Goal: Information Seeking & Learning: Learn about a topic

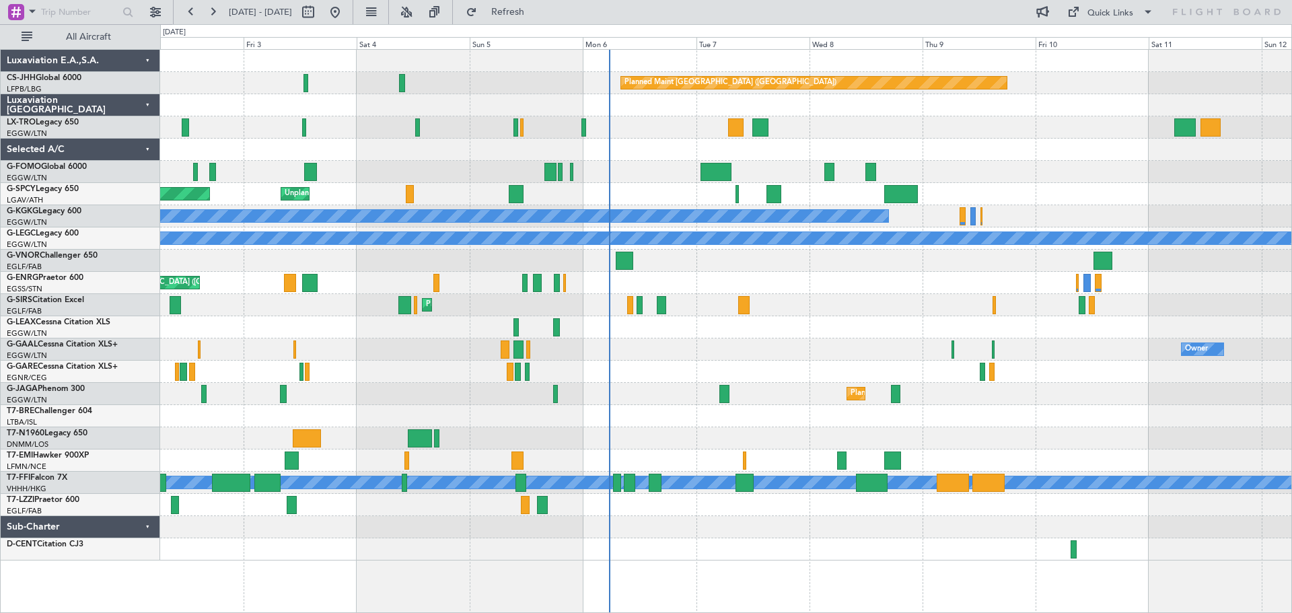
click at [921, 132] on div "A/C Unavailable Planned Maint [GEOGRAPHIC_DATA] (Riga Intl)" at bounding box center [725, 127] width 1131 height 22
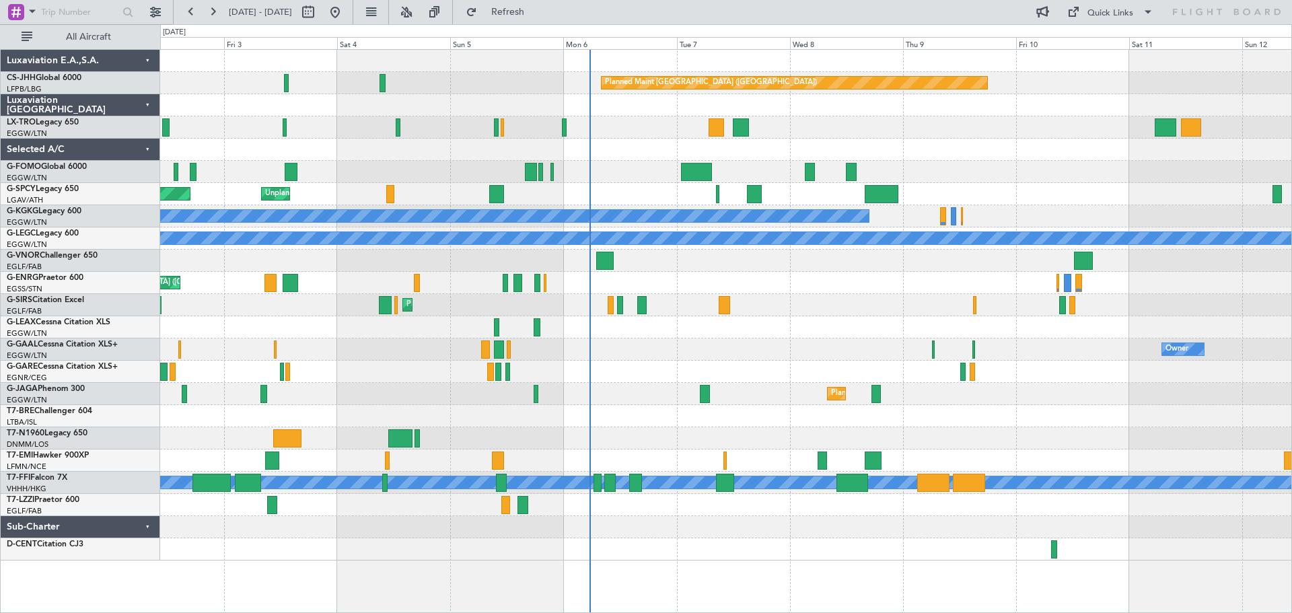
click at [955, 144] on div at bounding box center [725, 150] width 1131 height 22
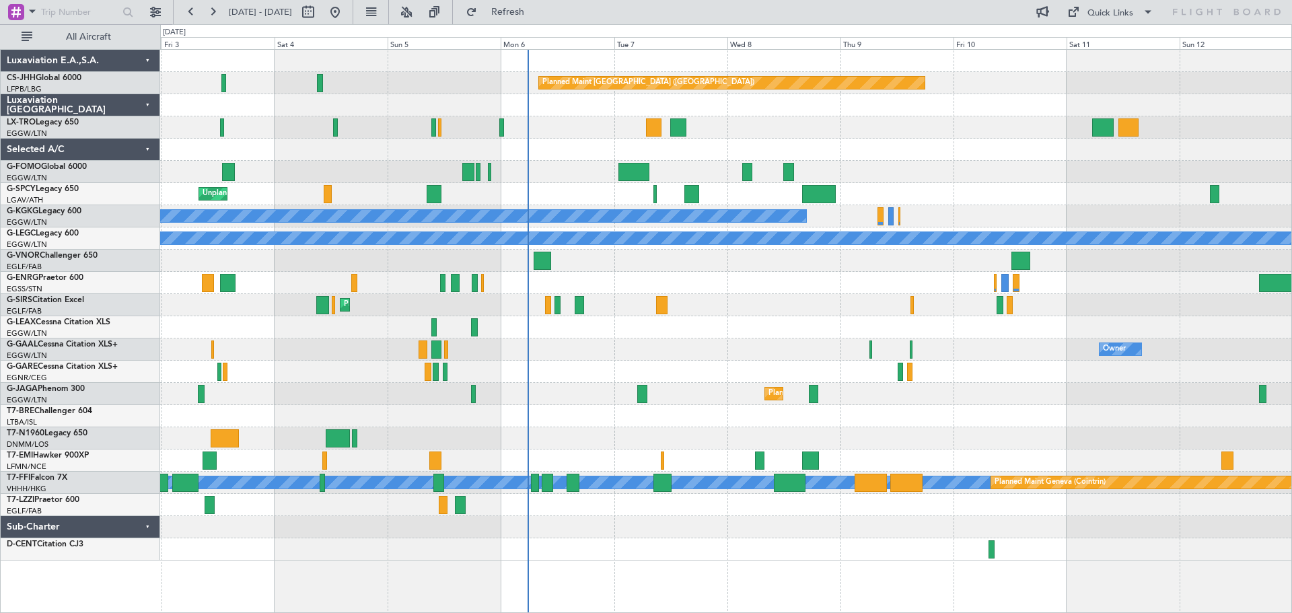
click at [1009, 157] on div at bounding box center [725, 150] width 1131 height 22
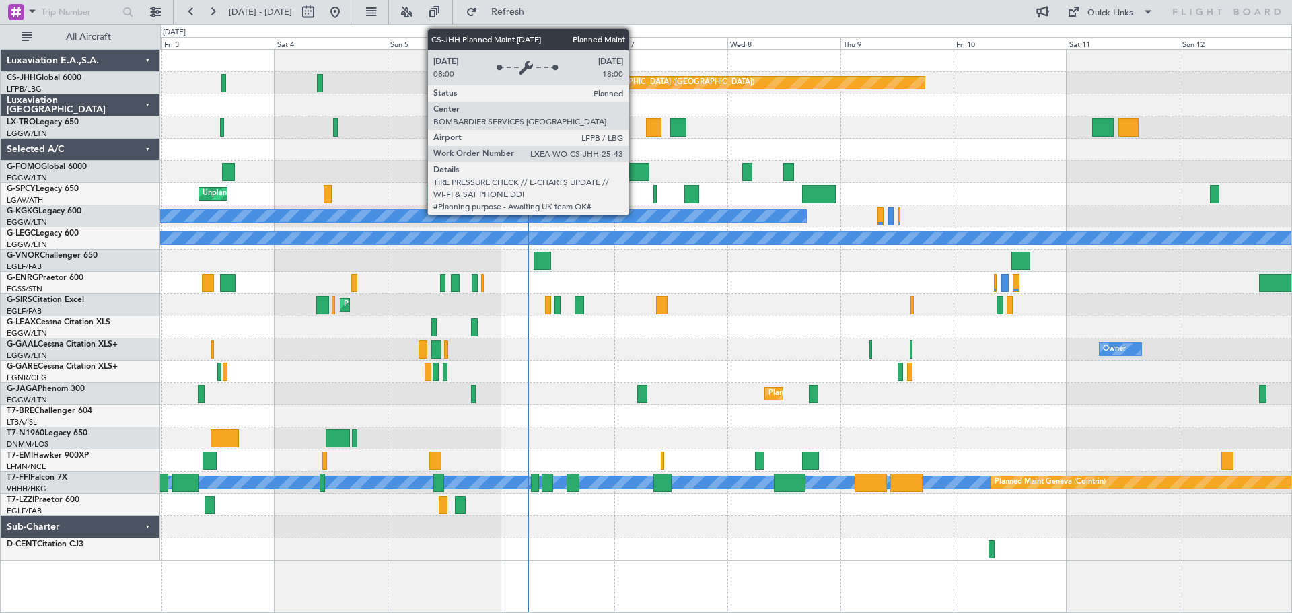
click at [635, 82] on div "Planned Maint [GEOGRAPHIC_DATA] ([GEOGRAPHIC_DATA])" at bounding box center [648, 83] width 212 height 20
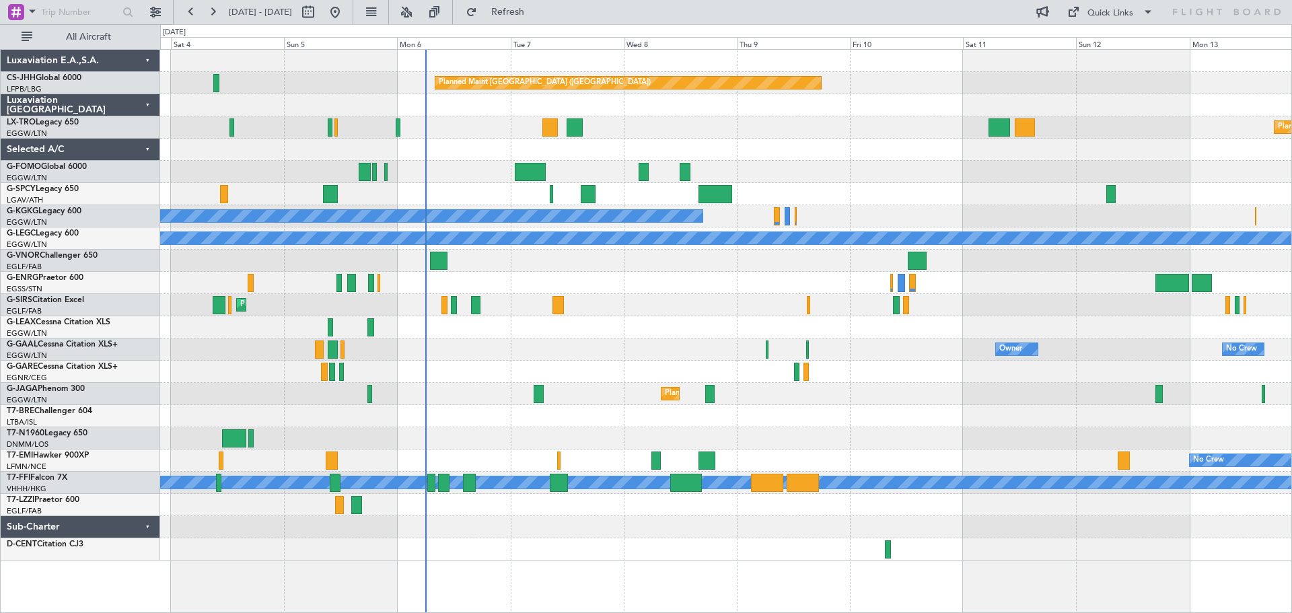
click at [719, 145] on div at bounding box center [725, 150] width 1131 height 22
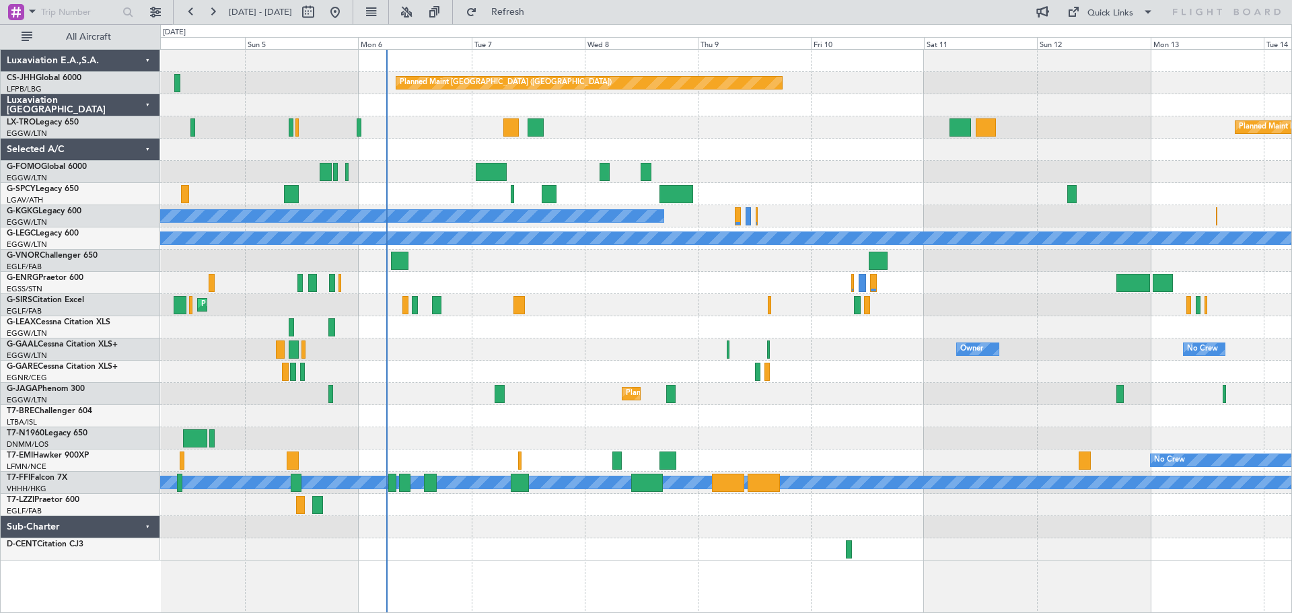
click at [734, 281] on div "Planned Maint [GEOGRAPHIC_DATA] ([GEOGRAPHIC_DATA])" at bounding box center [725, 283] width 1131 height 22
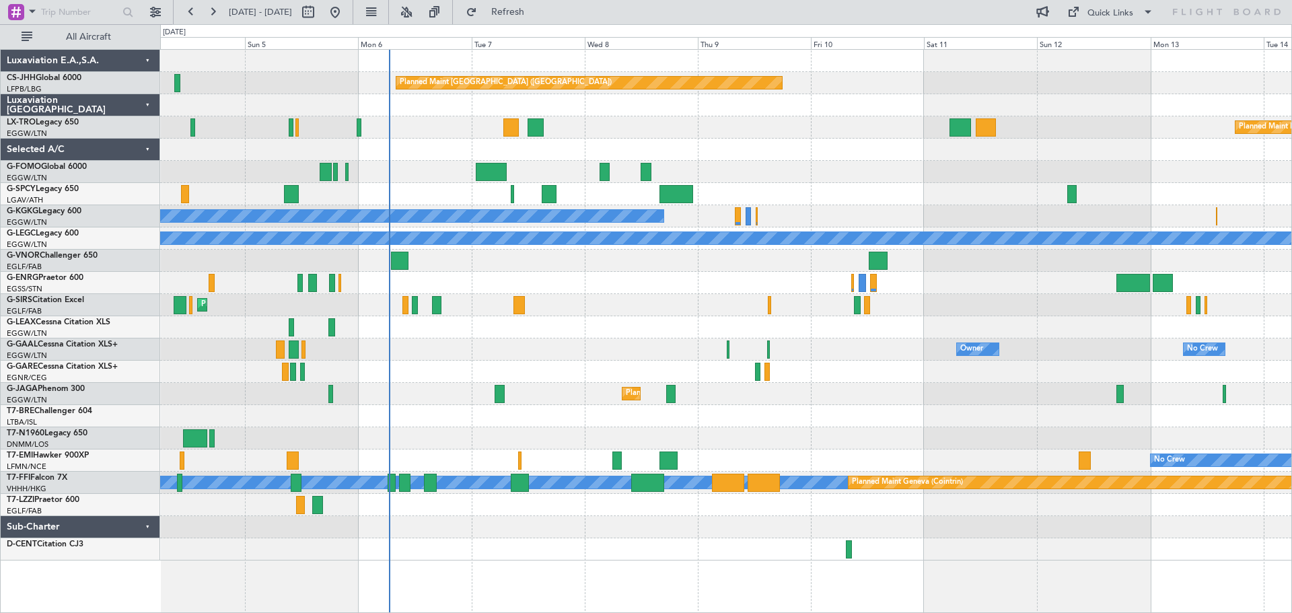
click at [696, 153] on div at bounding box center [725, 150] width 1131 height 22
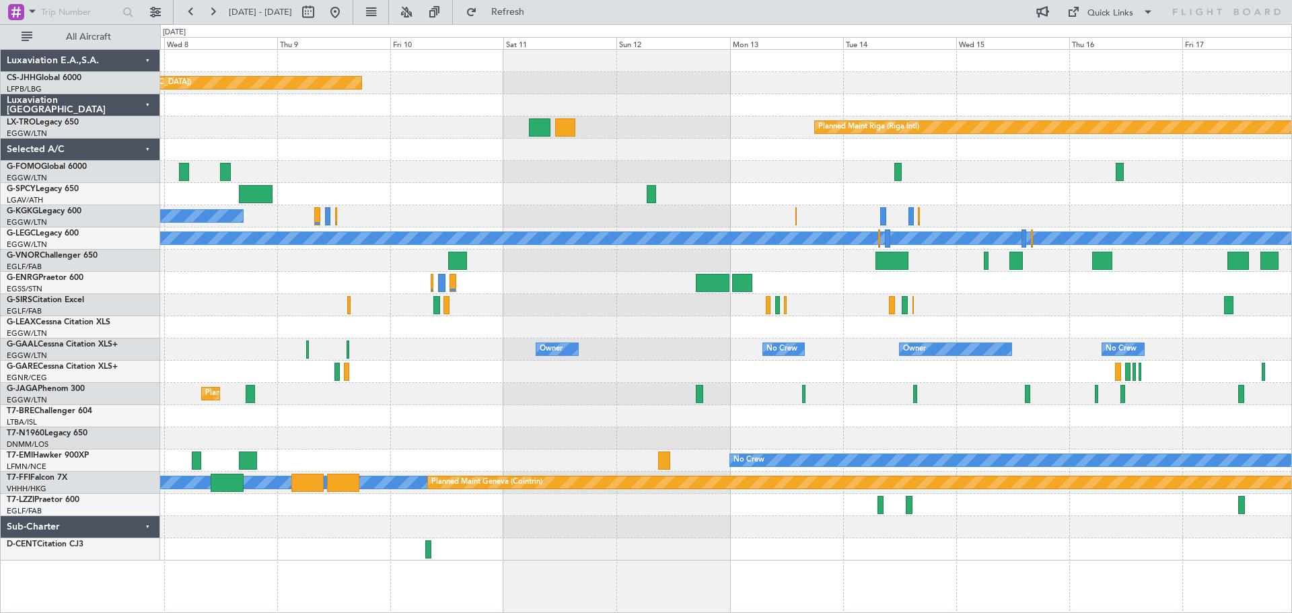
click at [647, 300] on div "Planned Maint Oxford ([GEOGRAPHIC_DATA])" at bounding box center [725, 305] width 1131 height 22
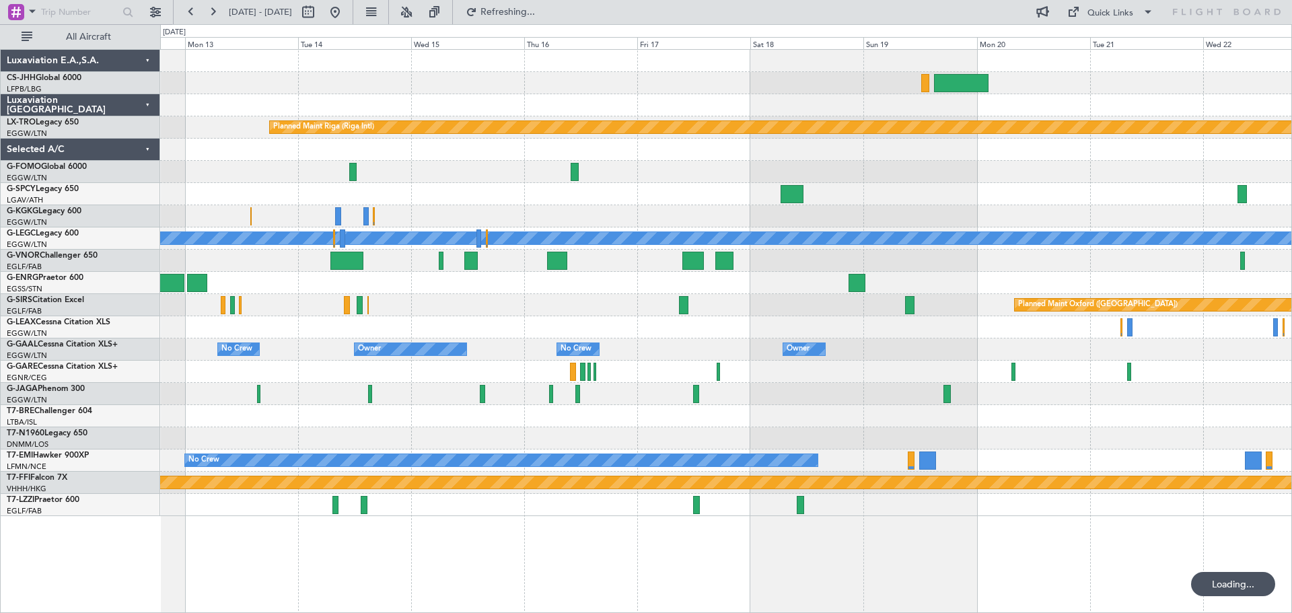
click at [905, 340] on div "No Crew Owner Owner No Crew Owner Owner" at bounding box center [725, 349] width 1131 height 22
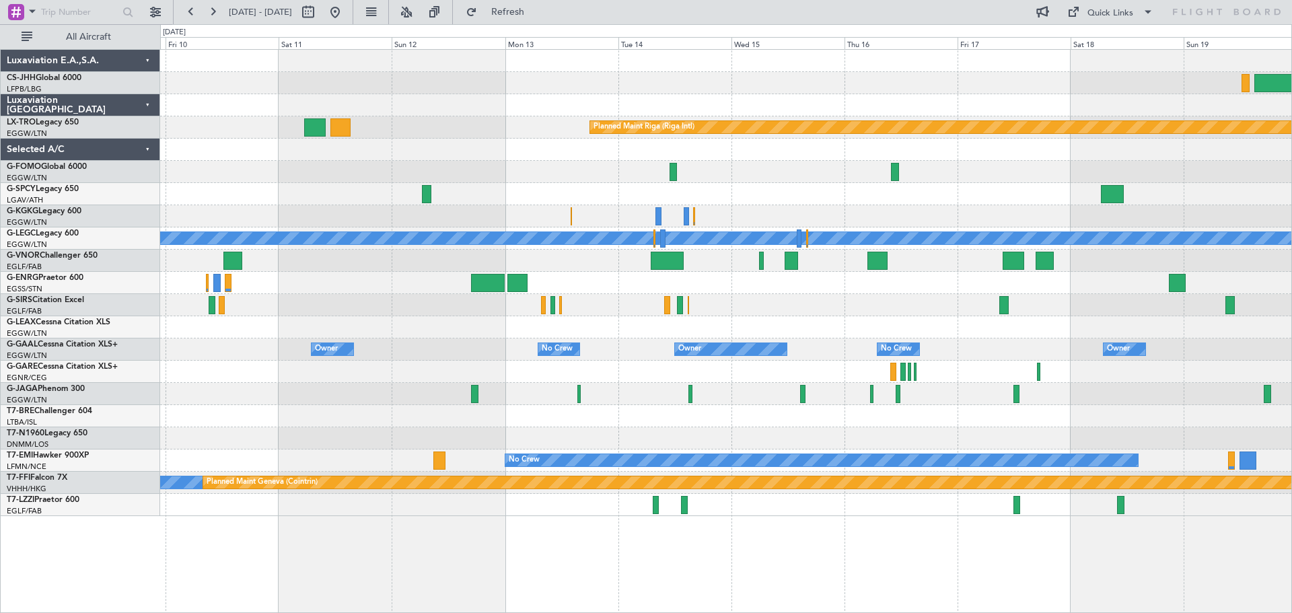
click at [950, 343] on div "Planned Maint [GEOGRAPHIC_DATA] ([GEOGRAPHIC_DATA]) Planned Maint [GEOGRAPHIC_D…" at bounding box center [725, 283] width 1131 height 466
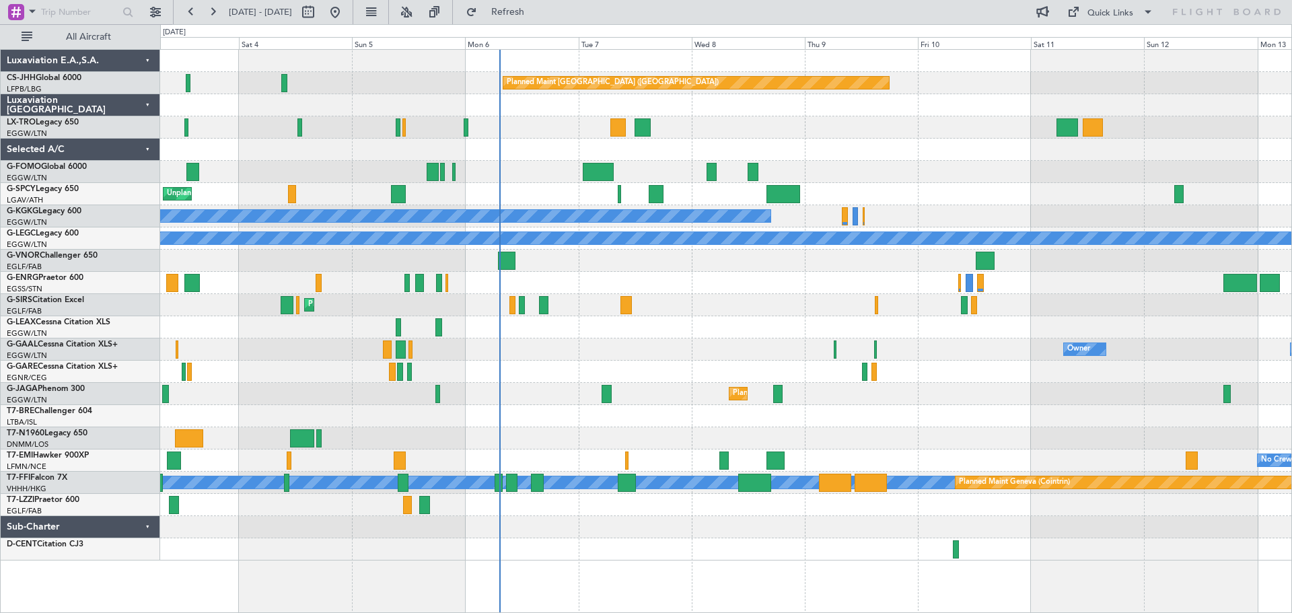
click at [700, 304] on div "Planned Maint [GEOGRAPHIC_DATA] ([GEOGRAPHIC_DATA])" at bounding box center [725, 305] width 1131 height 22
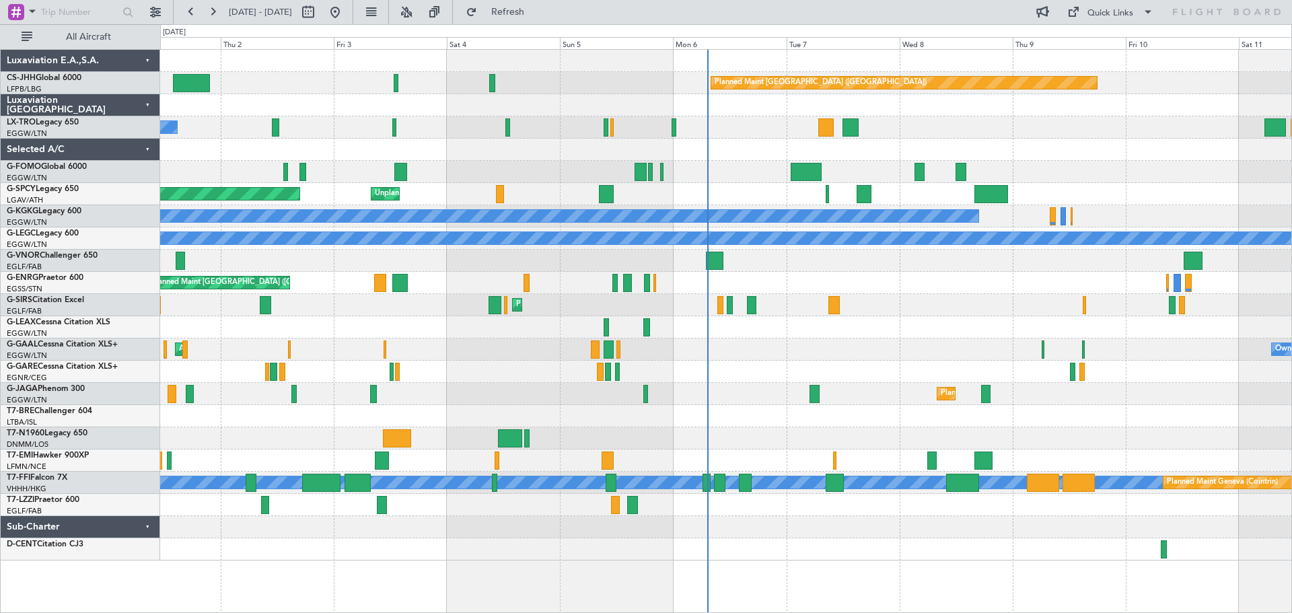
click at [786, 335] on div "A/C Unavailable" at bounding box center [725, 327] width 1131 height 22
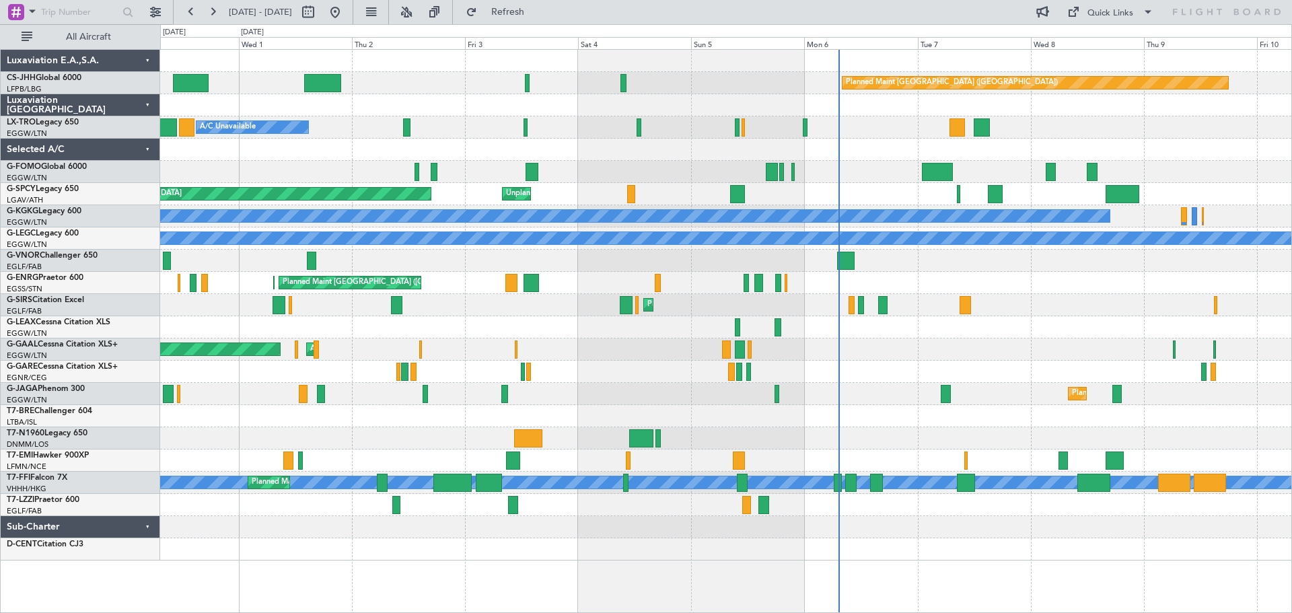
click at [649, 536] on div at bounding box center [725, 527] width 1131 height 22
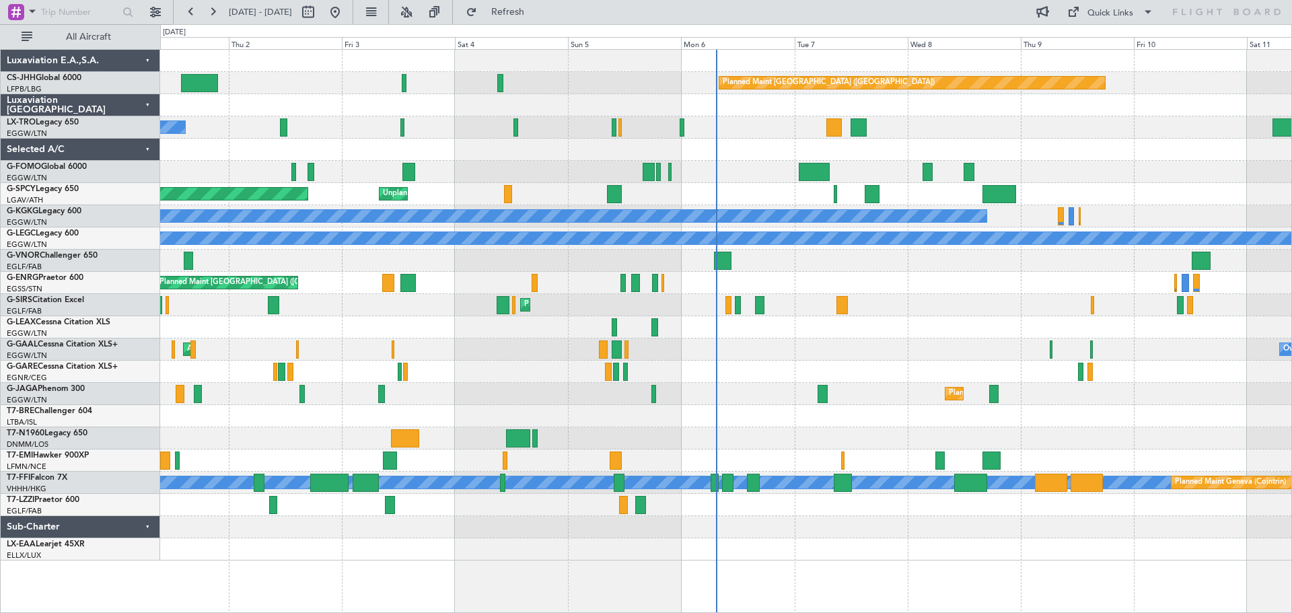
click at [362, 315] on div "Planned Maint [GEOGRAPHIC_DATA] ([GEOGRAPHIC_DATA]) A/C Unavailable Planned Mai…" at bounding box center [725, 305] width 1131 height 511
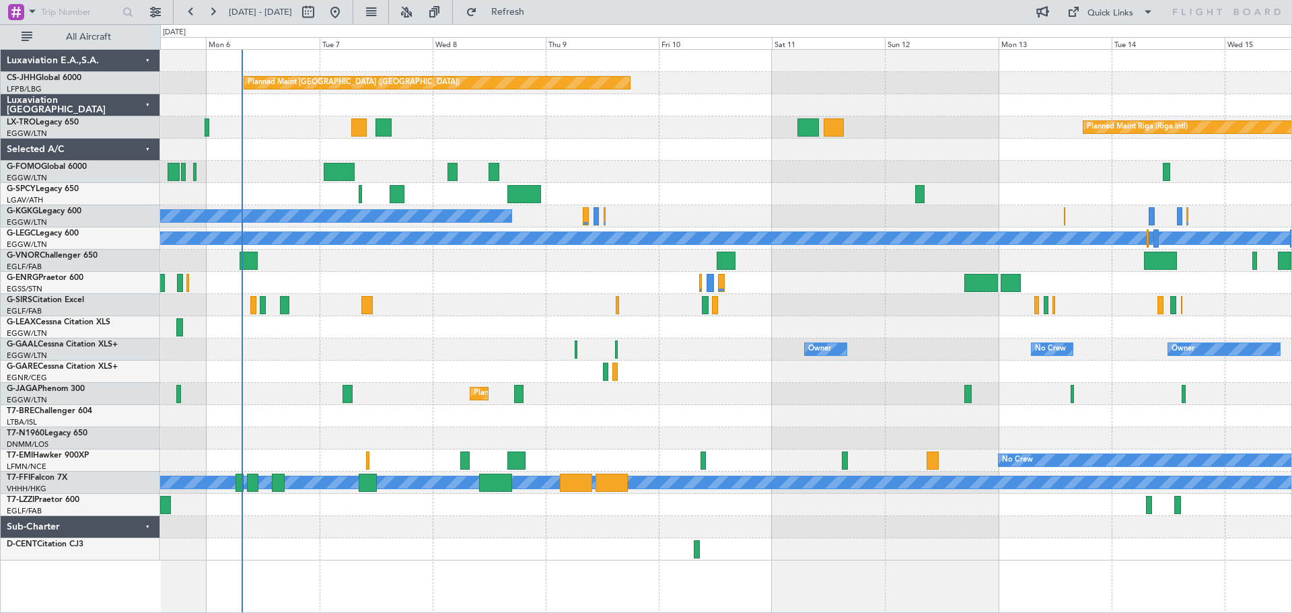
click at [694, 202] on div "Unplanned Maint [GEOGRAPHIC_DATA]" at bounding box center [725, 194] width 1131 height 22
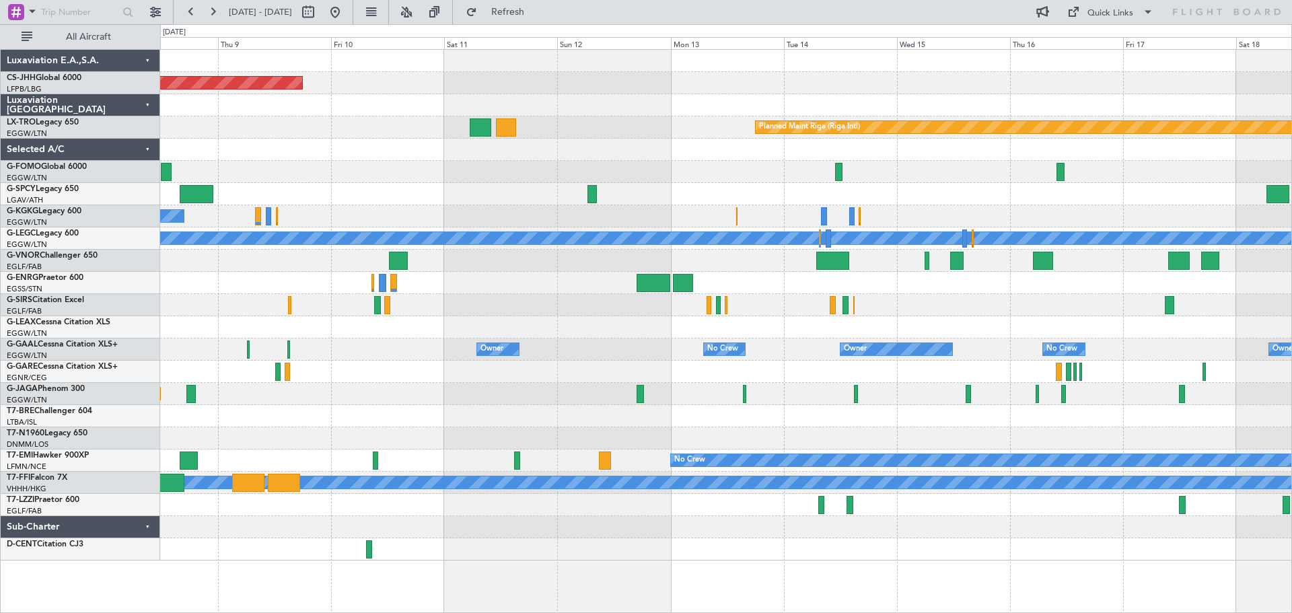
click at [688, 353] on div "Planned Maint [GEOGRAPHIC_DATA] ([GEOGRAPHIC_DATA]) Planned Maint [GEOGRAPHIC_D…" at bounding box center [725, 305] width 1131 height 511
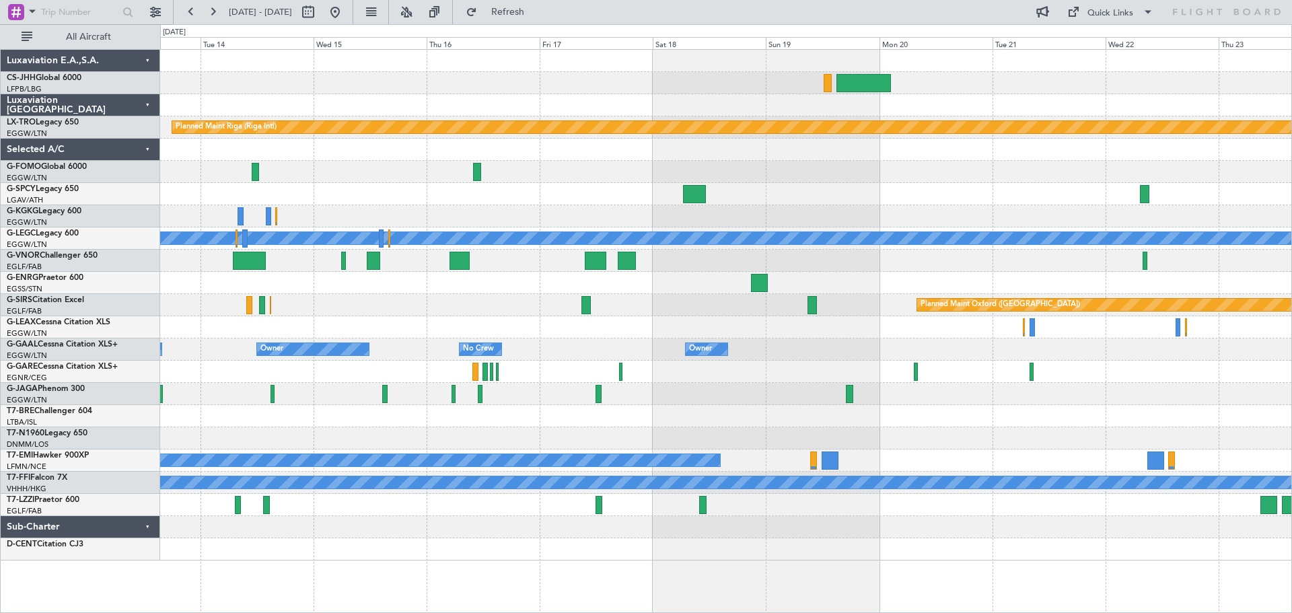
click at [497, 435] on div "Planned Maint Riga (Riga Intl) A/C Unavailable [GEOGRAPHIC_DATA] ([GEOGRAPHIC_D…" at bounding box center [725, 305] width 1131 height 511
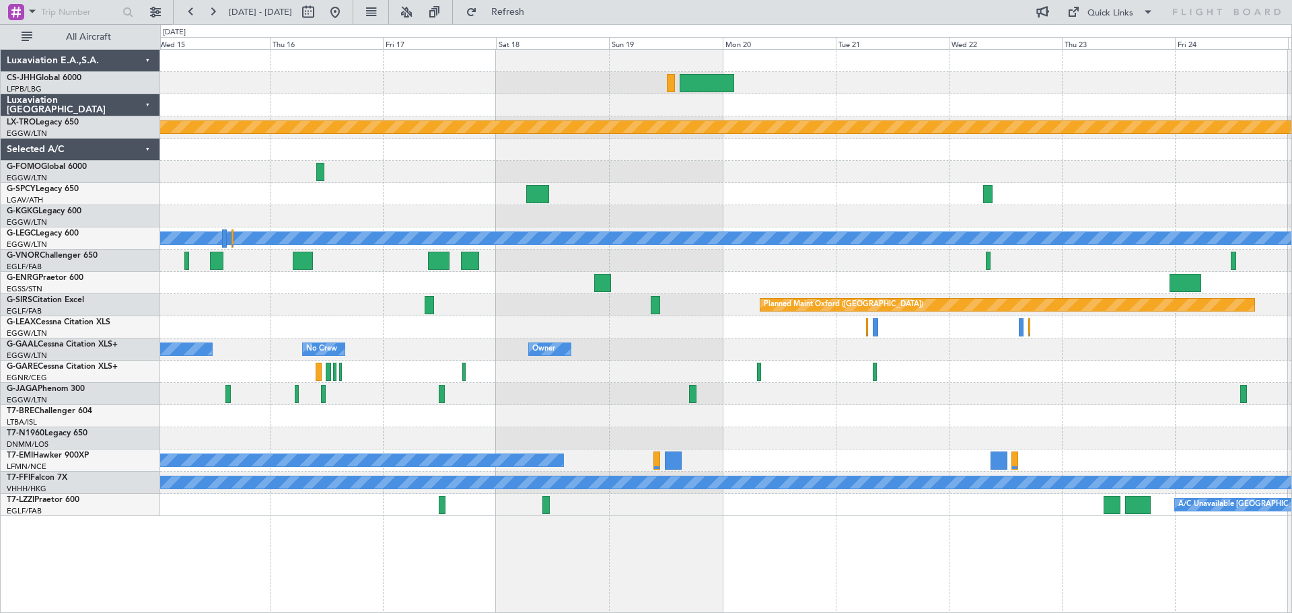
click at [673, 373] on div "Planned Maint Riga (Riga Intl) A/C Unavailable [GEOGRAPHIC_DATA] ([GEOGRAPHIC_D…" at bounding box center [725, 283] width 1131 height 466
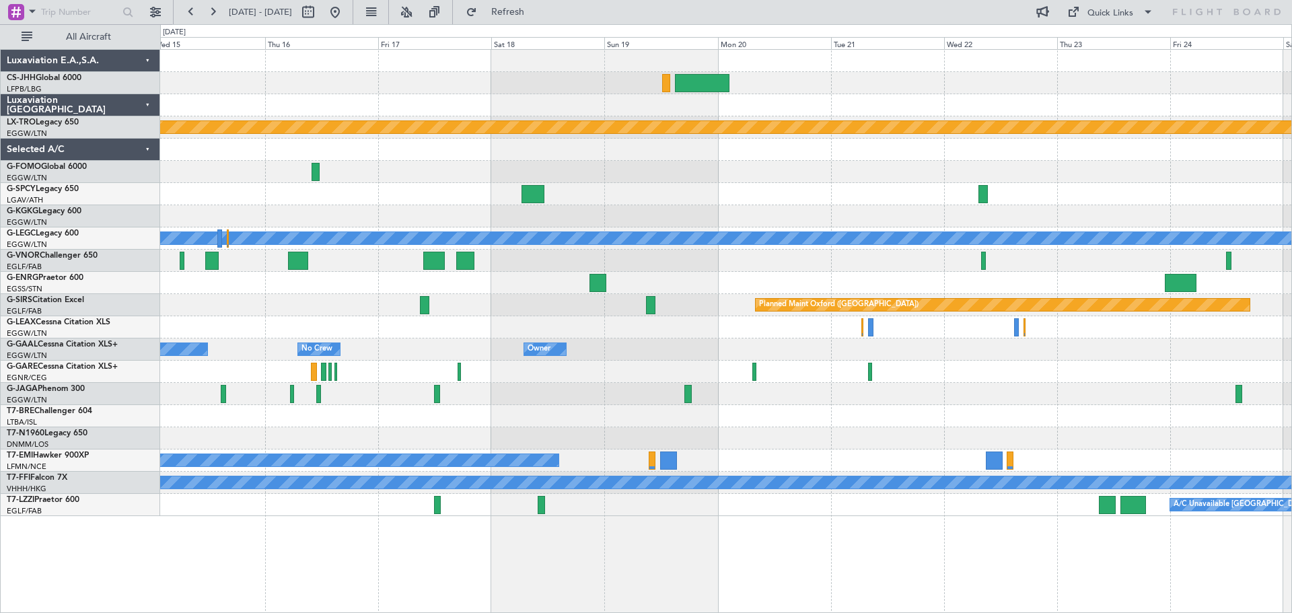
click at [300, 194] on div "Planned Maint Riga (Riga Intl) A/C Unavailable [GEOGRAPHIC_DATA] ([GEOGRAPHIC_D…" at bounding box center [725, 283] width 1131 height 466
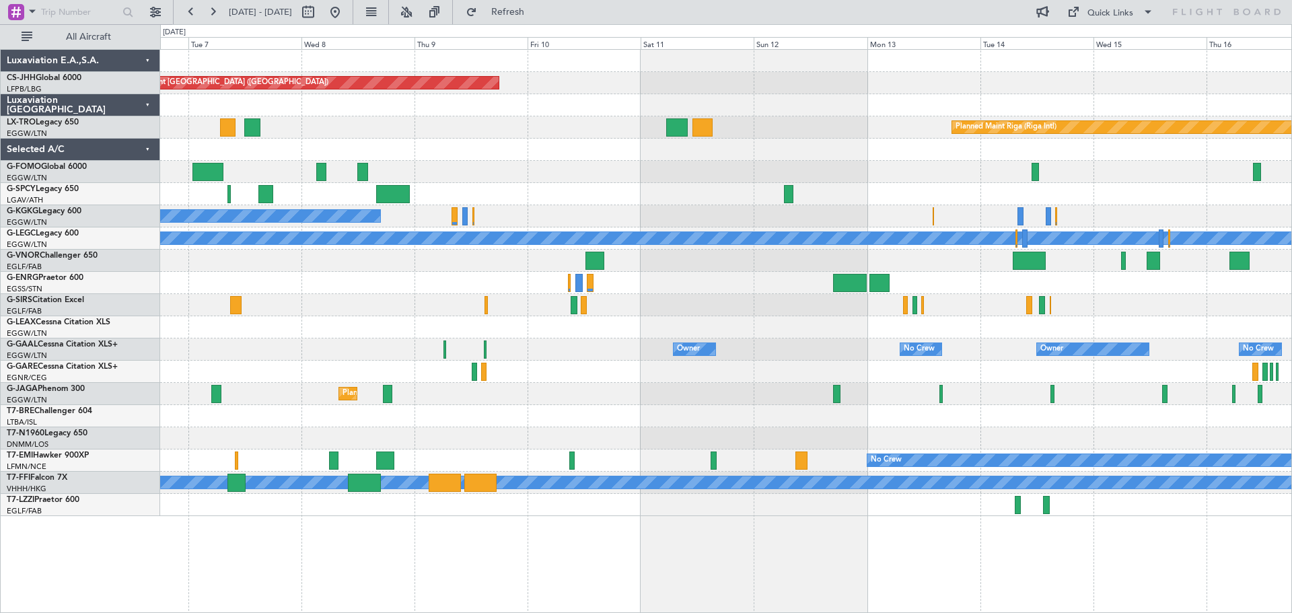
click at [1177, 180] on div "Planned Maint [GEOGRAPHIC_DATA] ([GEOGRAPHIC_DATA]) Planned Maint [GEOGRAPHIC_D…" at bounding box center [725, 283] width 1131 height 466
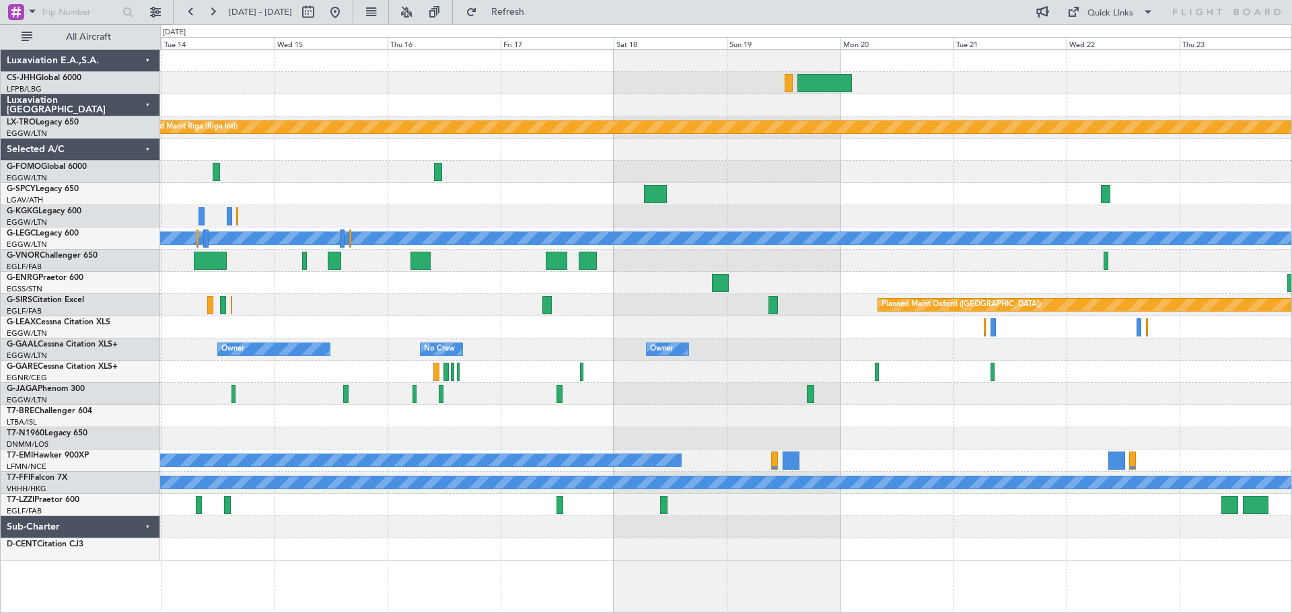
click at [49, 361] on div "Planned Maint Riga (Riga Intl) A/C Unavailable [GEOGRAPHIC_DATA] ([GEOGRAPHIC_D…" at bounding box center [646, 318] width 1292 height 589
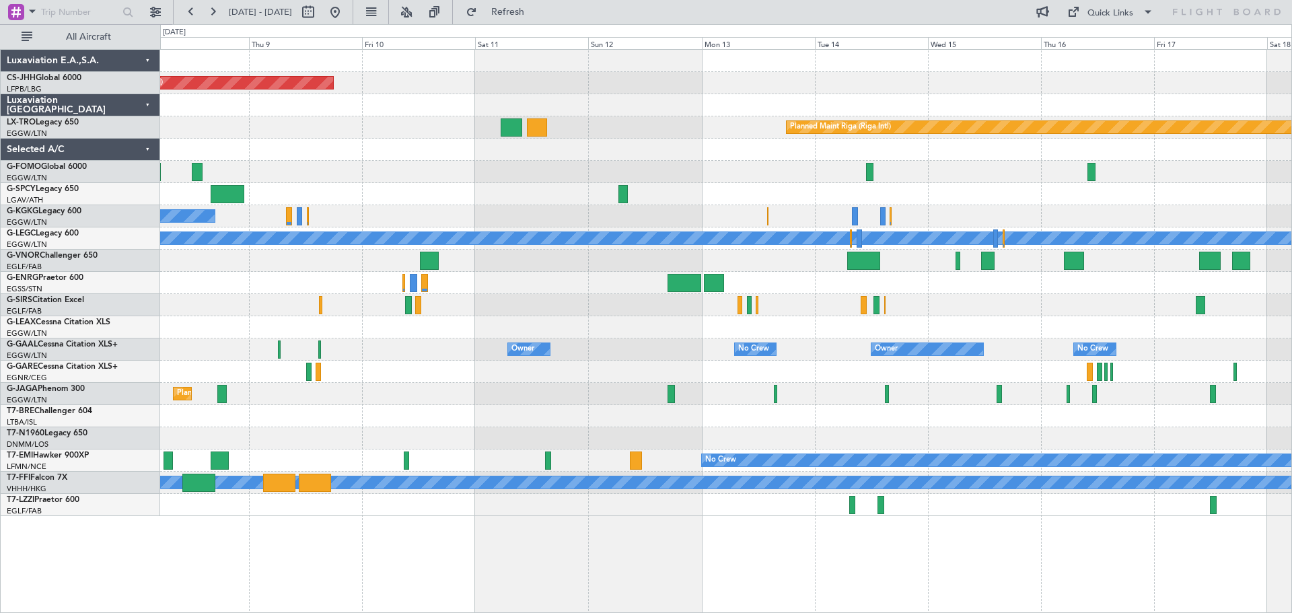
click at [1207, 164] on div at bounding box center [725, 172] width 1131 height 22
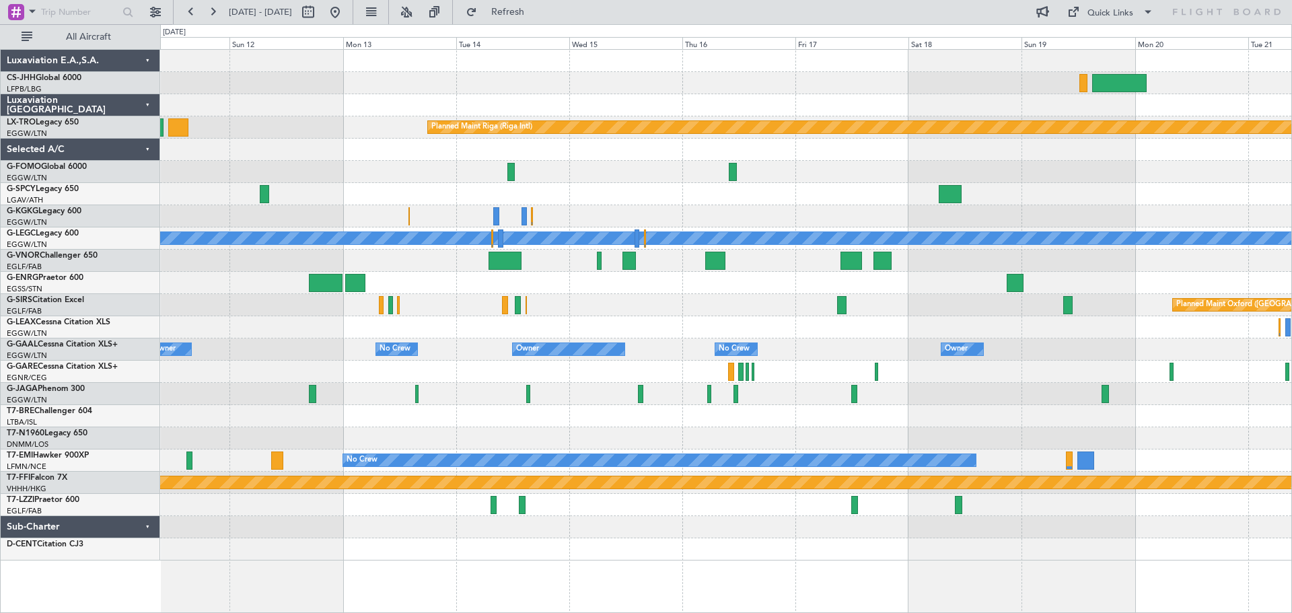
click at [318, 349] on div "Planned Maint [GEOGRAPHIC_DATA] ([GEOGRAPHIC_DATA]) Planned Maint [GEOGRAPHIC_D…" at bounding box center [725, 305] width 1131 height 511
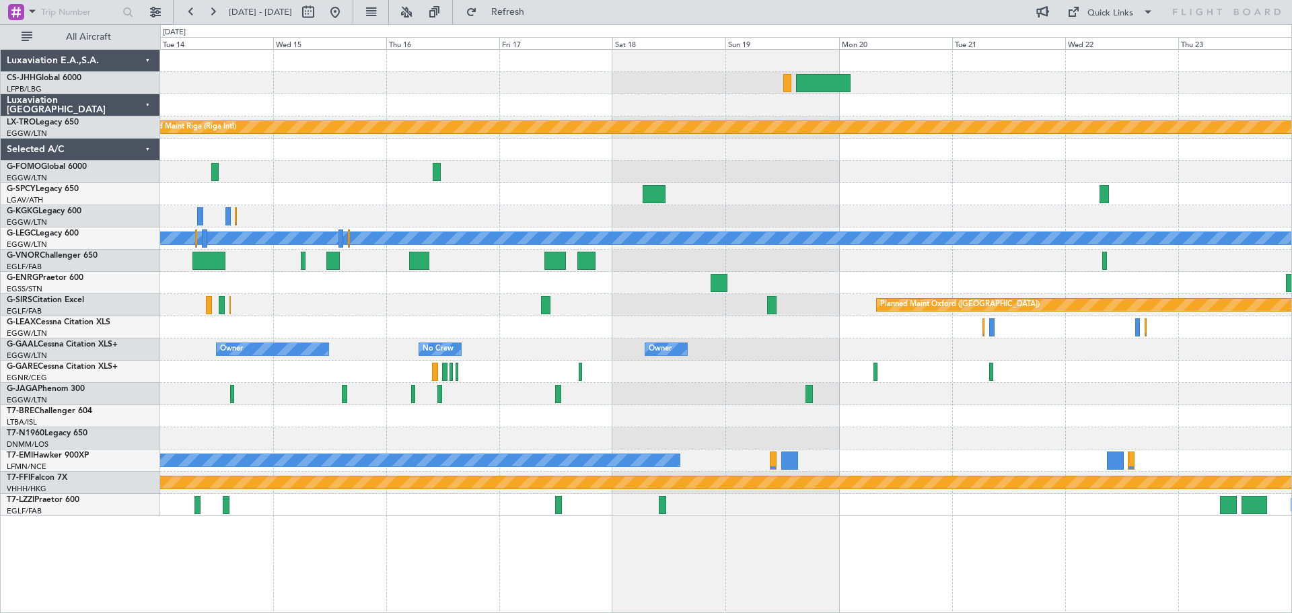
click at [456, 347] on div "Owner Owner No Crew Owner Owner No Crew Owner" at bounding box center [725, 349] width 1131 height 22
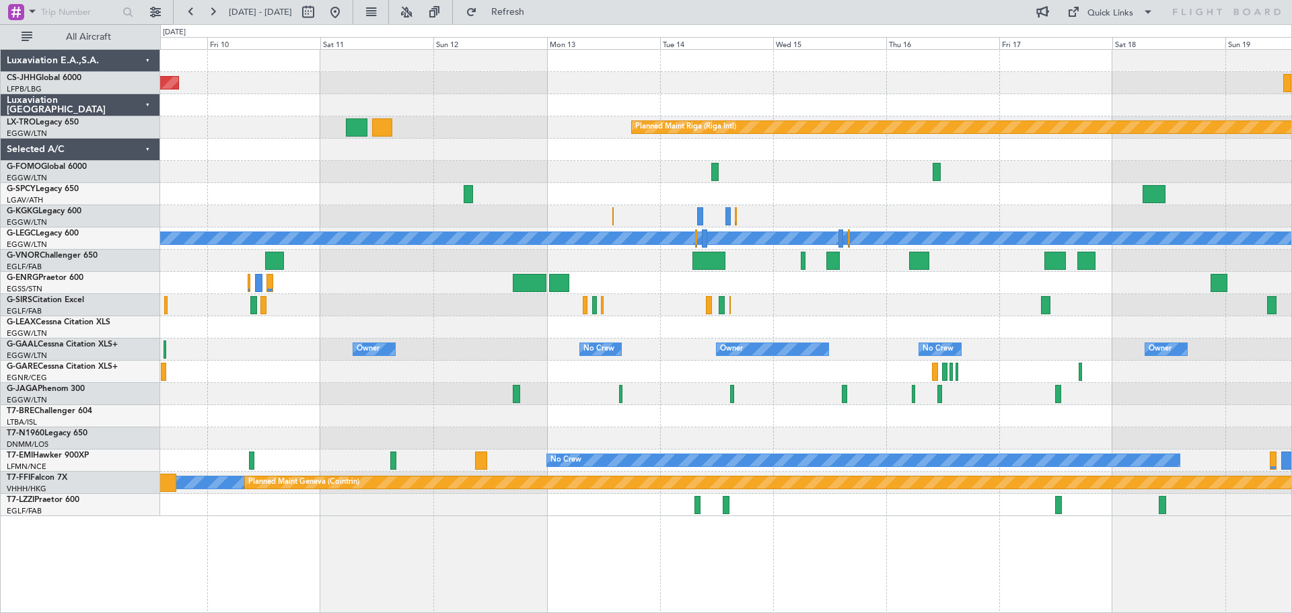
click at [1033, 316] on div "Planned Maint [GEOGRAPHIC_DATA] ([GEOGRAPHIC_DATA]) Planned Maint [GEOGRAPHIC_D…" at bounding box center [725, 283] width 1131 height 466
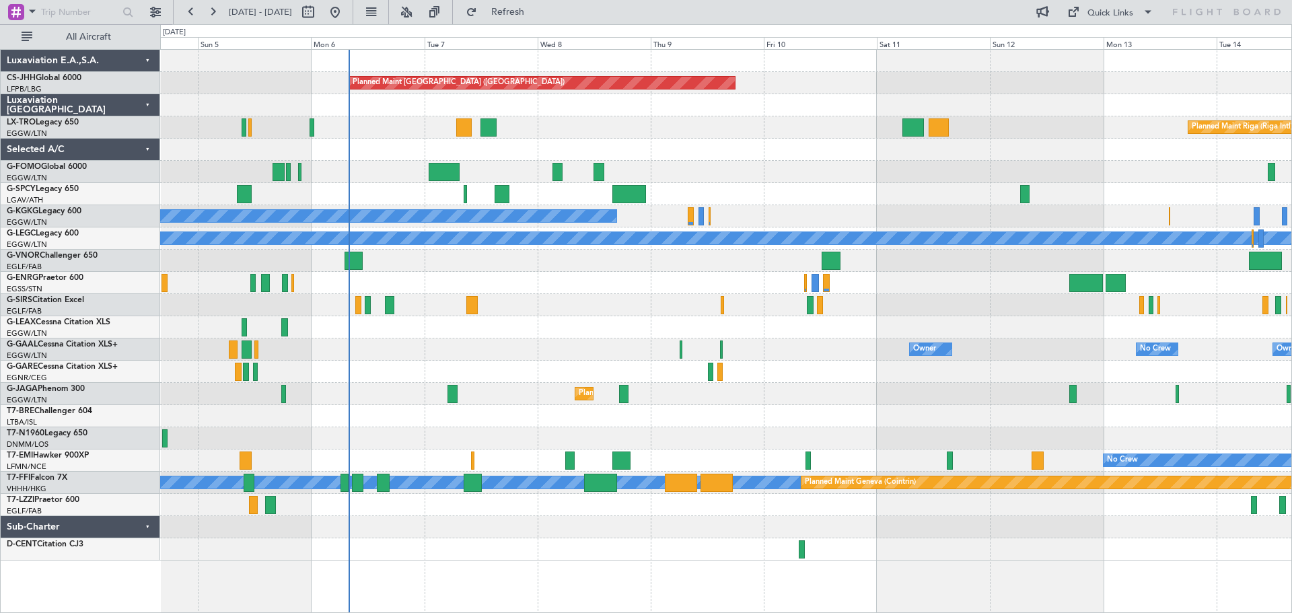
click at [511, 347] on div "Owner No Crew Owner Owner No Crew" at bounding box center [725, 349] width 1131 height 22
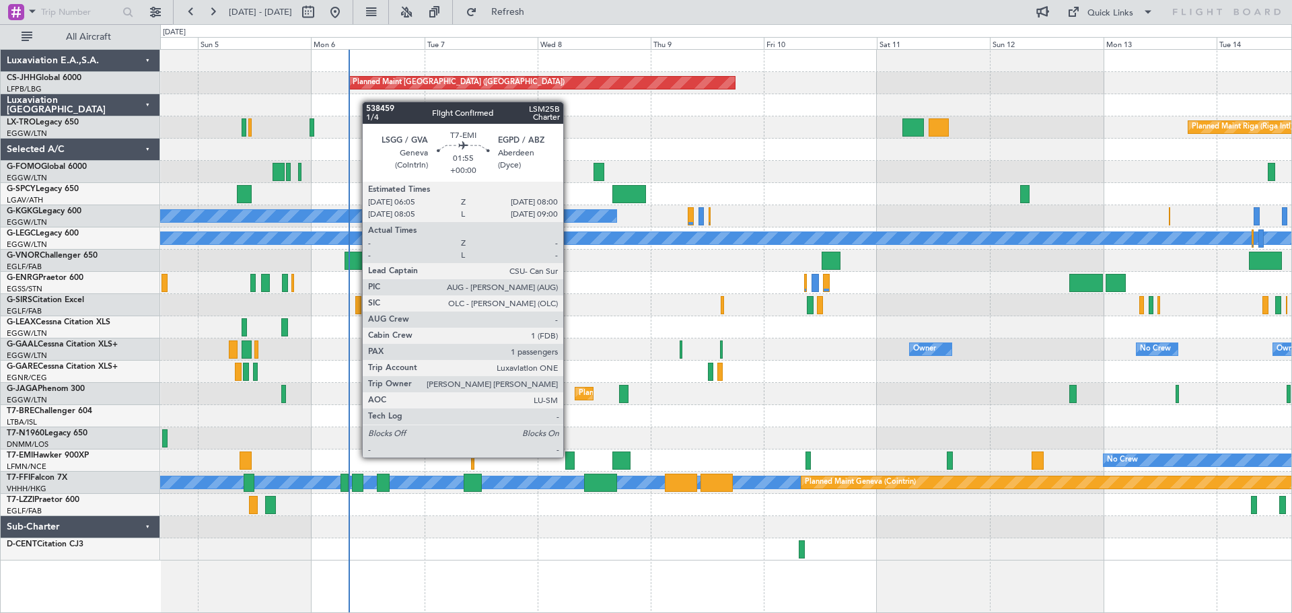
click at [569, 456] on div at bounding box center [569, 461] width 9 height 18
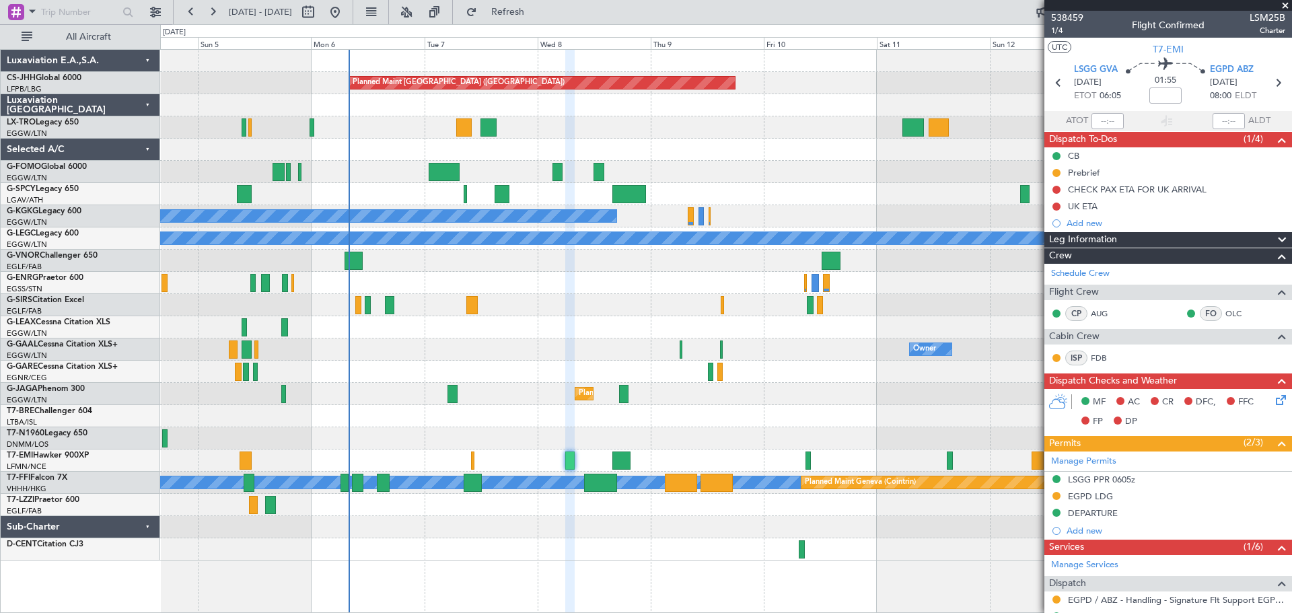
click at [1283, 4] on span at bounding box center [1284, 6] width 13 height 12
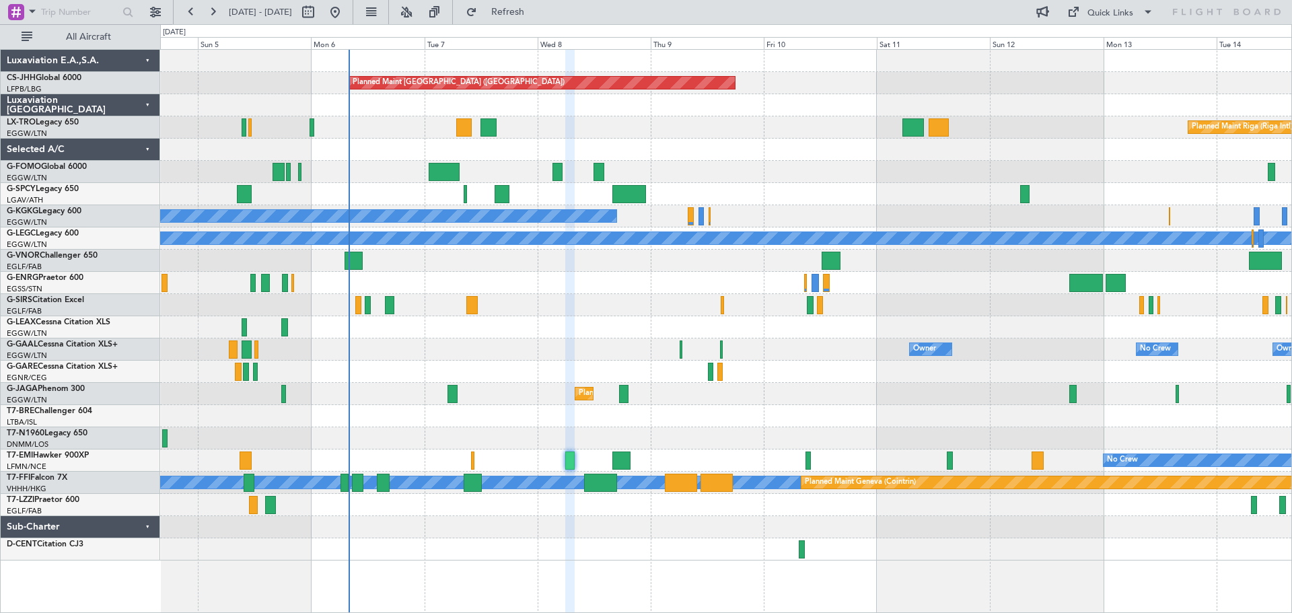
type input "0"
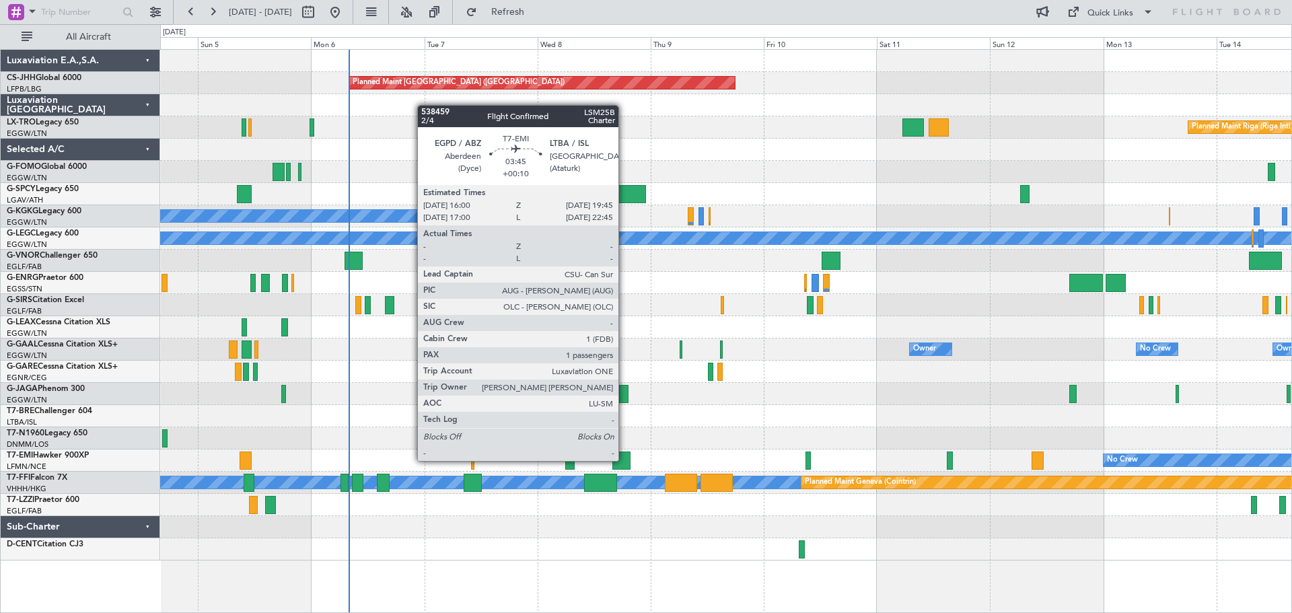
click at [624, 460] on div at bounding box center [621, 461] width 18 height 18
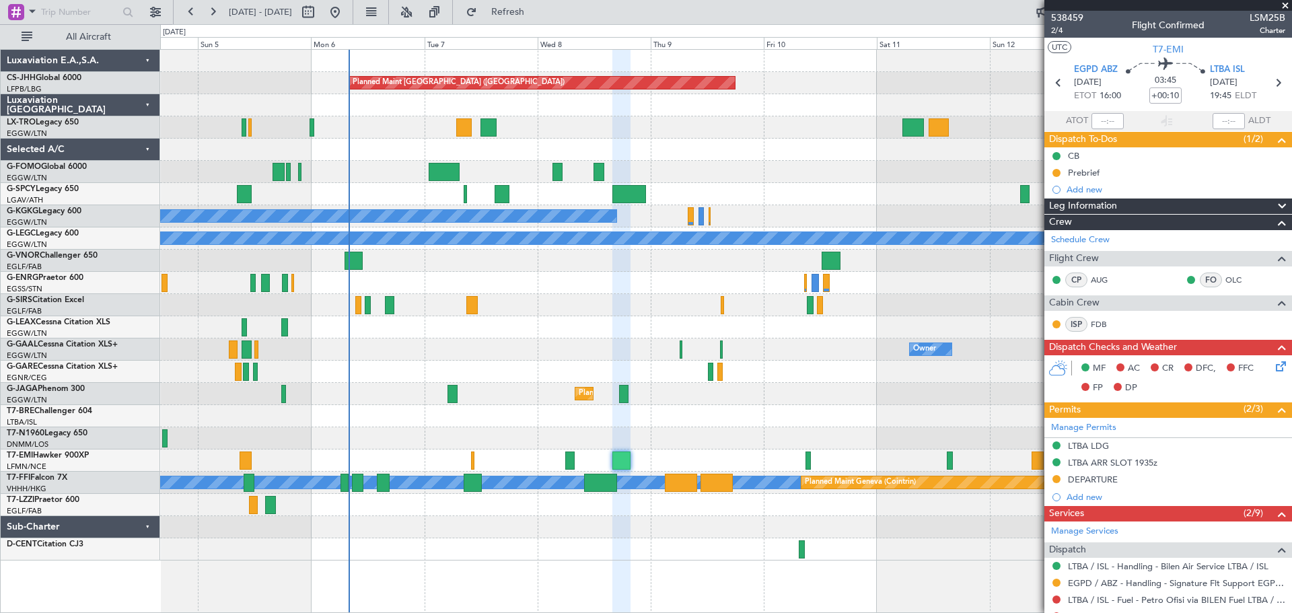
click at [1285, 4] on span at bounding box center [1284, 6] width 13 height 12
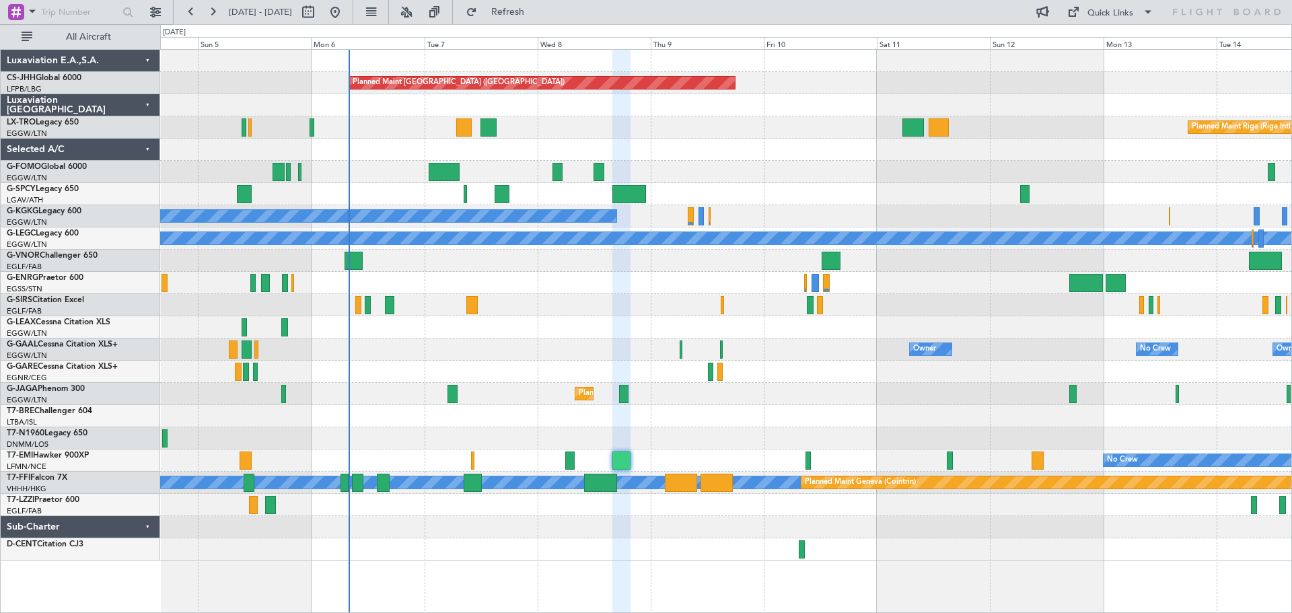
type input "0"
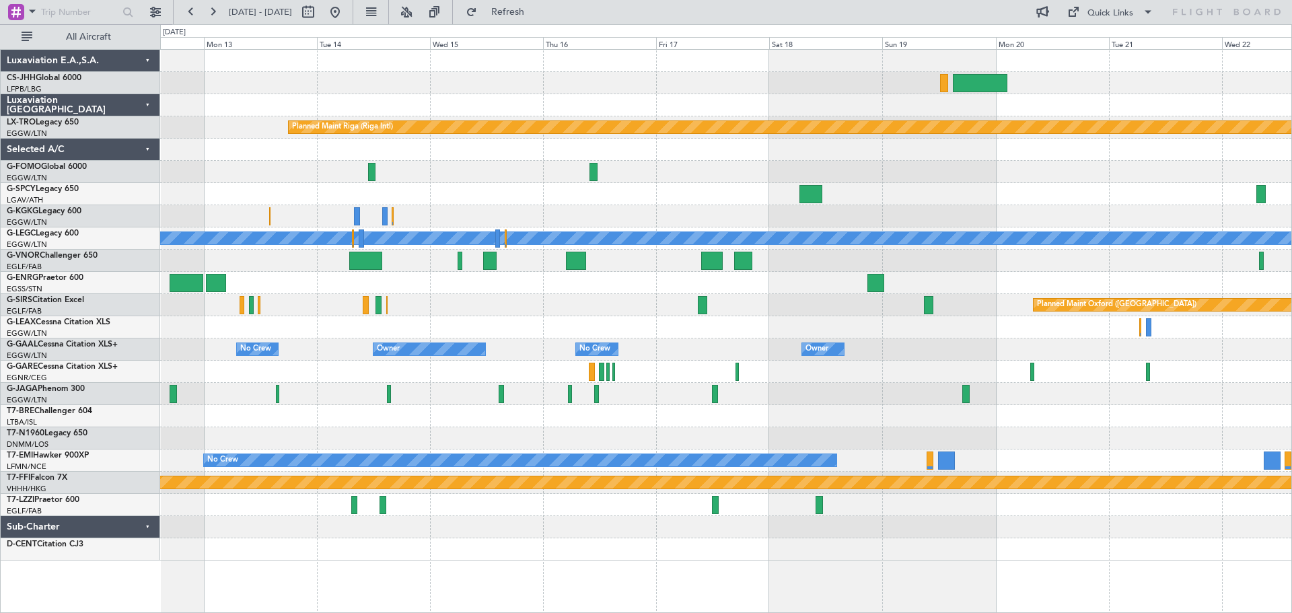
click at [216, 153] on div "Planned Maint Riga (Riga Intl) A/C Unavailable [GEOGRAPHIC_DATA] ([GEOGRAPHIC_D…" at bounding box center [725, 305] width 1131 height 511
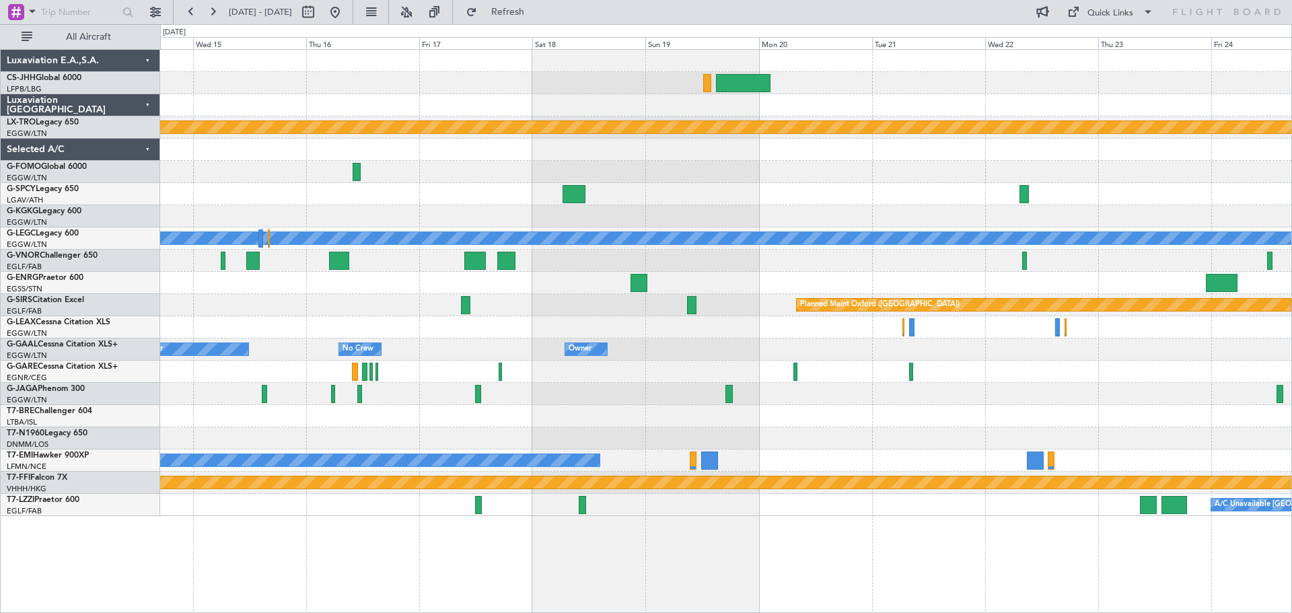
click at [546, 177] on div at bounding box center [725, 172] width 1131 height 22
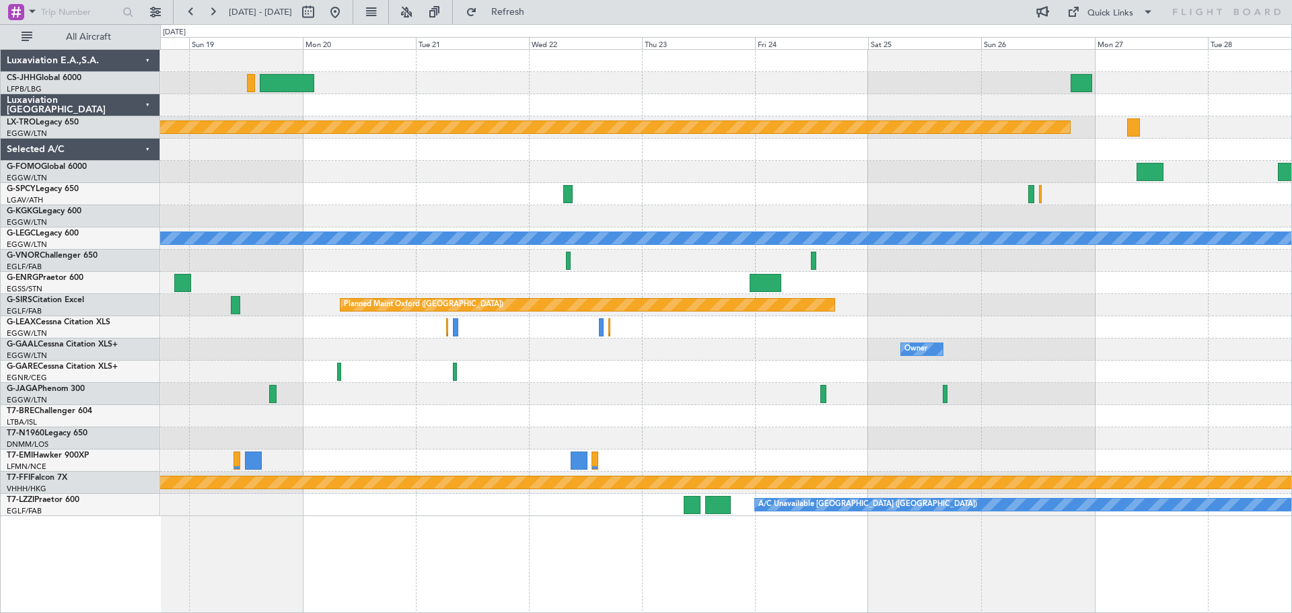
click at [401, 172] on div "Planned Maint Riga (Riga Intl) A/C Unavailable [GEOGRAPHIC_DATA] ([GEOGRAPHIC_D…" at bounding box center [725, 283] width 1131 height 466
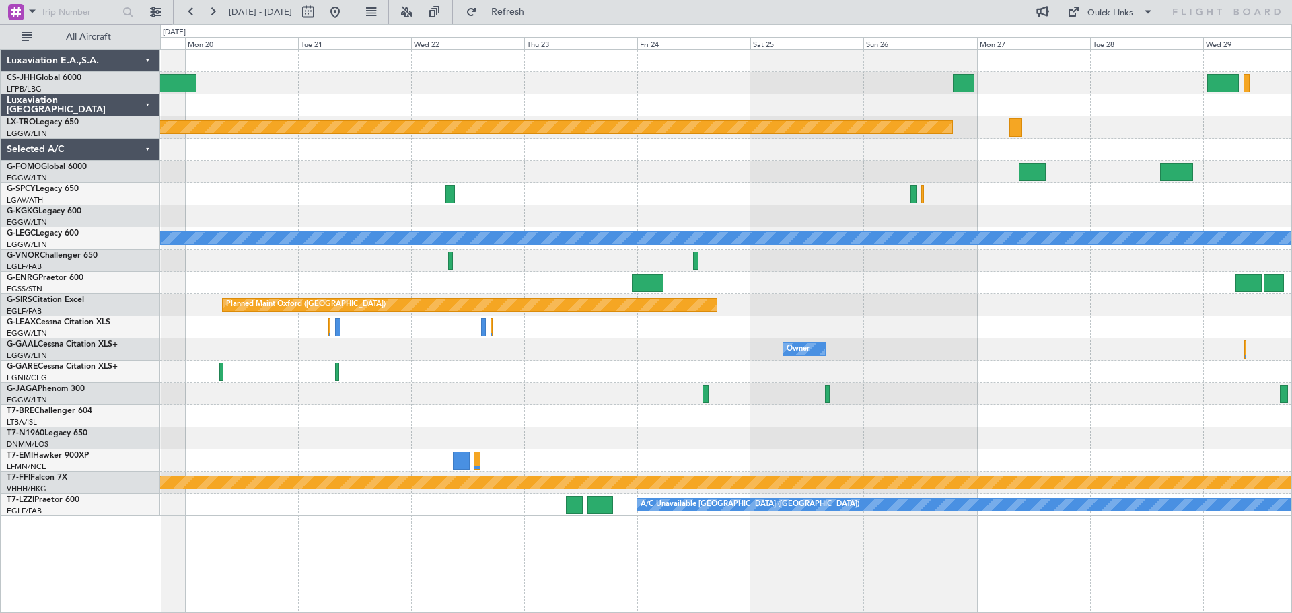
click at [185, 163] on div "Planned Maint Riga (Riga Intl) A/C Unavailable [GEOGRAPHIC_DATA] ([GEOGRAPHIC_D…" at bounding box center [725, 283] width 1131 height 466
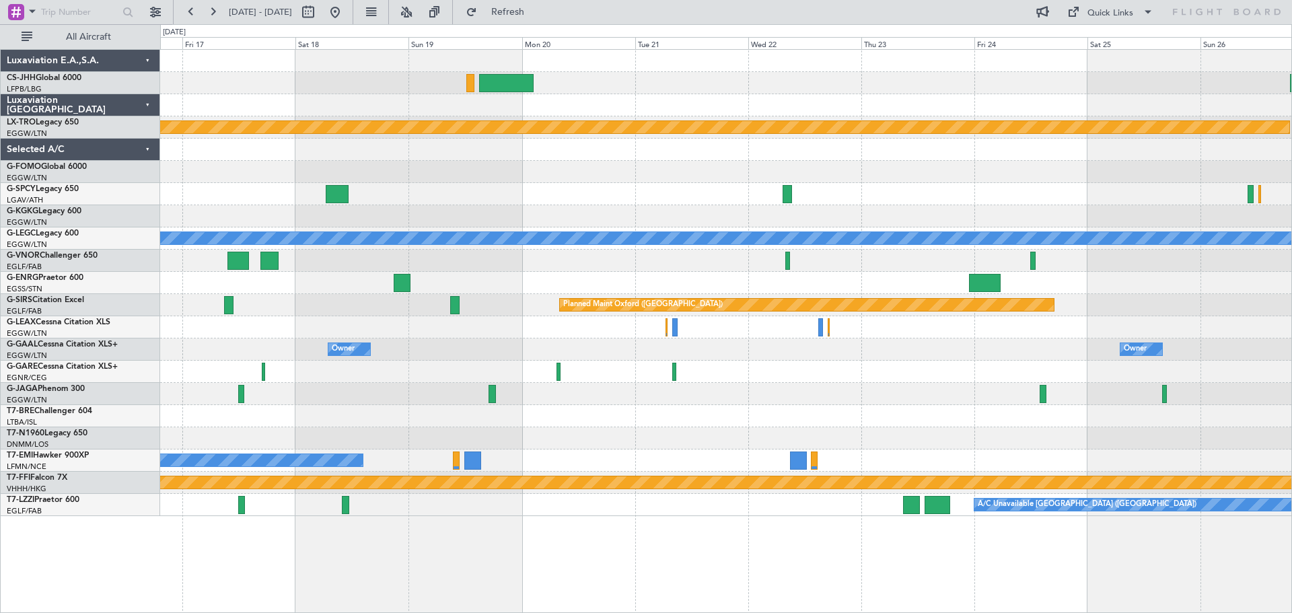
click at [939, 191] on div "Planned Maint Riga (Riga Intl) A/C Unavailable [GEOGRAPHIC_DATA] ([GEOGRAPHIC_D…" at bounding box center [725, 283] width 1131 height 466
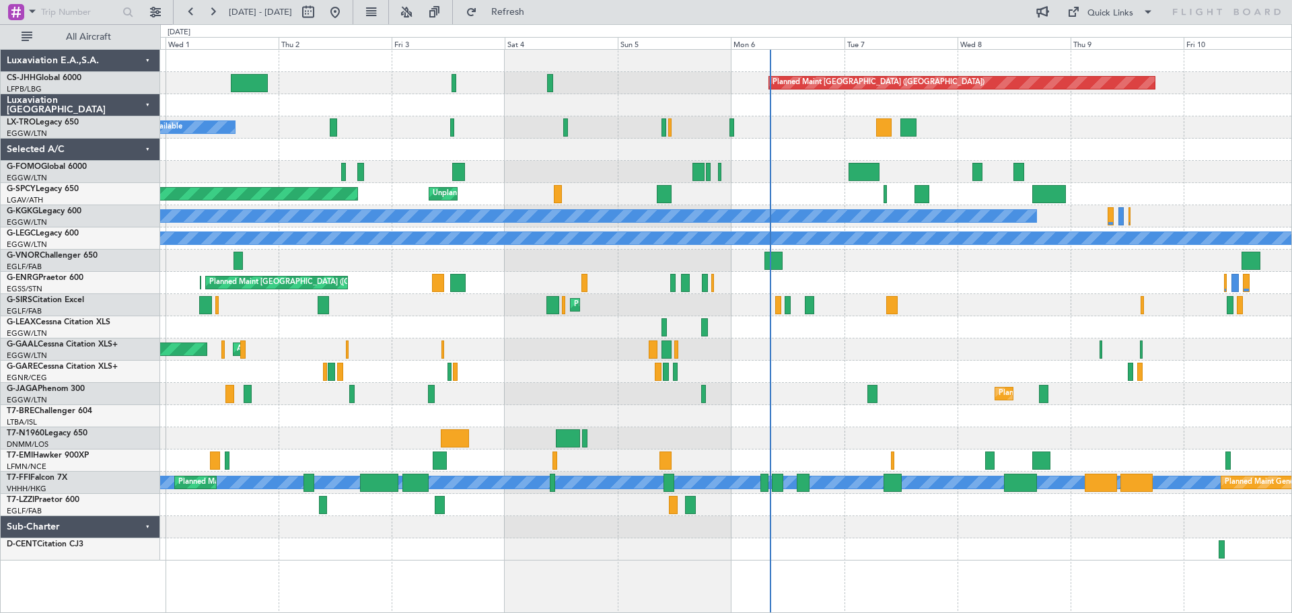
click at [768, 127] on div "Planned Maint [GEOGRAPHIC_DATA] ([GEOGRAPHIC_DATA]) A/C Unavailable Unplanned M…" at bounding box center [725, 305] width 1131 height 511
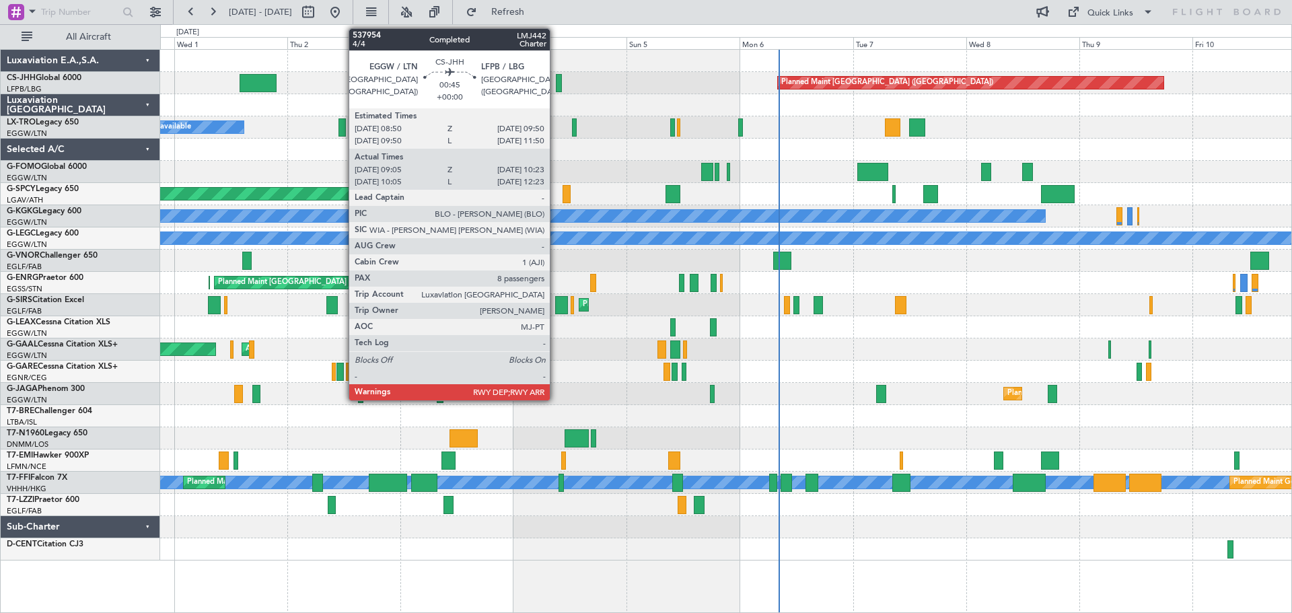
click at [556, 83] on div at bounding box center [559, 83] width 7 height 18
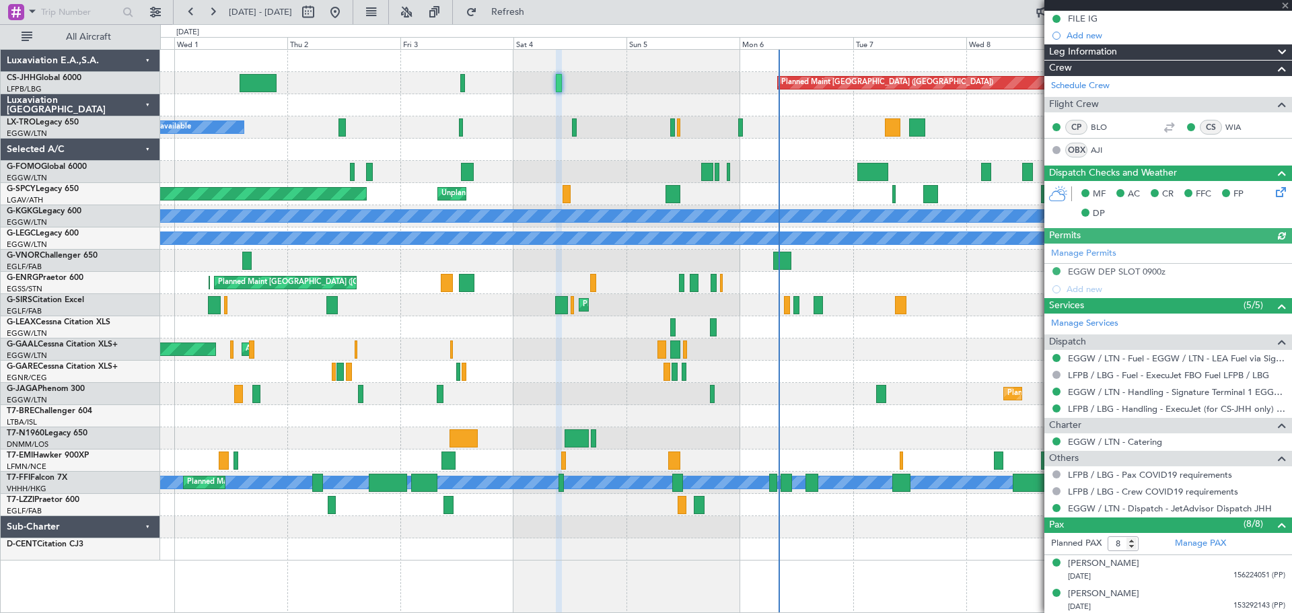
scroll to position [388, 0]
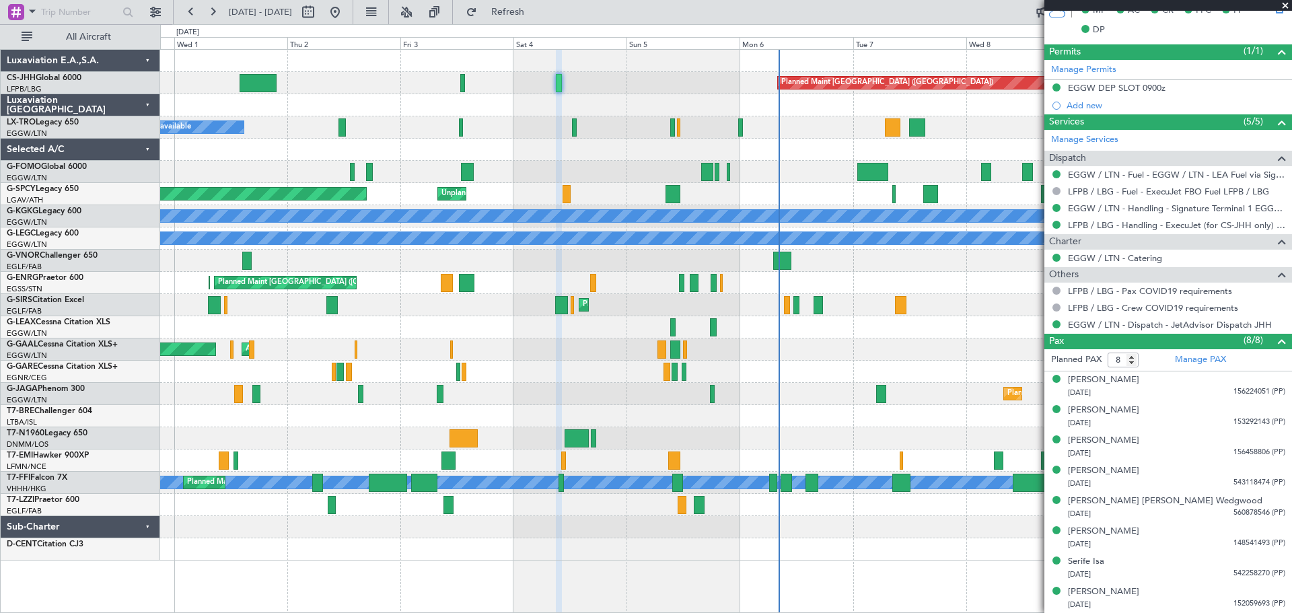
click at [1285, 5] on span at bounding box center [1284, 6] width 13 height 12
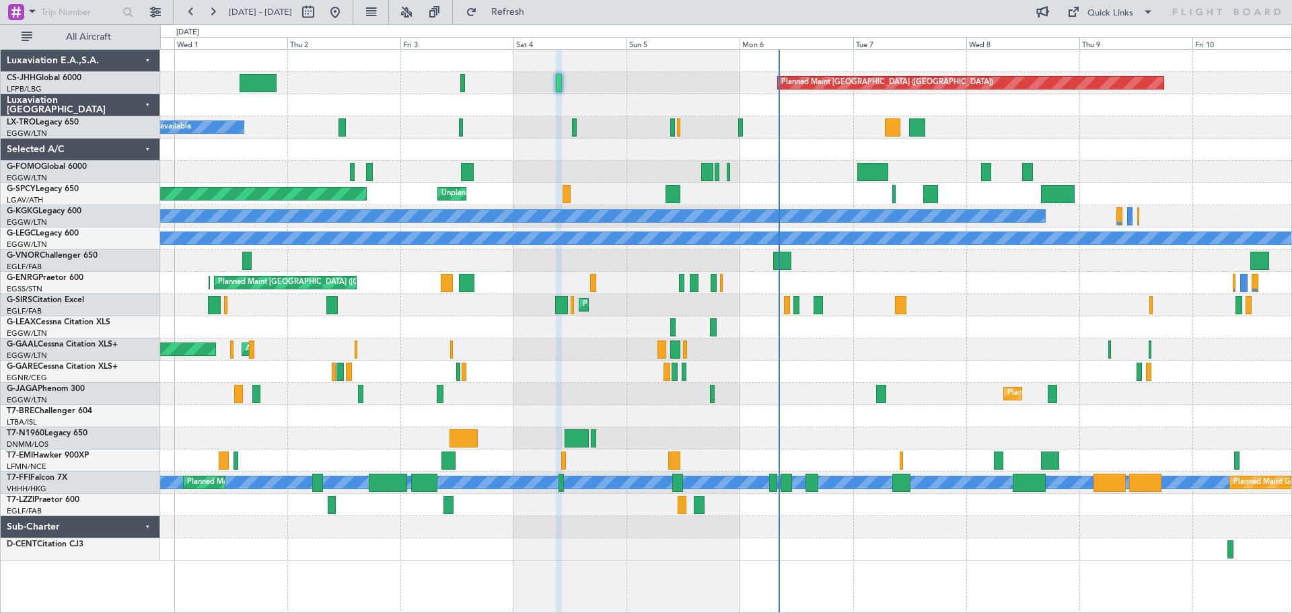
type input "0"
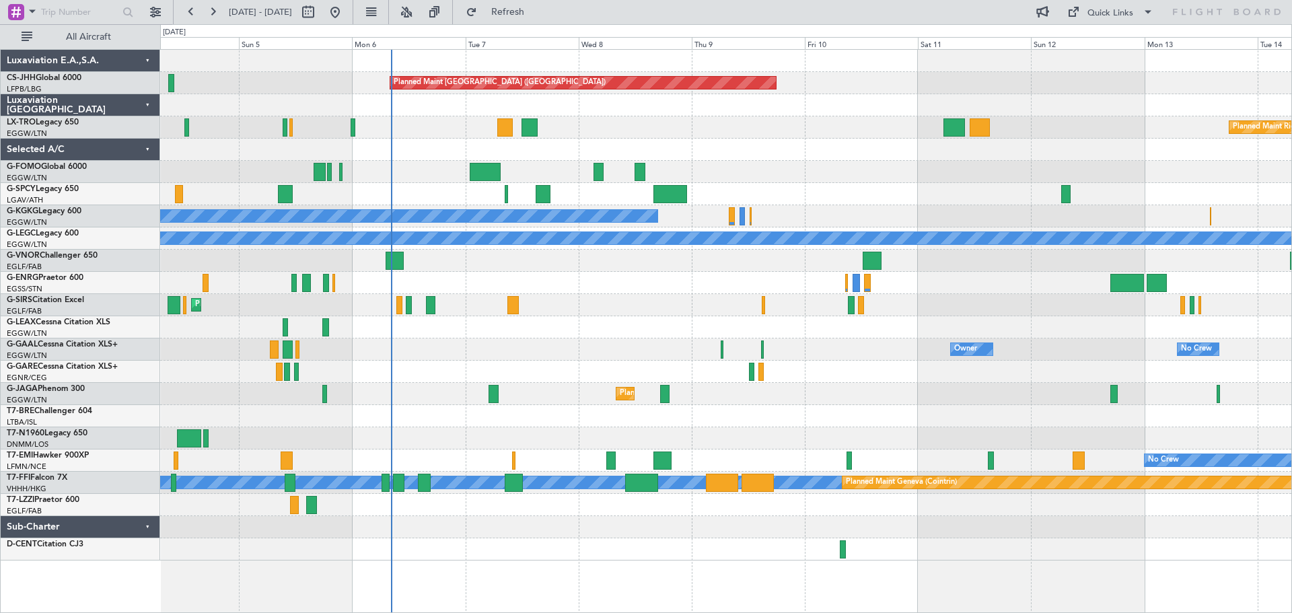
click at [586, 287] on div "Planned Maint [GEOGRAPHIC_DATA] ([GEOGRAPHIC_DATA]) Planned Maint [GEOGRAPHIC_D…" at bounding box center [725, 305] width 1131 height 511
click at [743, 133] on div "Planned Maint Riga (Riga Intl)" at bounding box center [725, 127] width 1131 height 22
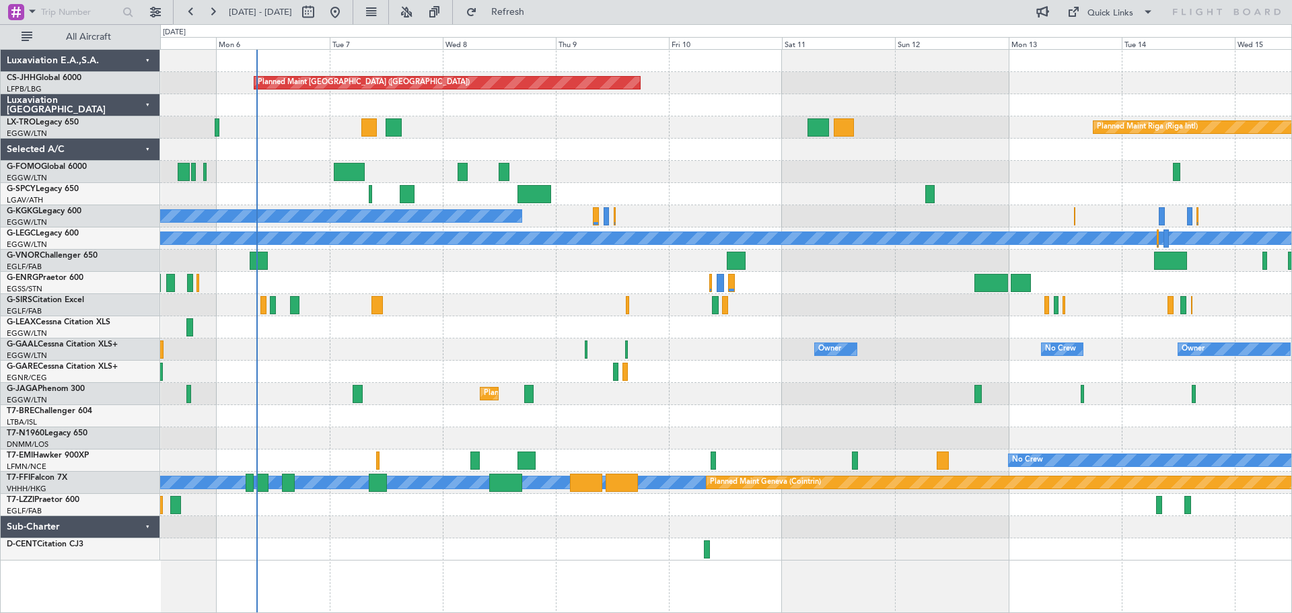
click at [686, 176] on div at bounding box center [725, 172] width 1131 height 22
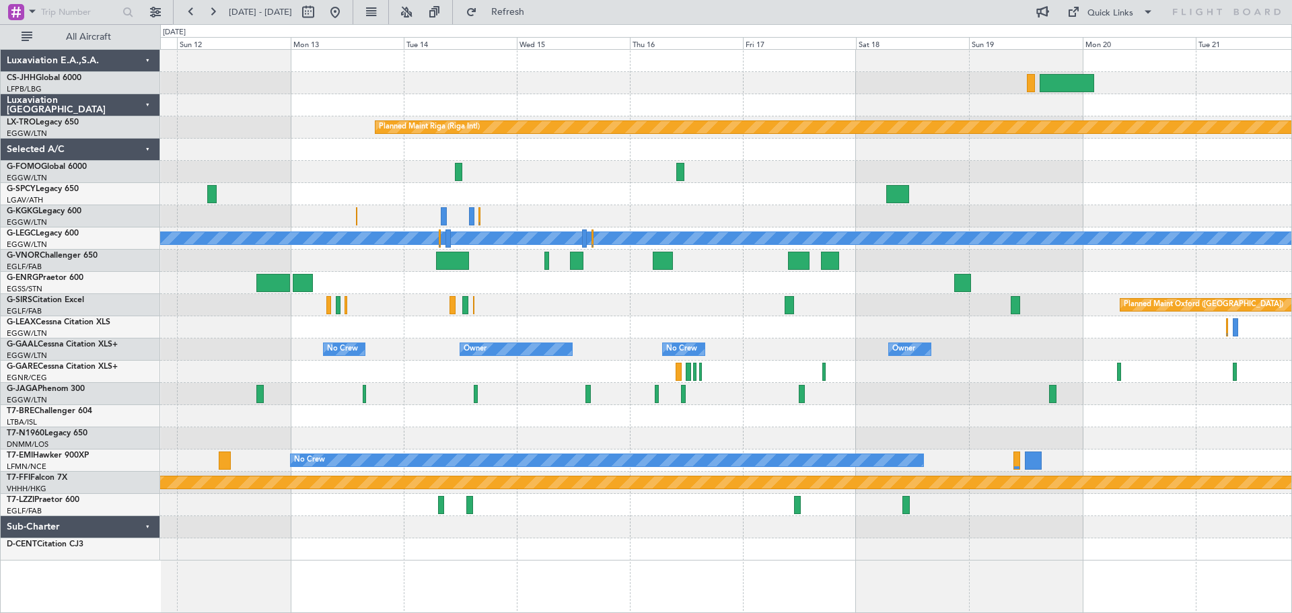
click at [497, 201] on div at bounding box center [725, 194] width 1131 height 22
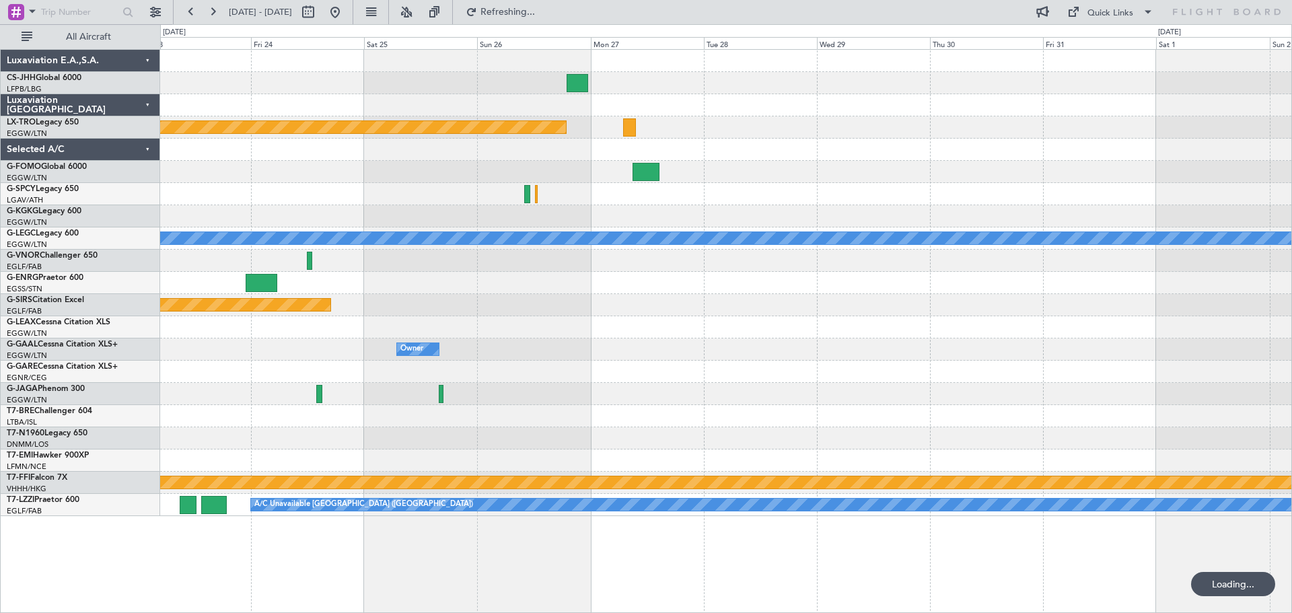
click at [371, 203] on div at bounding box center [725, 194] width 1131 height 22
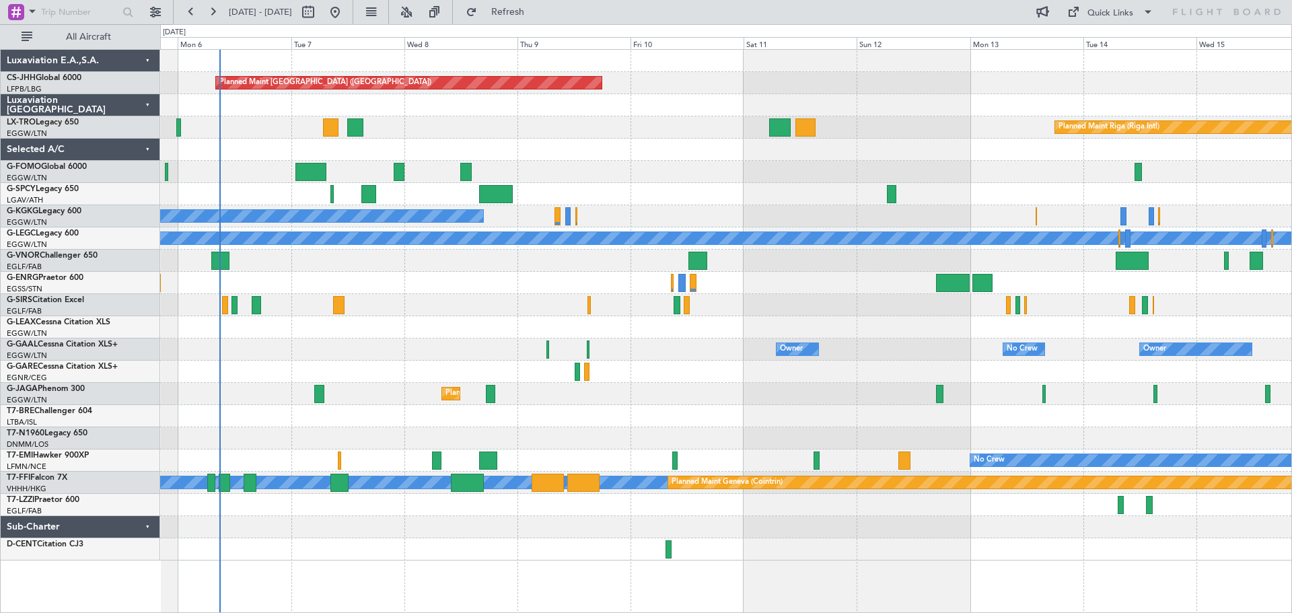
click at [830, 207] on div "Planned Maint [GEOGRAPHIC_DATA] ([GEOGRAPHIC_DATA]) Planned Maint [GEOGRAPHIC_D…" at bounding box center [725, 305] width 1131 height 511
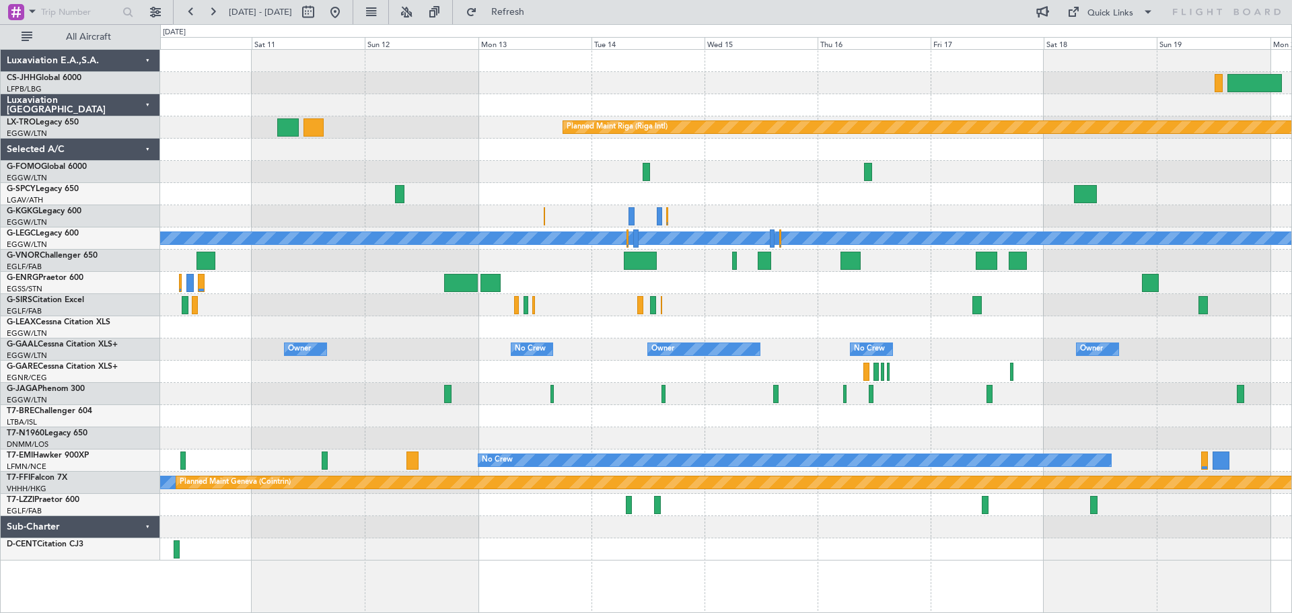
click at [771, 207] on div "Planned Maint Paris (Le Bourget) Planned Maint Riga (Riga Intl) A/C Unavailable…" at bounding box center [725, 305] width 1131 height 511
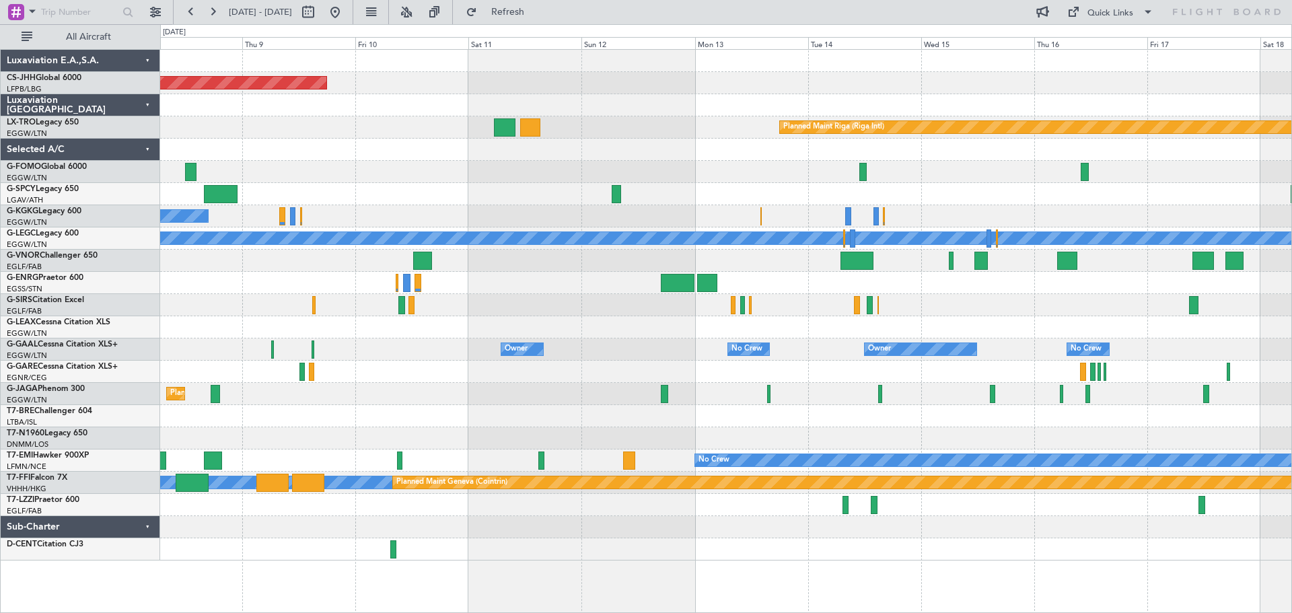
click at [774, 265] on div at bounding box center [725, 261] width 1131 height 22
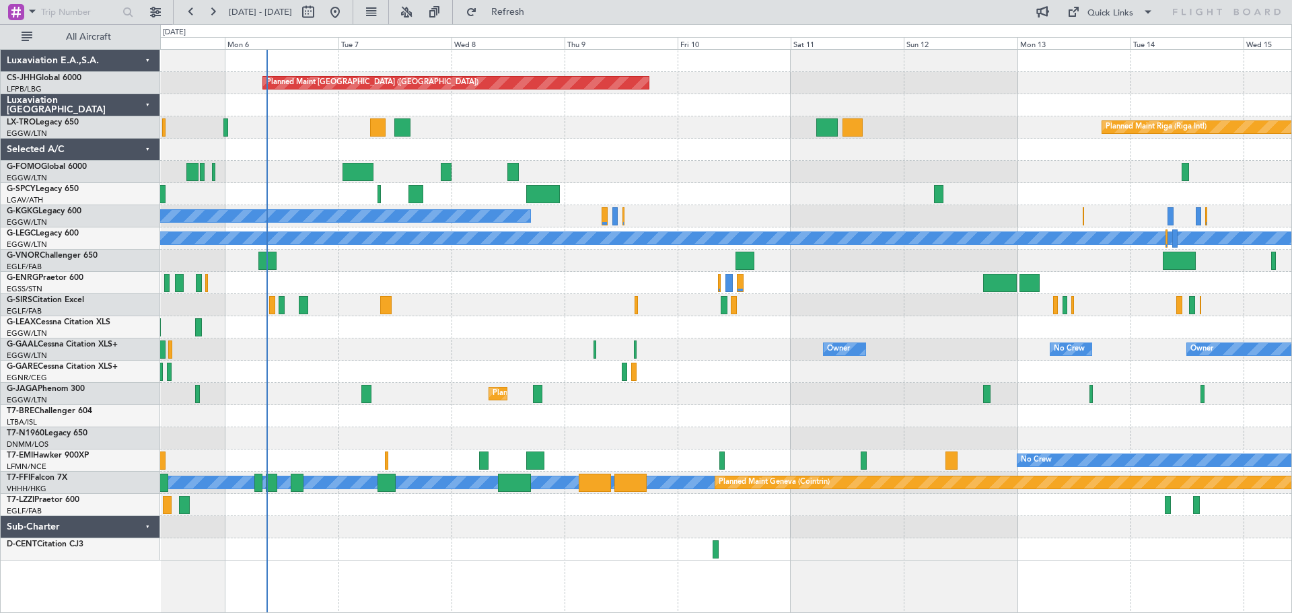
click at [560, 287] on div at bounding box center [725, 283] width 1131 height 22
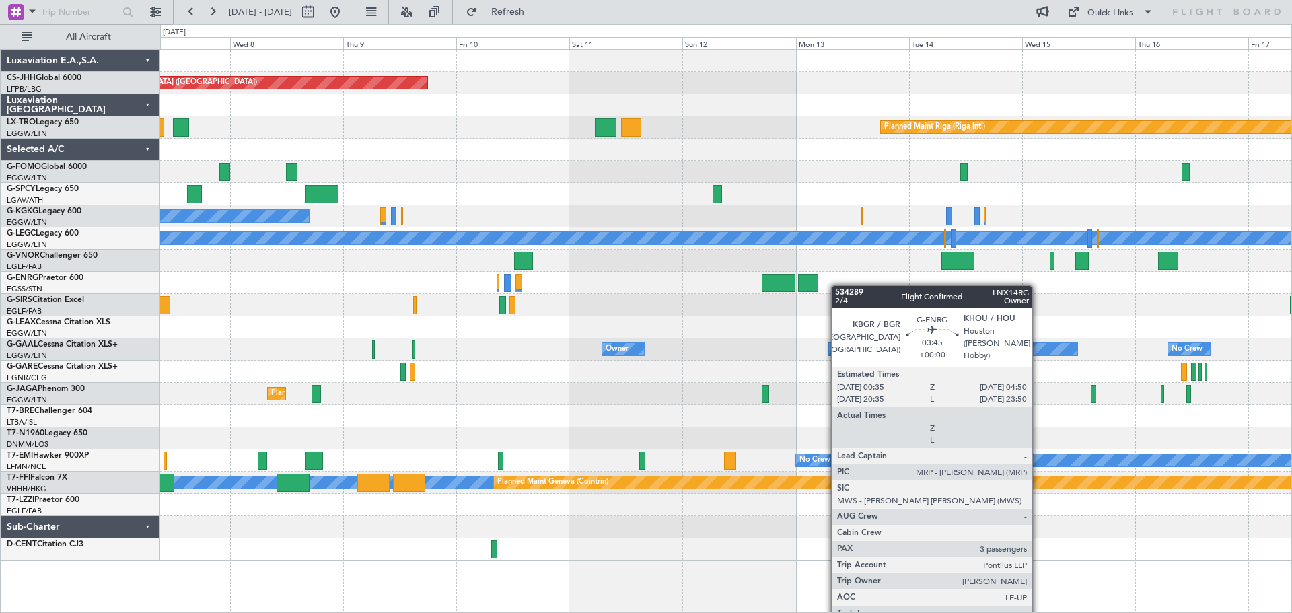
click at [758, 287] on div at bounding box center [725, 283] width 1131 height 22
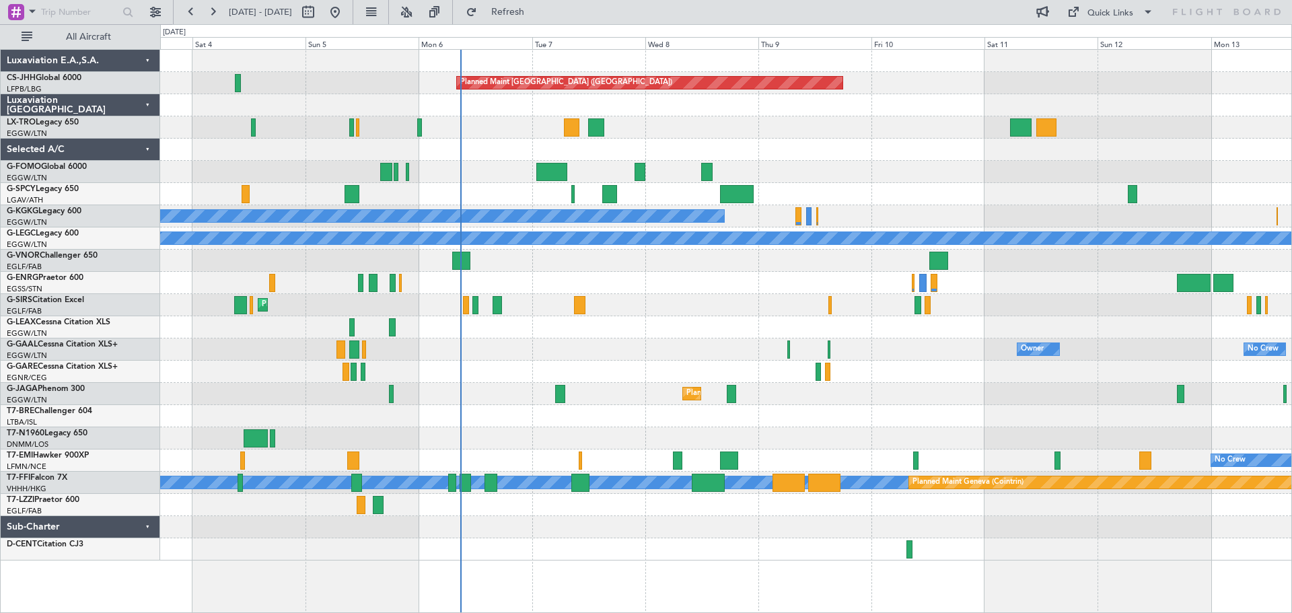
click at [1049, 275] on div "Planned Maint London (Stansted) Planned Maint London (Stansted)" at bounding box center [725, 283] width 1131 height 22
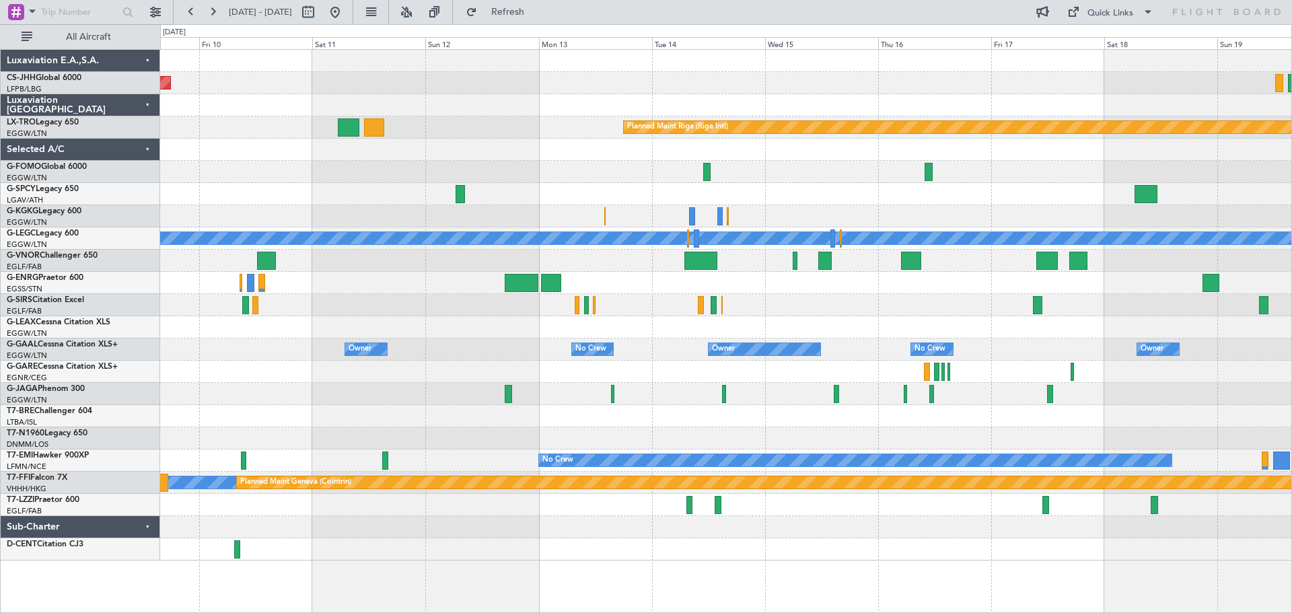
click at [414, 313] on div "Planned Maint Paris (Le Bourget) Planned Maint Riga (Riga Intl) A/C Unavailable…" at bounding box center [725, 305] width 1131 height 511
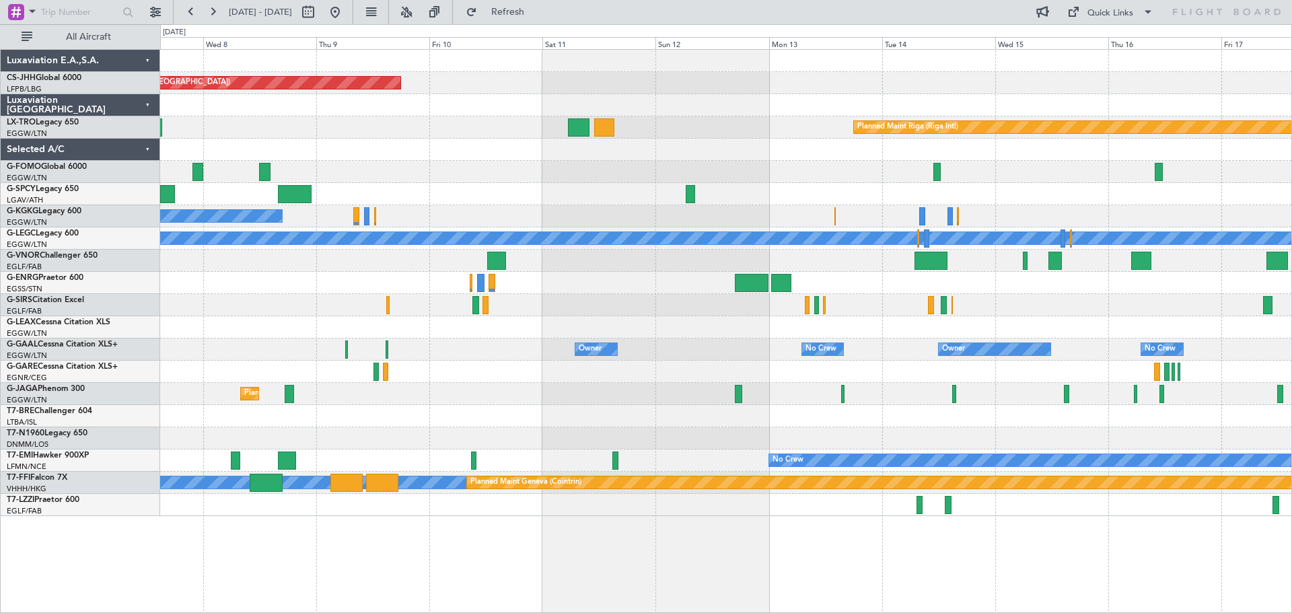
click at [1144, 221] on div "Planned Maint Paris (Le Bourget) Planned Maint Riga (Riga Intl) A/C Unavailable…" at bounding box center [725, 283] width 1131 height 466
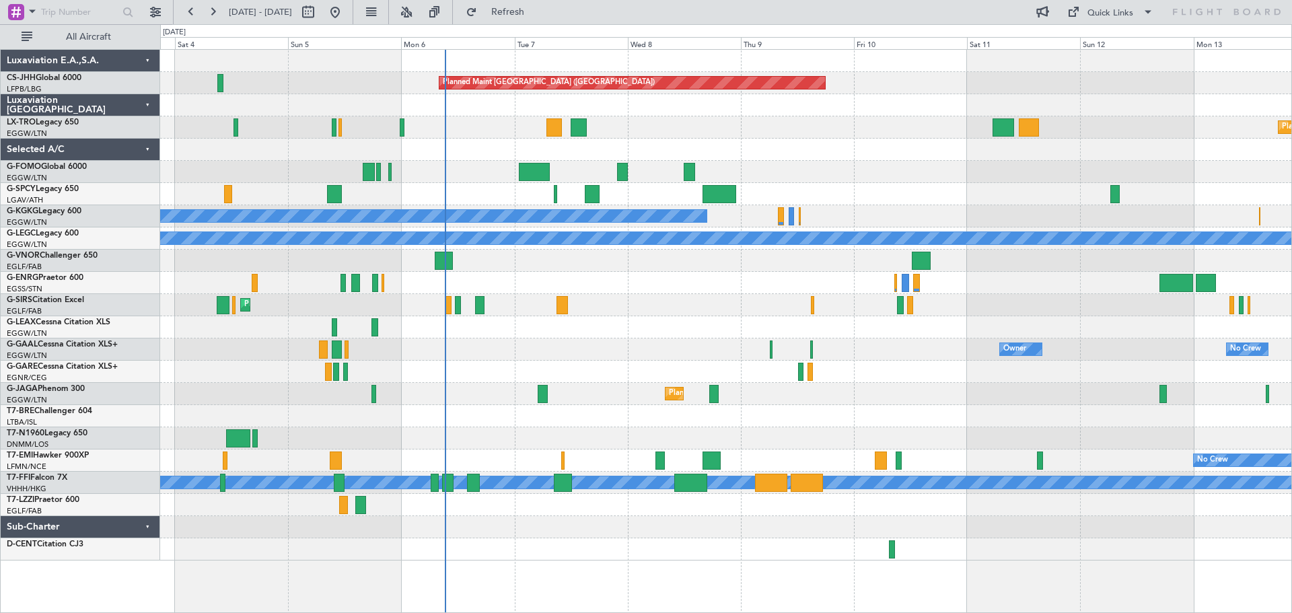
click at [651, 272] on div "Planned Maint [GEOGRAPHIC_DATA] ([GEOGRAPHIC_DATA])" at bounding box center [725, 283] width 1131 height 22
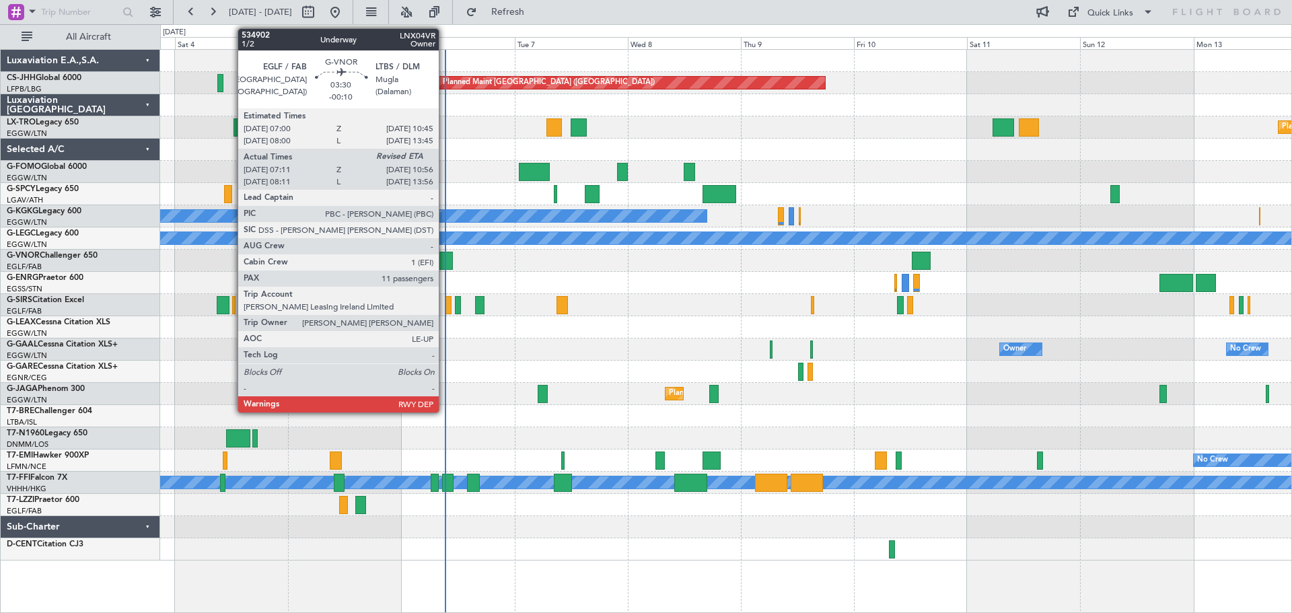
click at [445, 258] on div at bounding box center [444, 261] width 18 height 18
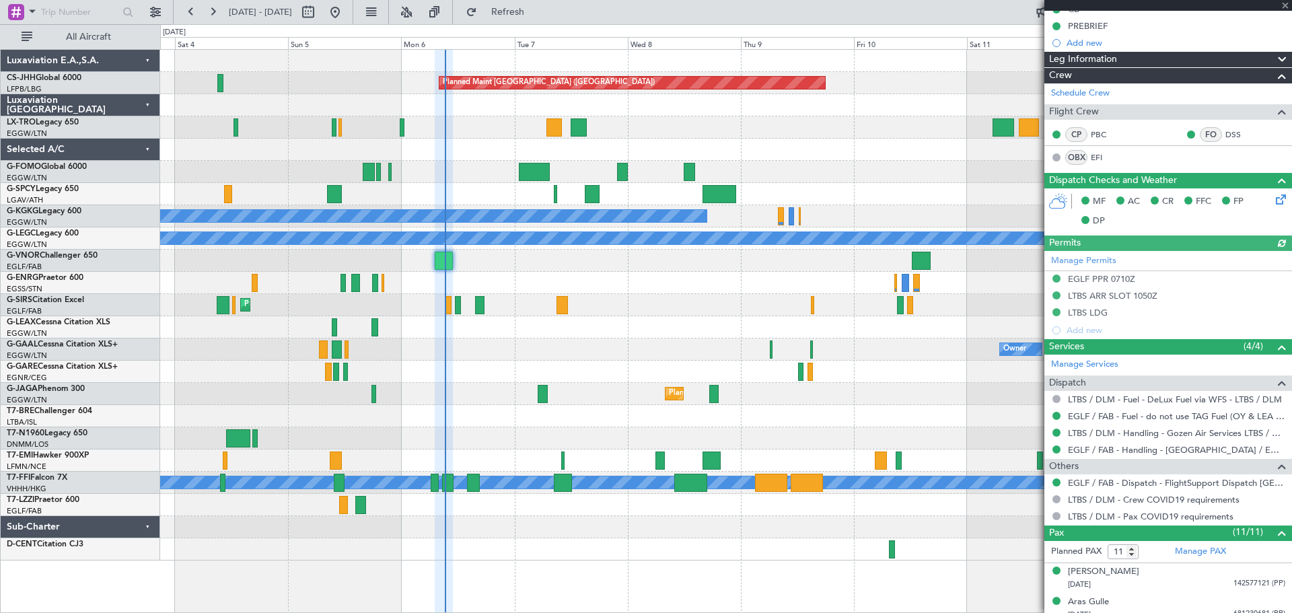
scroll to position [336, 0]
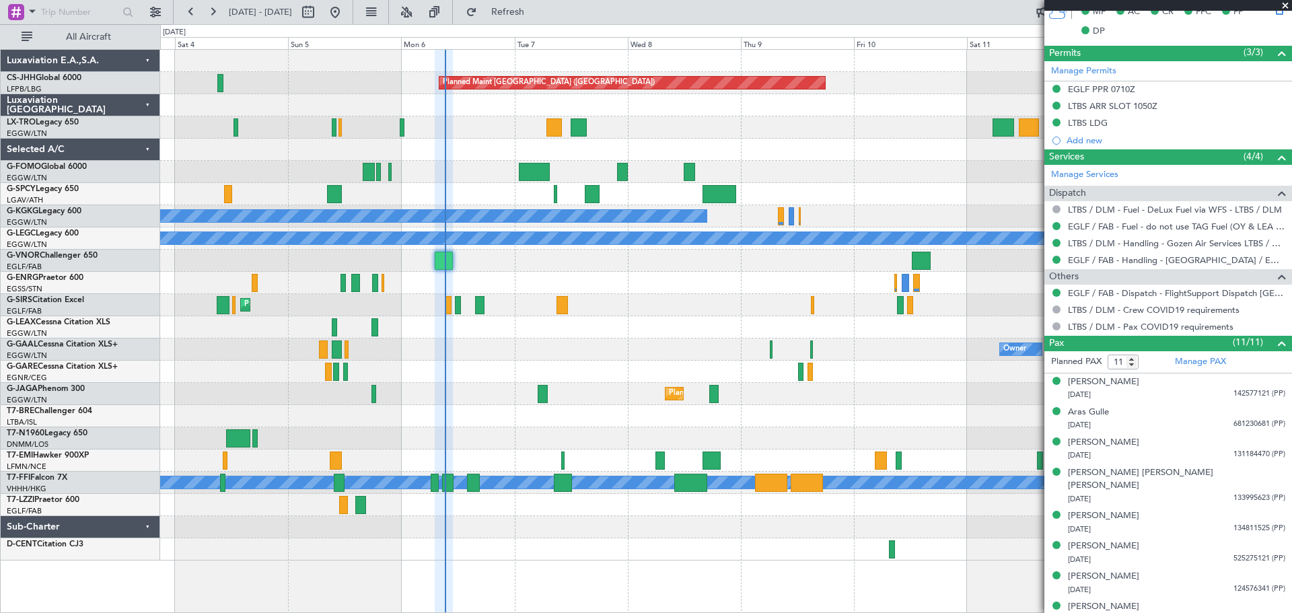
click at [1285, 4] on span at bounding box center [1284, 6] width 13 height 12
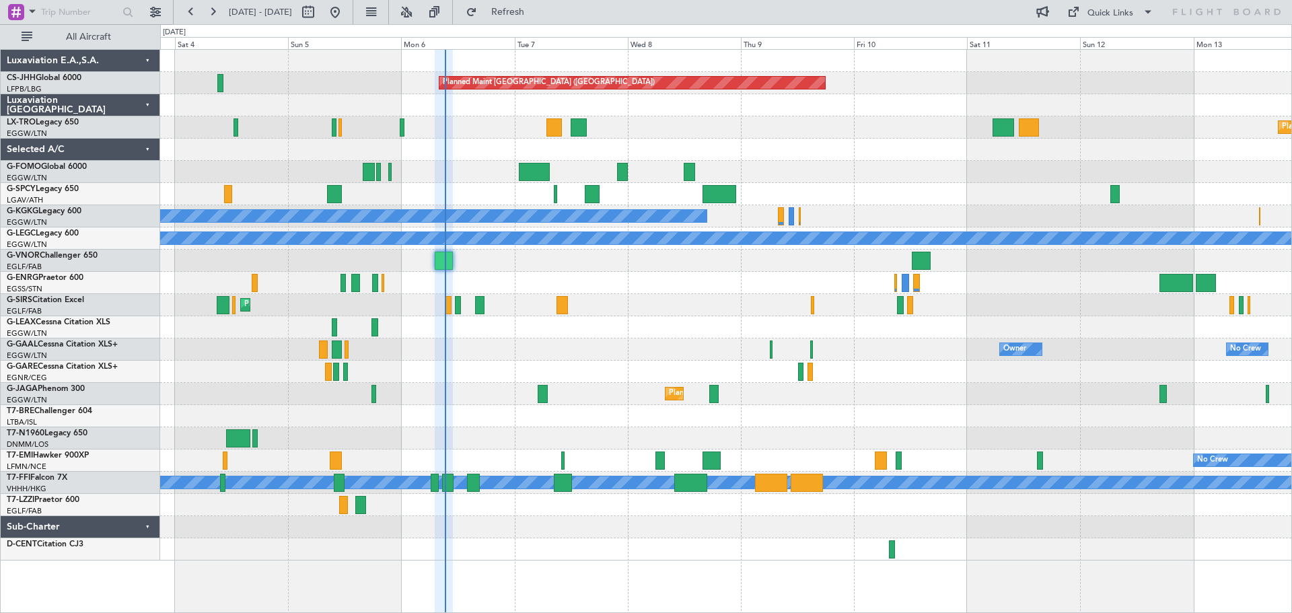
type input "0"
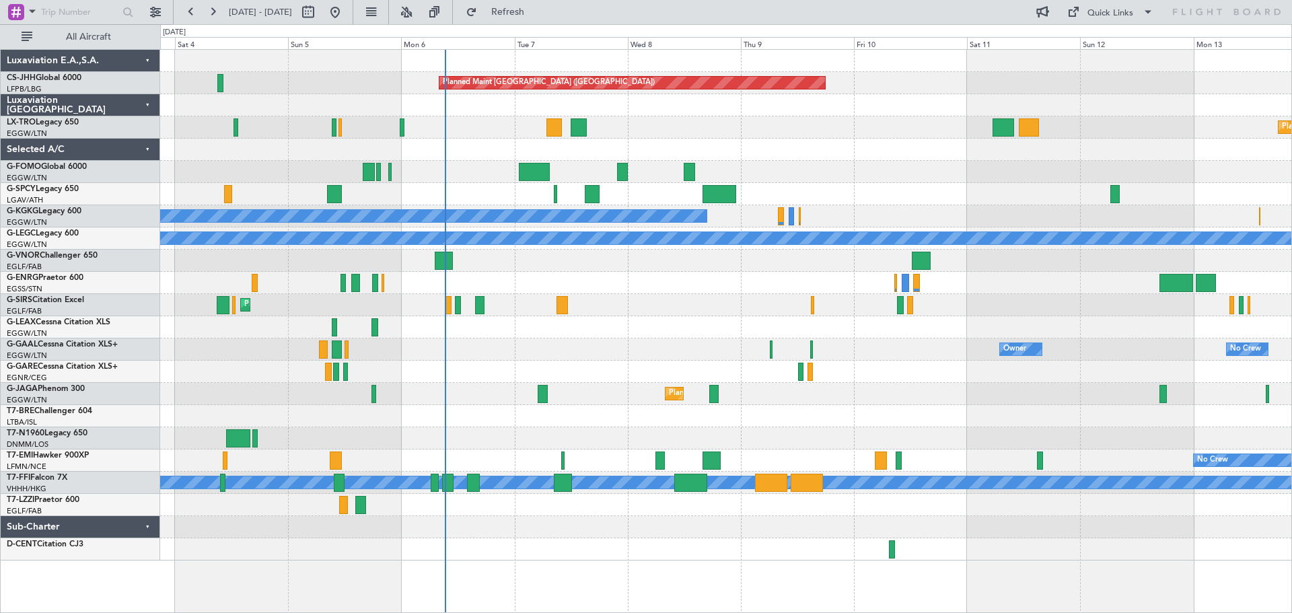
scroll to position [0, 0]
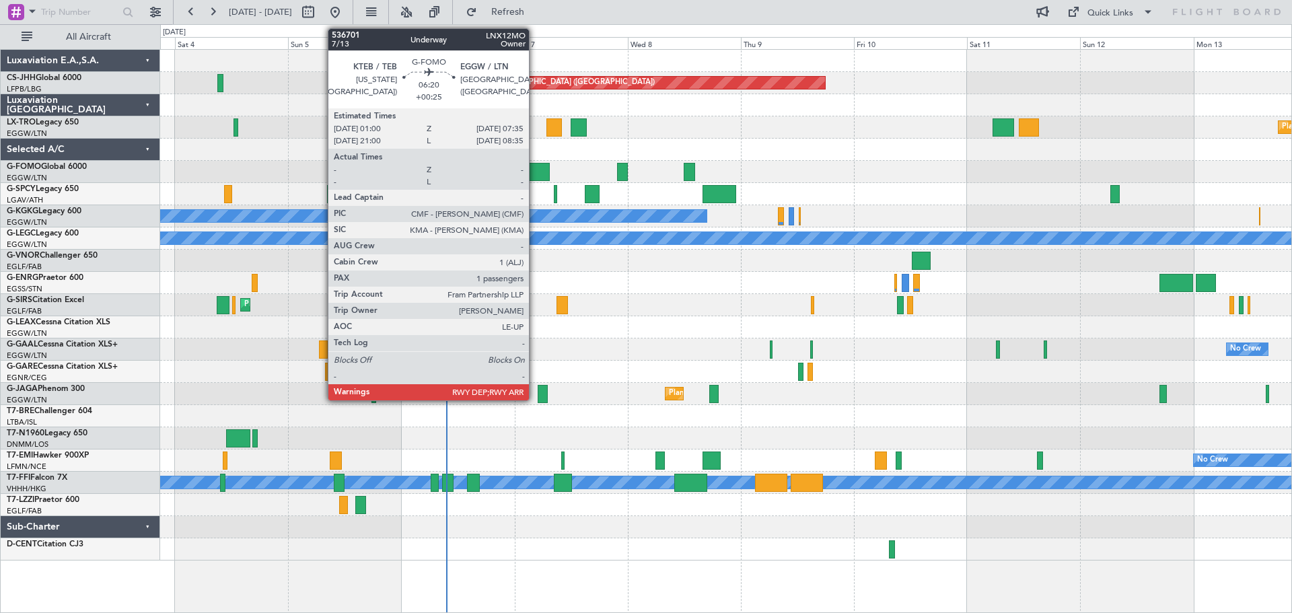
click at [535, 170] on div at bounding box center [535, 172] width 32 height 18
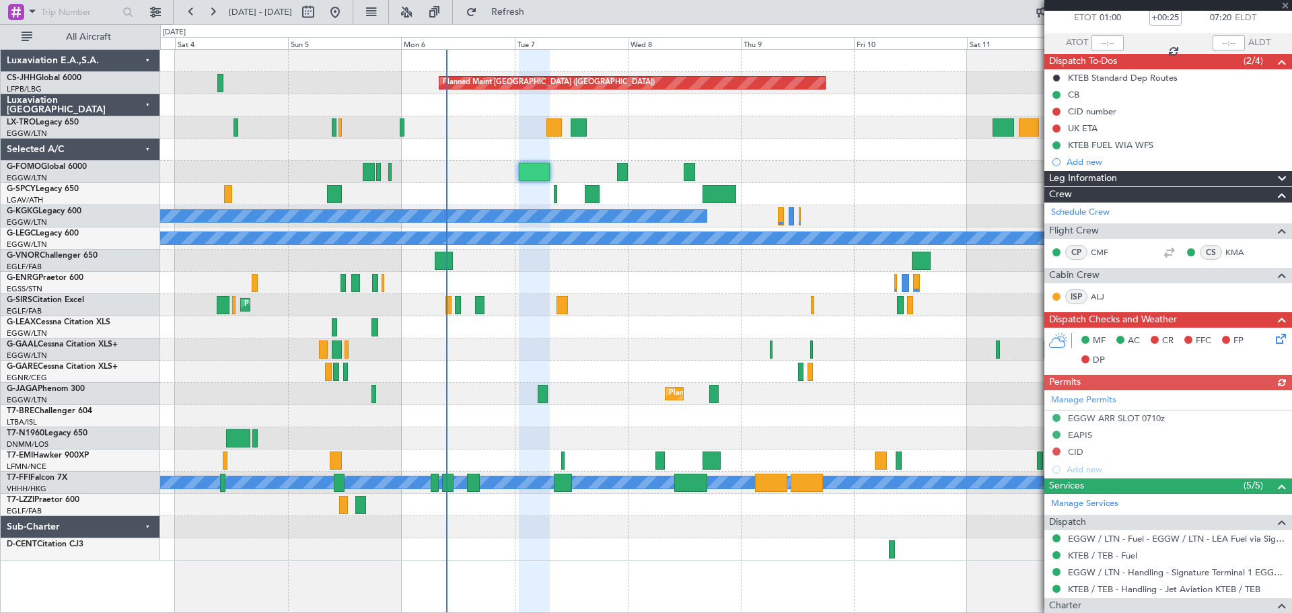
scroll to position [230, 0]
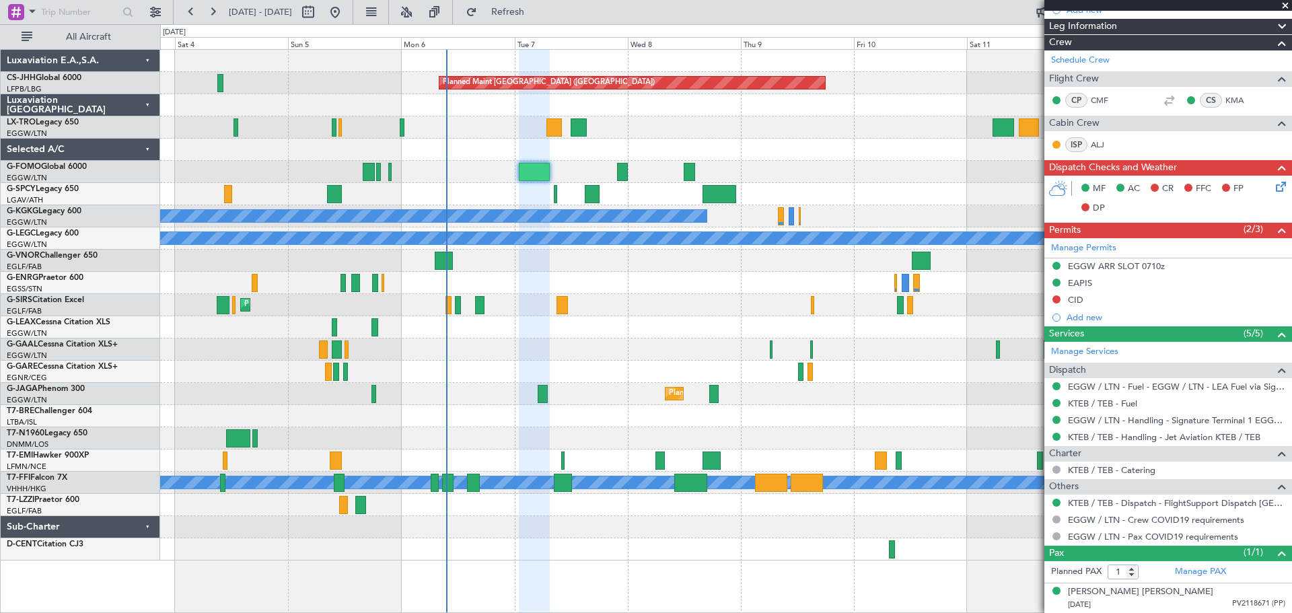
click at [1284, 7] on span at bounding box center [1284, 6] width 13 height 12
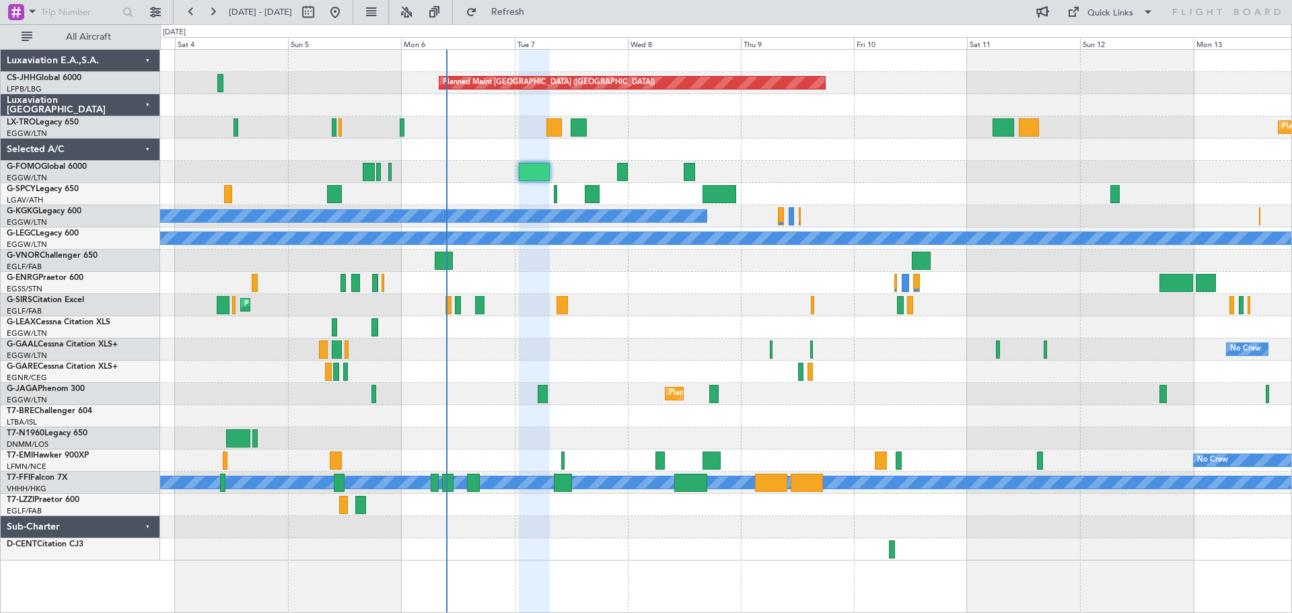
type input "0"
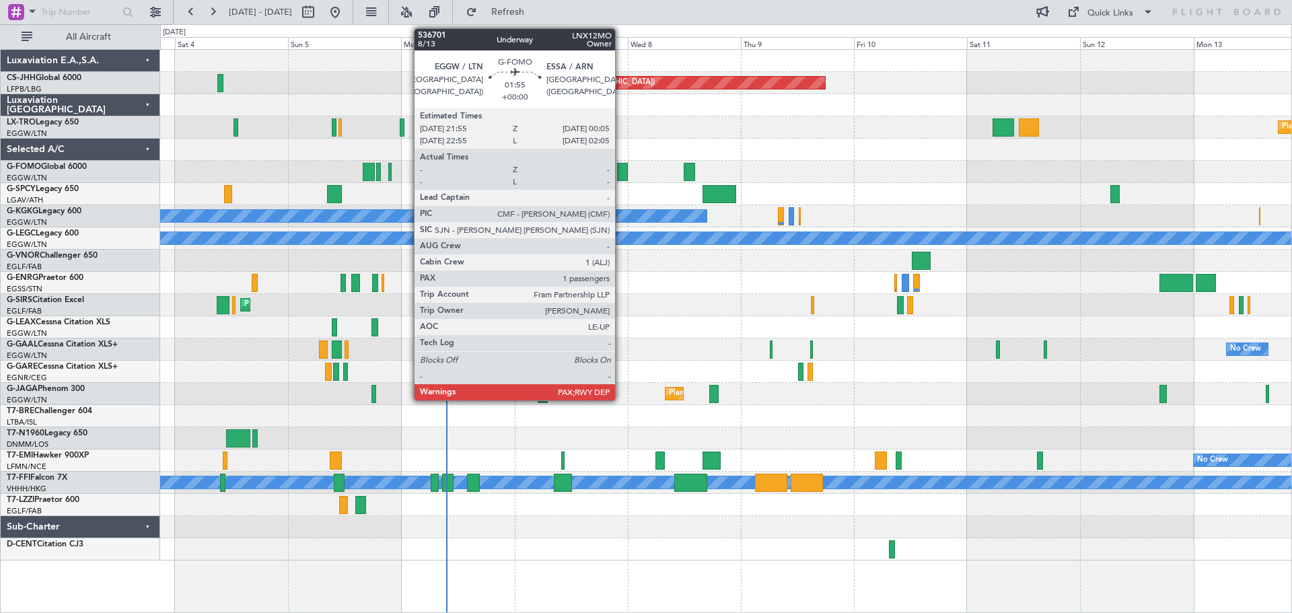
click at [621, 174] on div at bounding box center [622, 172] width 11 height 18
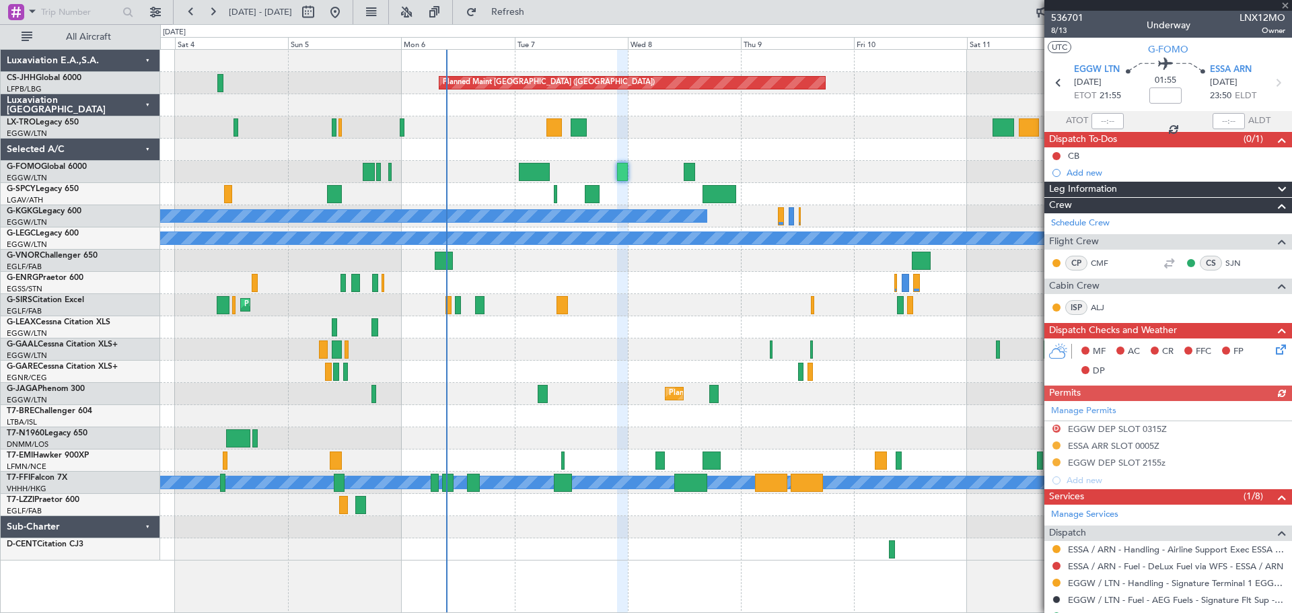
scroll to position [247, 0]
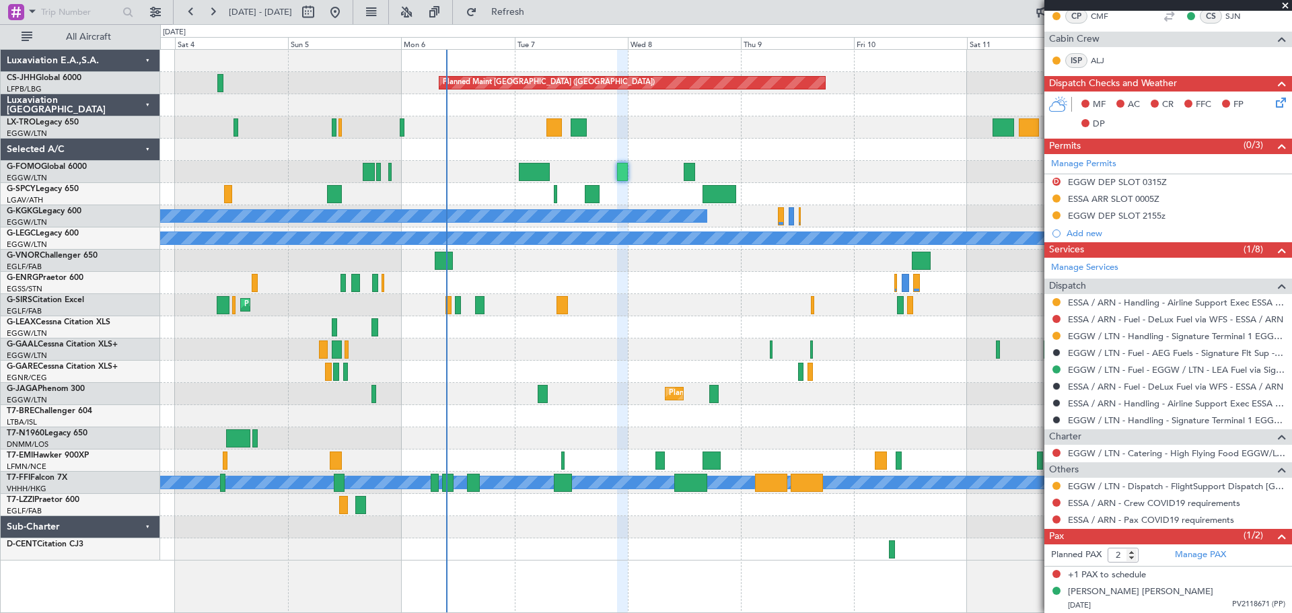
click at [1285, 7] on span at bounding box center [1284, 6] width 13 height 12
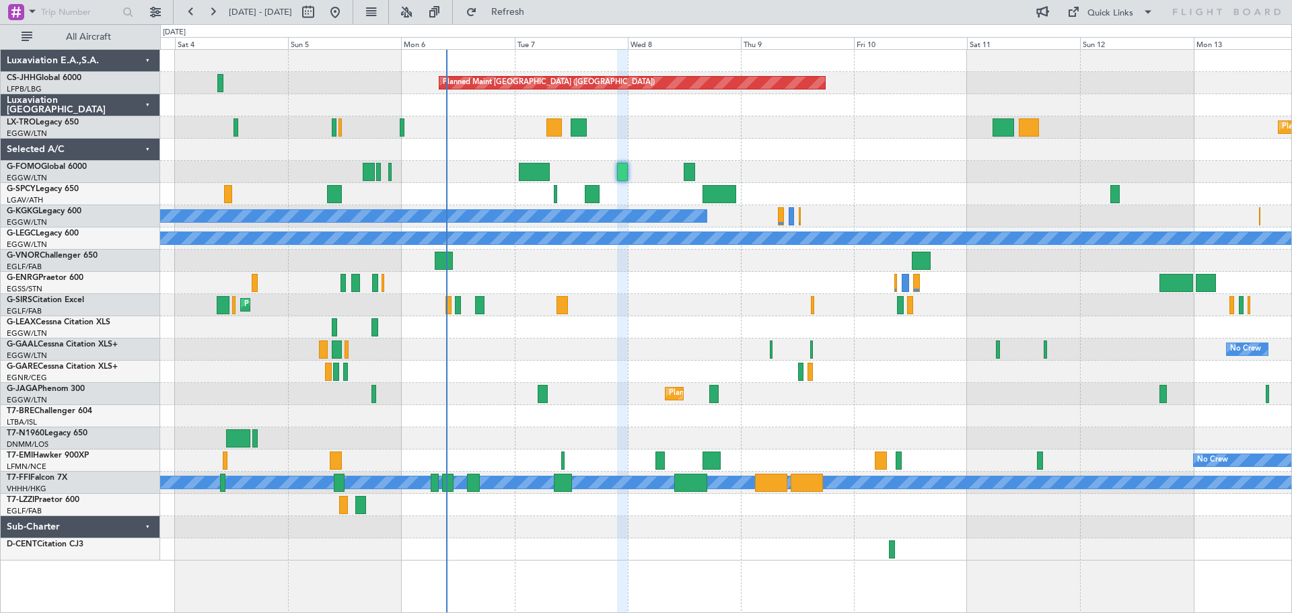
type input "0"
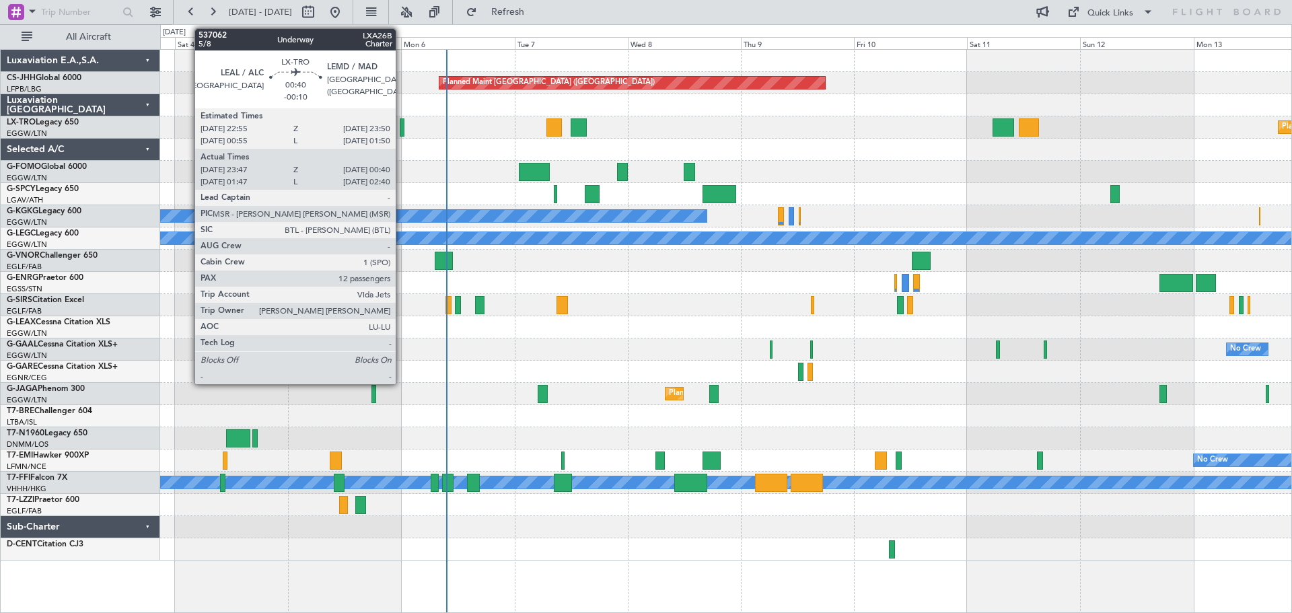
click at [402, 128] on div at bounding box center [402, 127] width 5 height 18
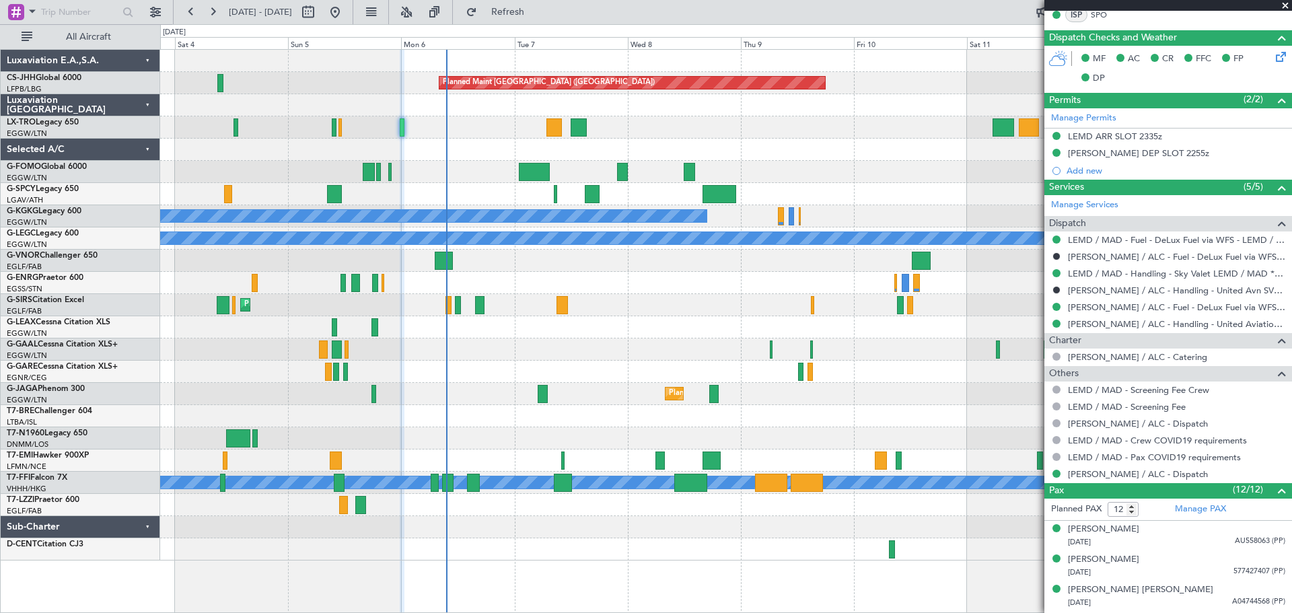
scroll to position [404, 0]
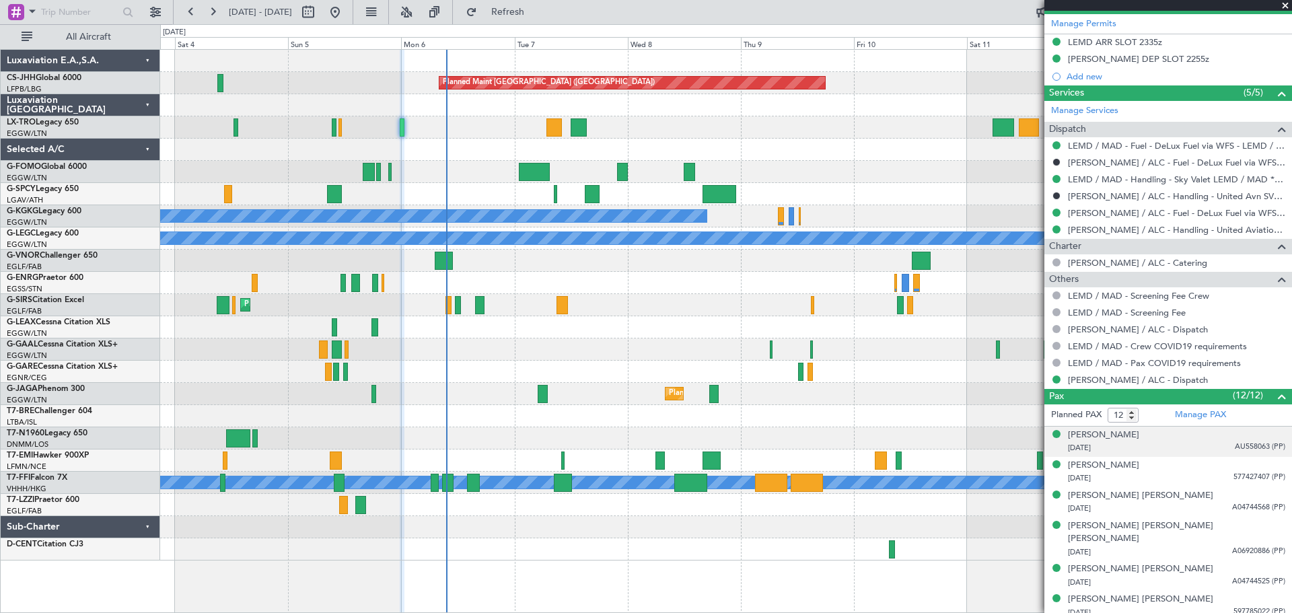
click at [1246, 448] on span "AU558063 (PP)" at bounding box center [1260, 446] width 50 height 11
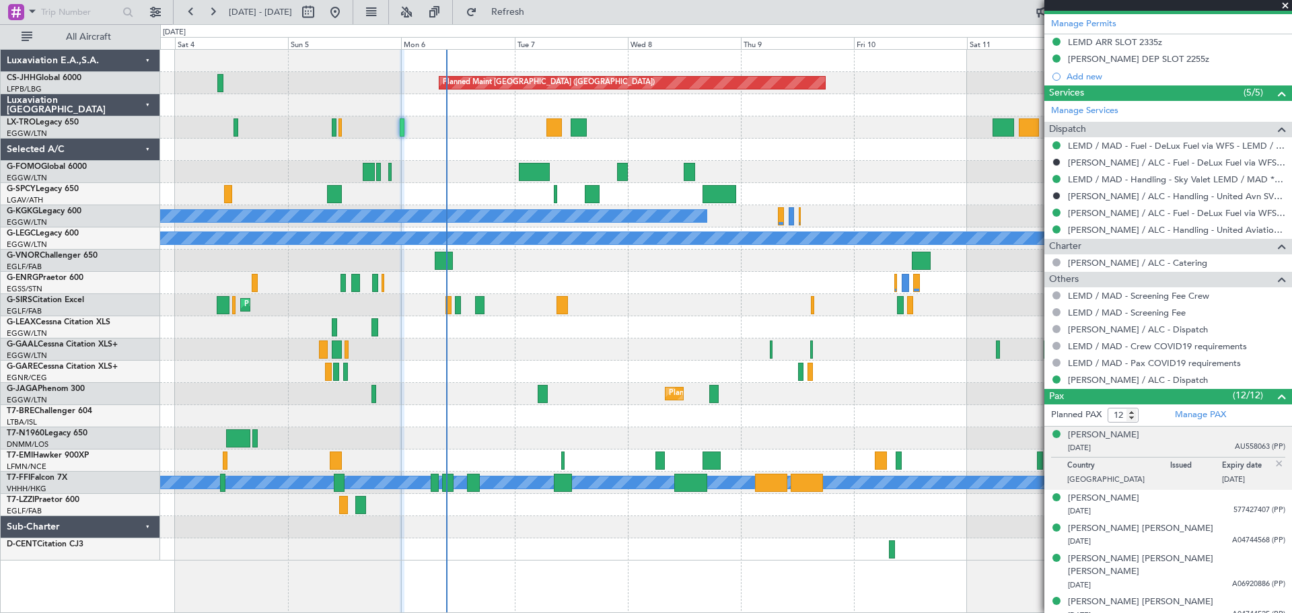
click at [1273, 458] on img at bounding box center [1279, 464] width 12 height 12
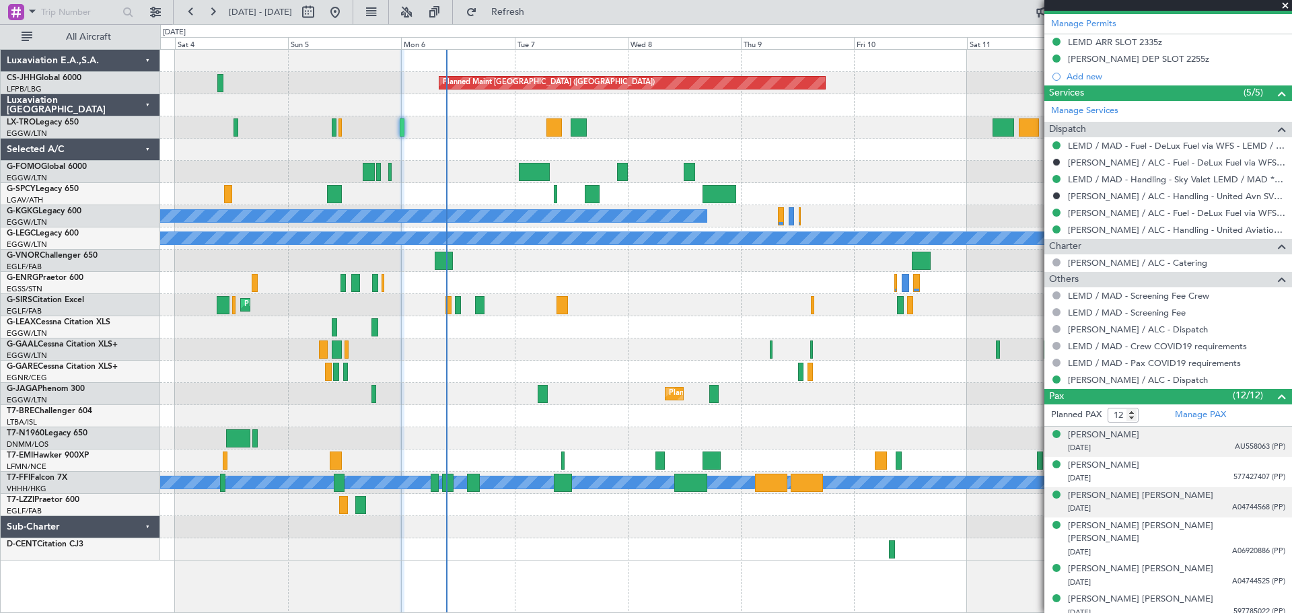
click at [1252, 503] on span "A04744568 (PP)" at bounding box center [1258, 507] width 53 height 11
click at [1273, 523] on img at bounding box center [1279, 524] width 12 height 12
click at [1283, 7] on span at bounding box center [1284, 6] width 13 height 12
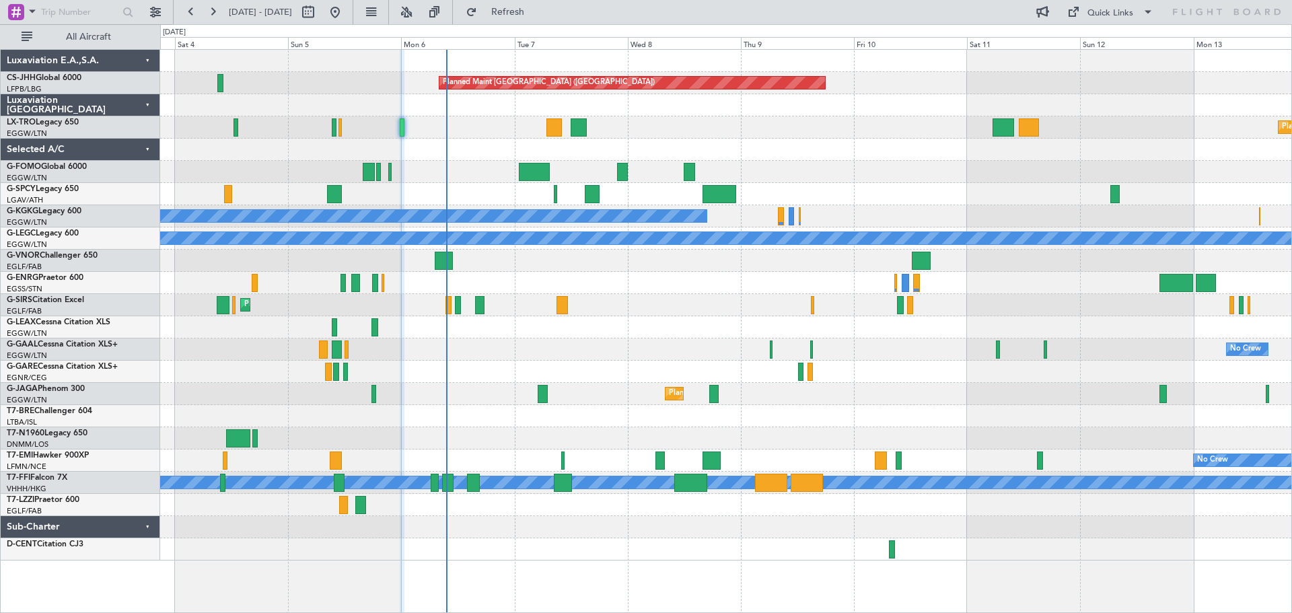
type input "0"
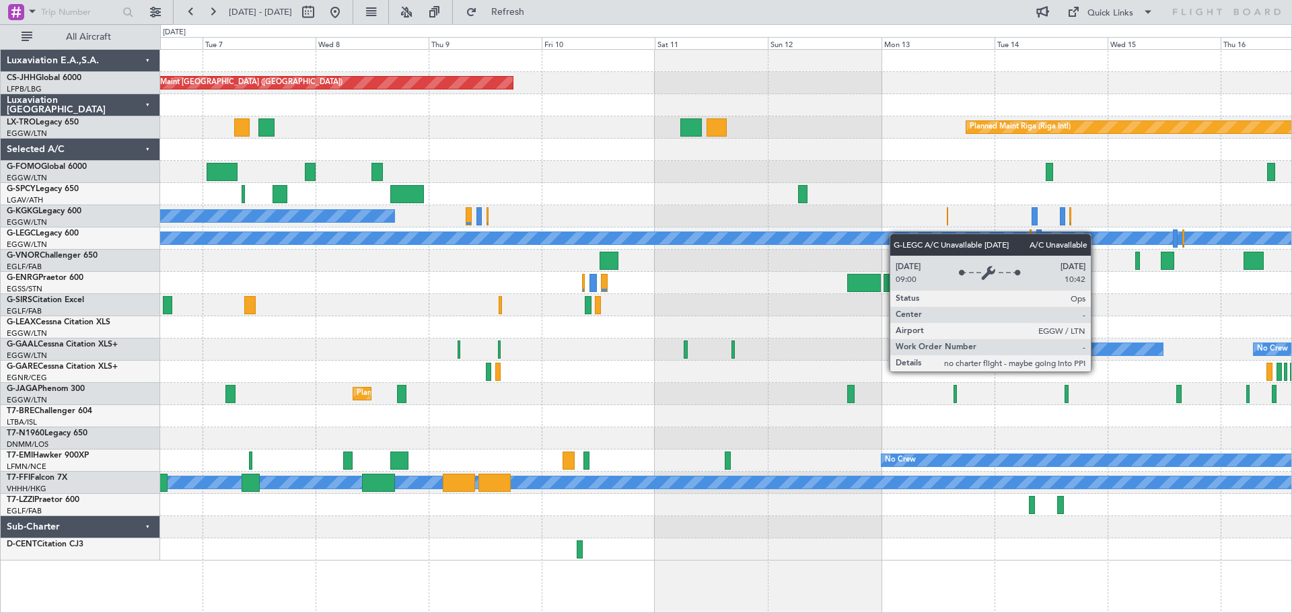
click at [769, 238] on div "Planned Maint Paris (Le Bourget) Planned Maint Riga (Riga Intl) A/C Unavailable…" at bounding box center [725, 305] width 1131 height 511
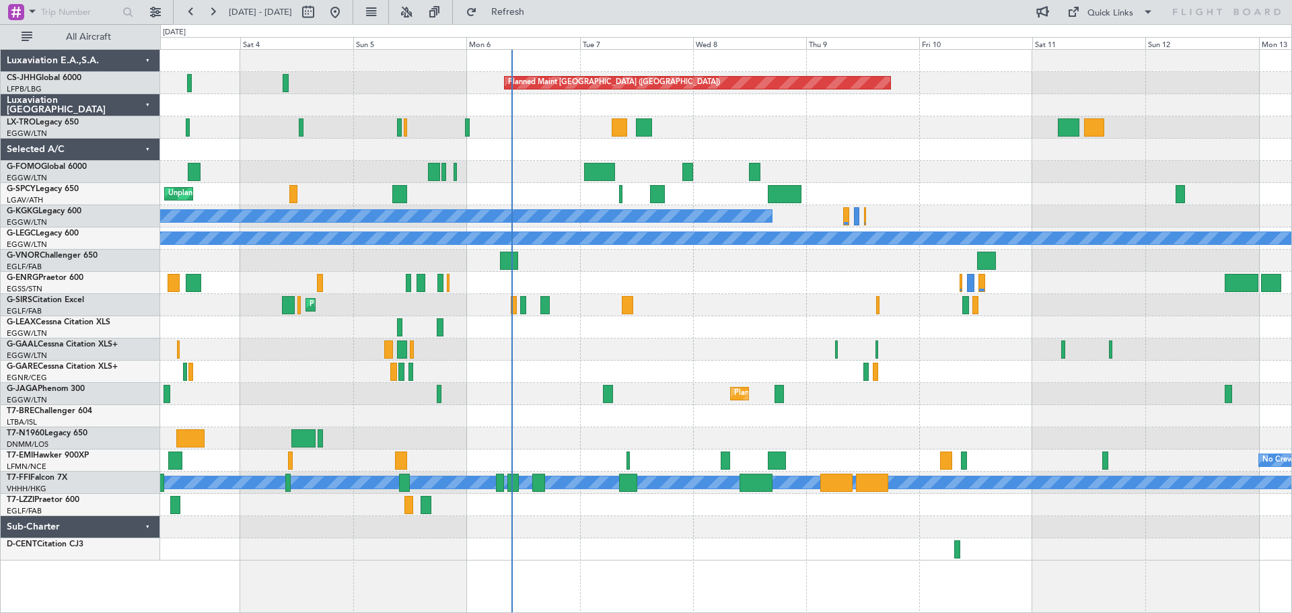
click at [912, 184] on div "Planned Maint Paris (Le Bourget) Planned Maint Riga (Riga Intl) A/C Unavailable…" at bounding box center [725, 305] width 1131 height 511
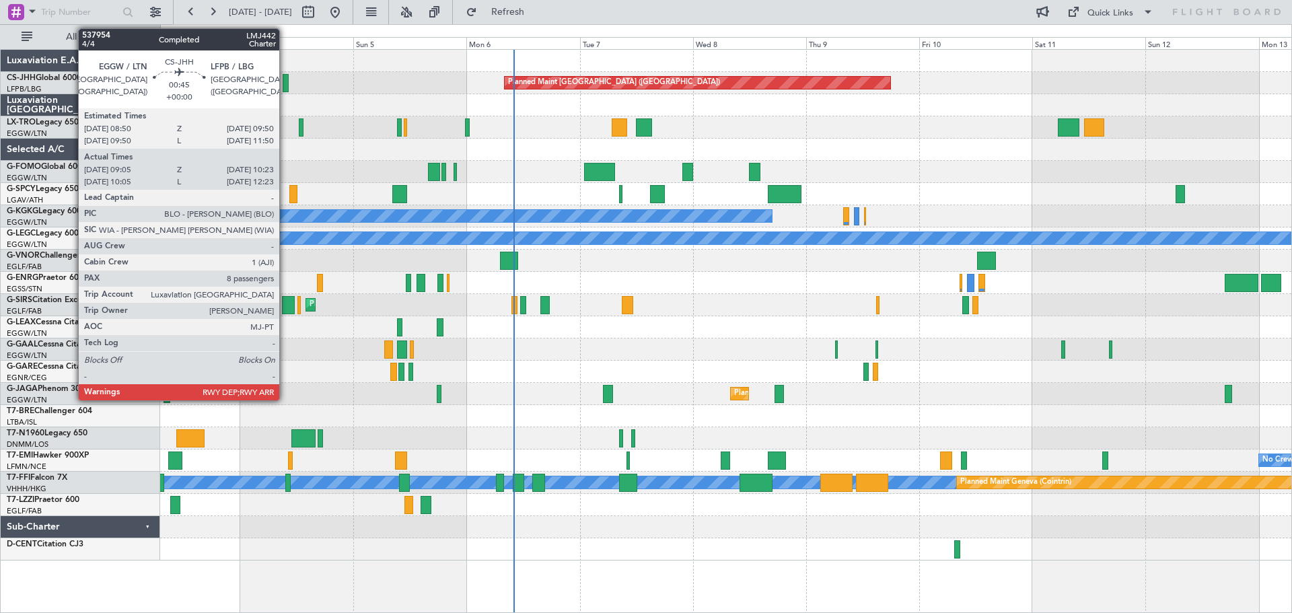
click at [285, 80] on div at bounding box center [286, 83] width 7 height 18
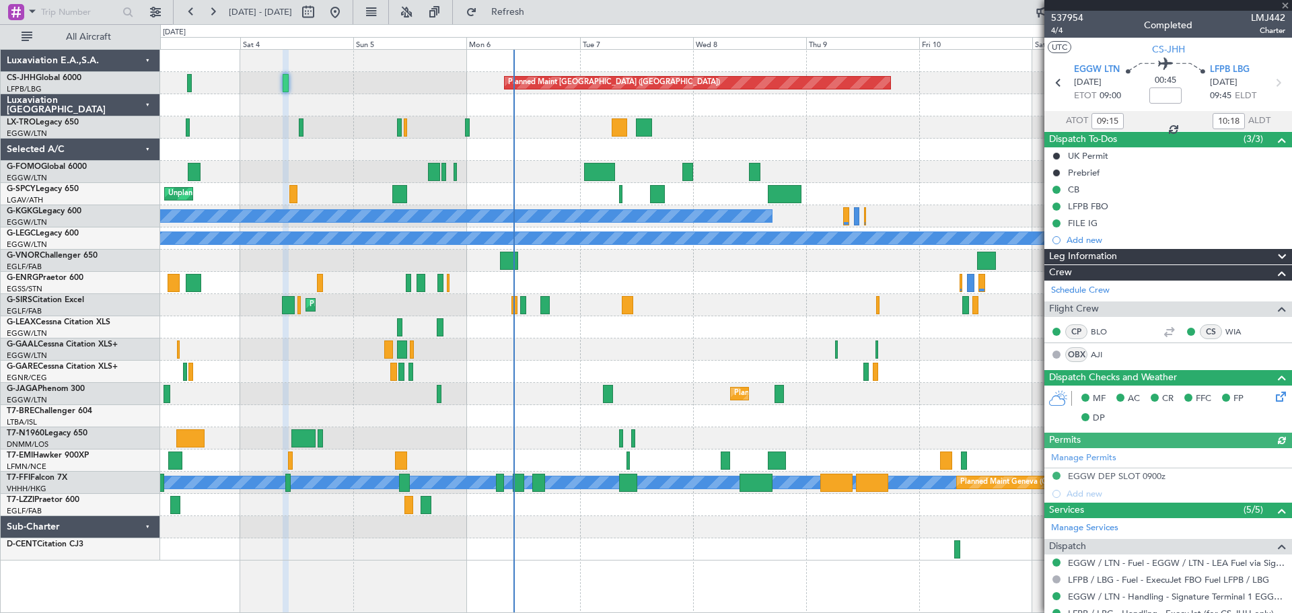
scroll to position [388, 0]
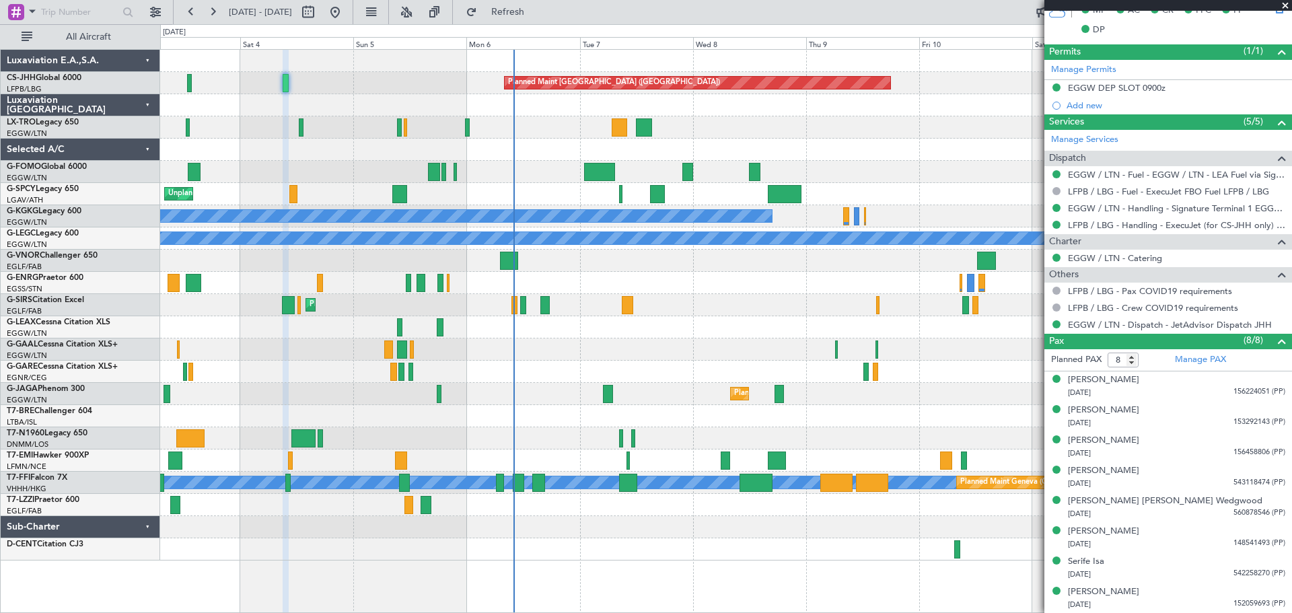
click at [1283, 6] on span at bounding box center [1284, 6] width 13 height 12
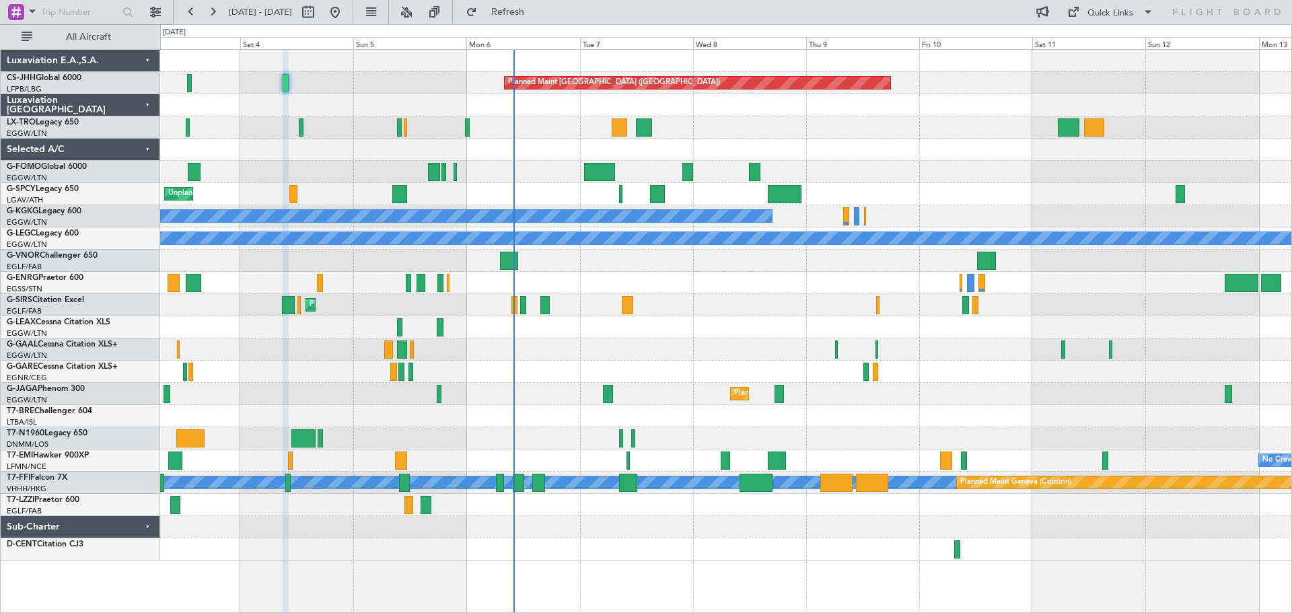
type input "0"
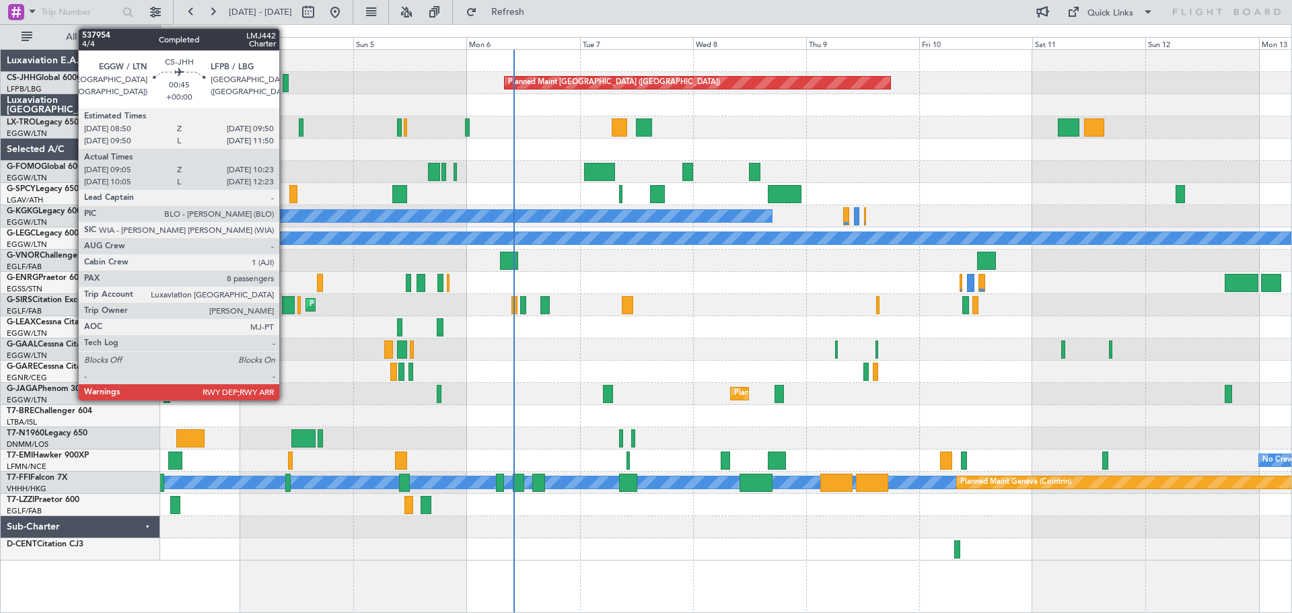
click at [285, 83] on div at bounding box center [286, 83] width 7 height 18
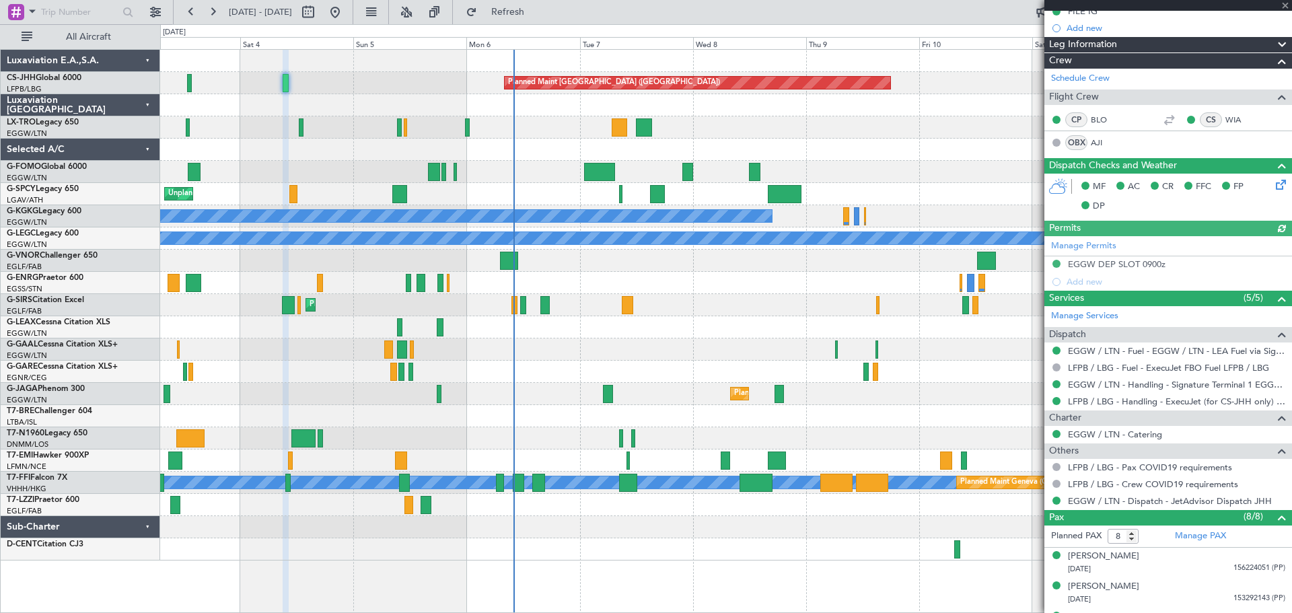
scroll to position [388, 0]
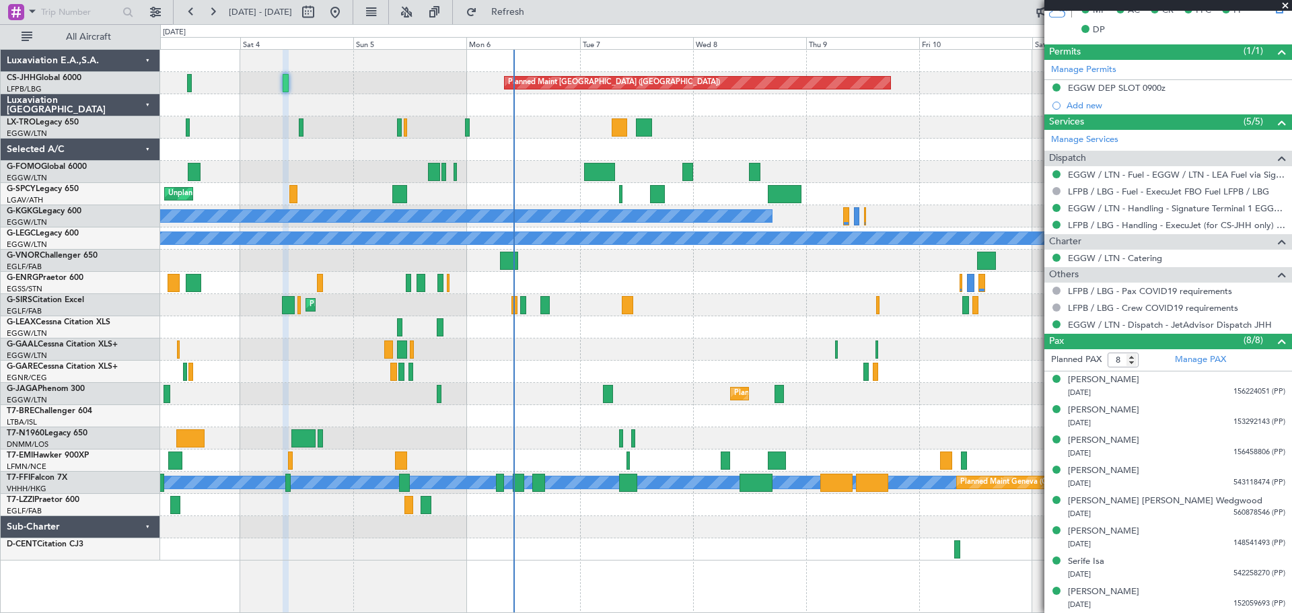
click at [1283, 5] on span at bounding box center [1284, 6] width 13 height 12
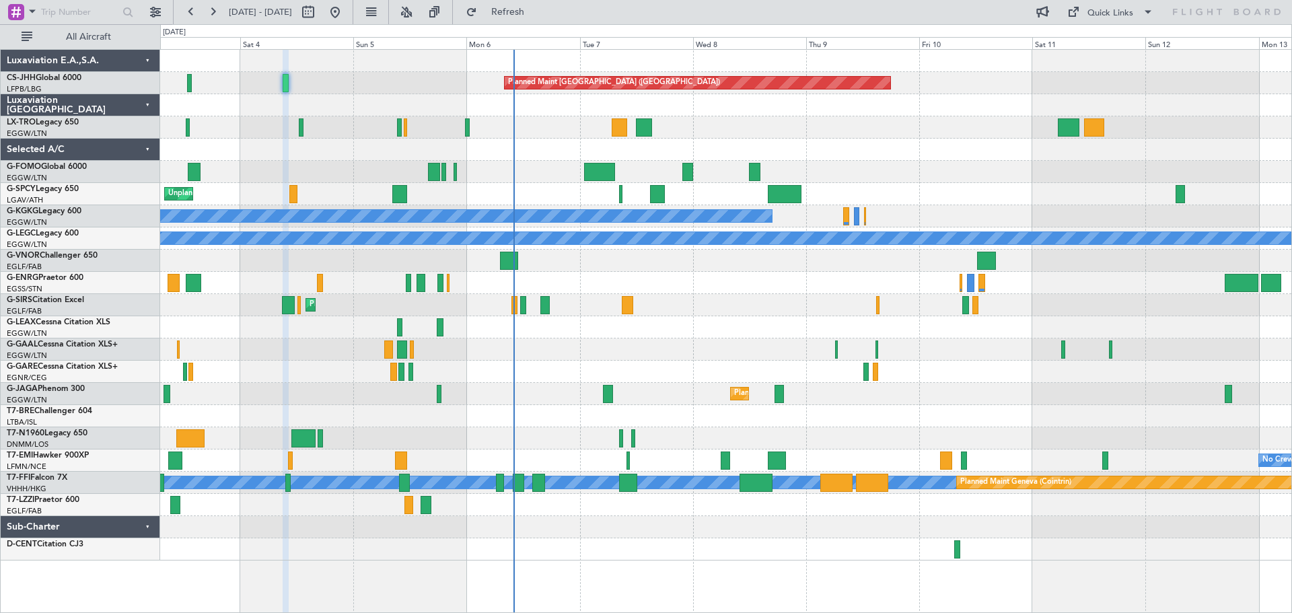
type input "0"
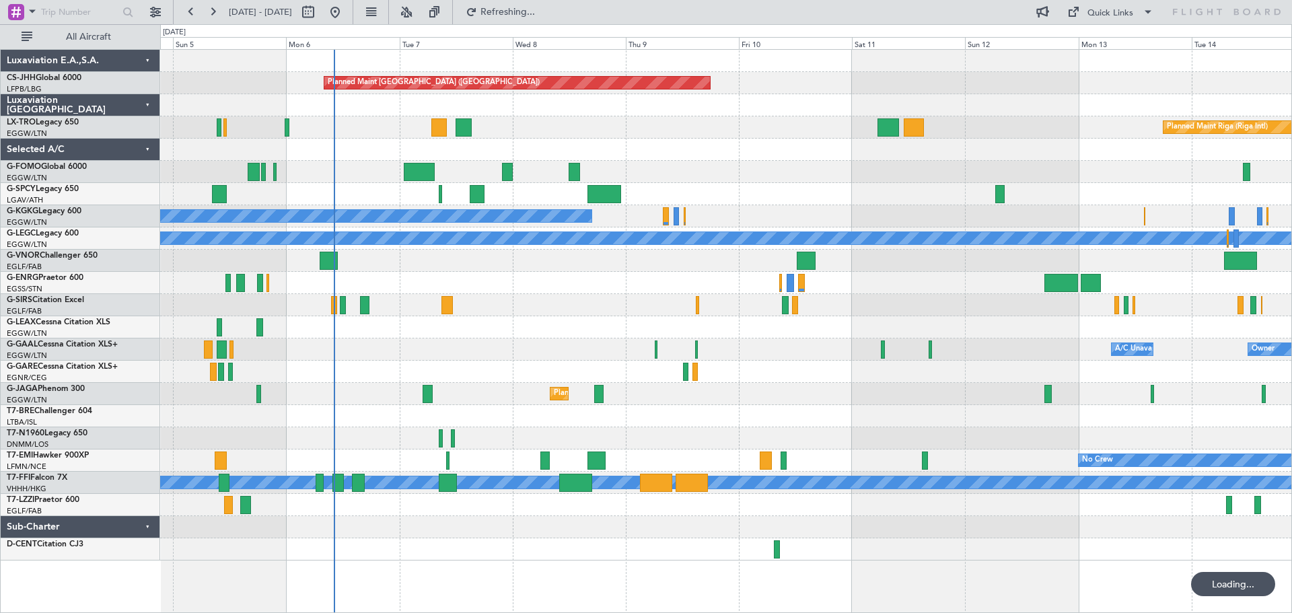
click at [670, 140] on div "Planned Maint Paris (Le Bourget) Planned Maint Riga (Riga Intl) Unplanned Maint…" at bounding box center [725, 305] width 1131 height 511
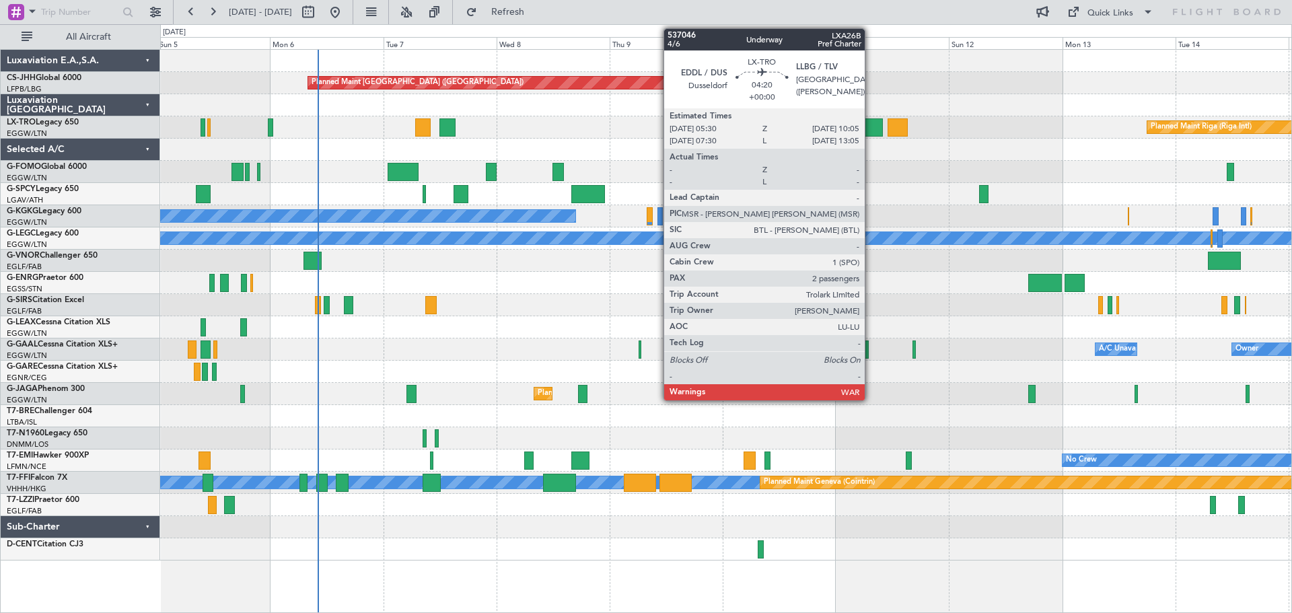
click at [871, 125] on div at bounding box center [872, 127] width 22 height 18
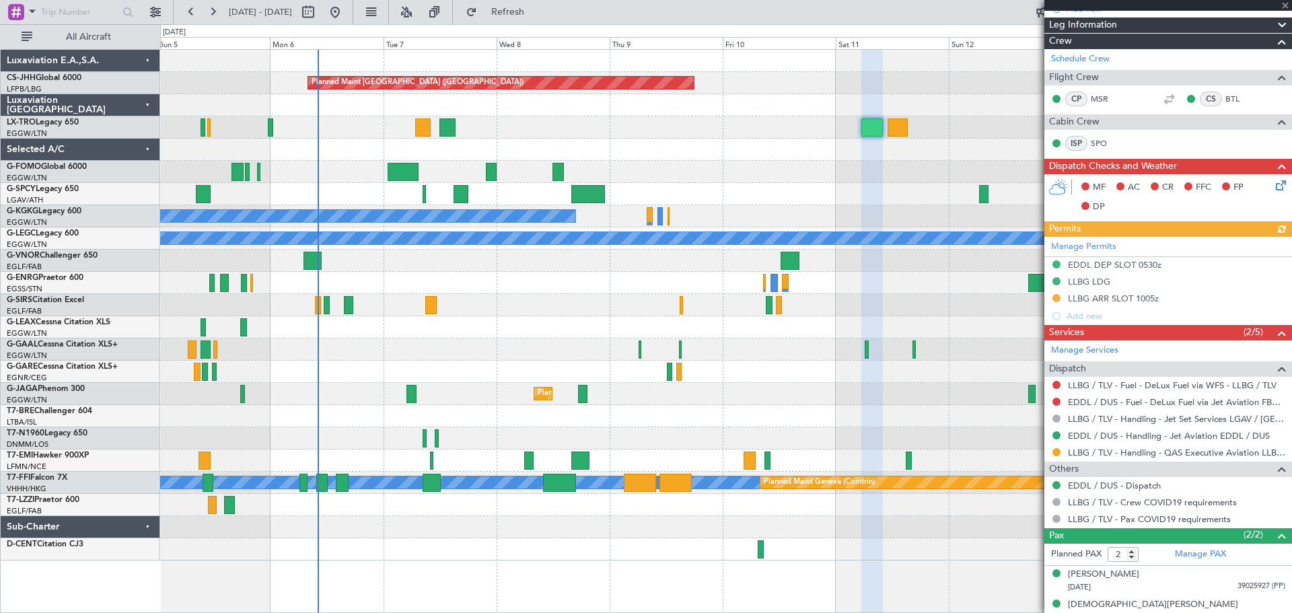
scroll to position [194, 0]
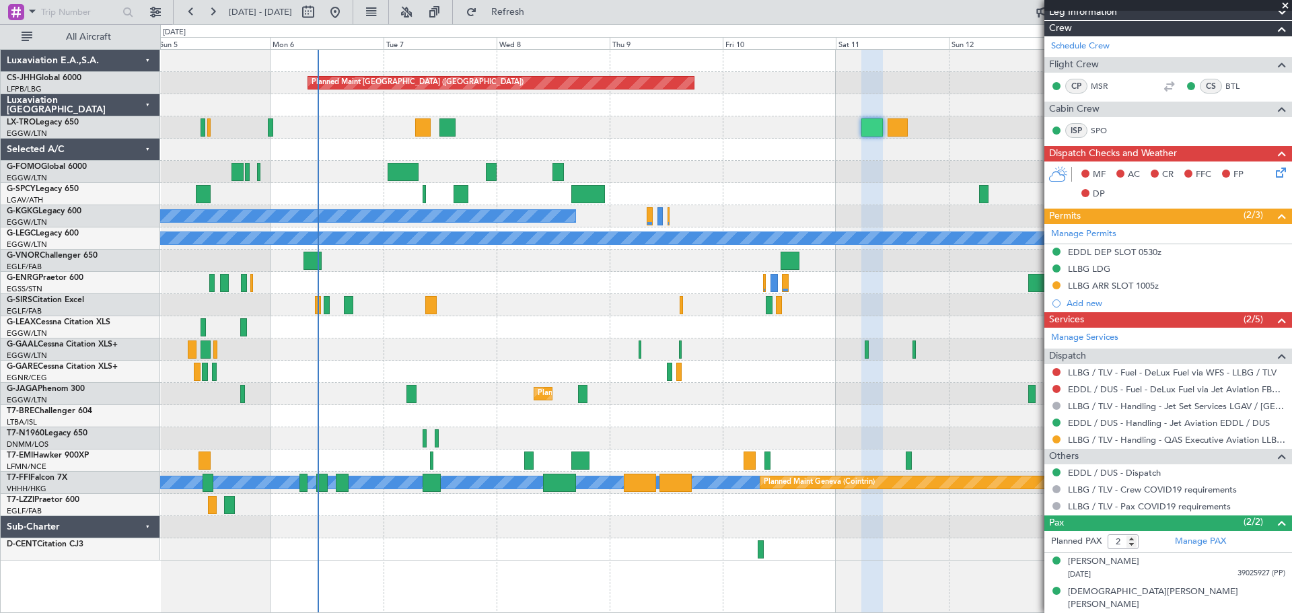
click at [1285, 3] on span at bounding box center [1284, 6] width 13 height 12
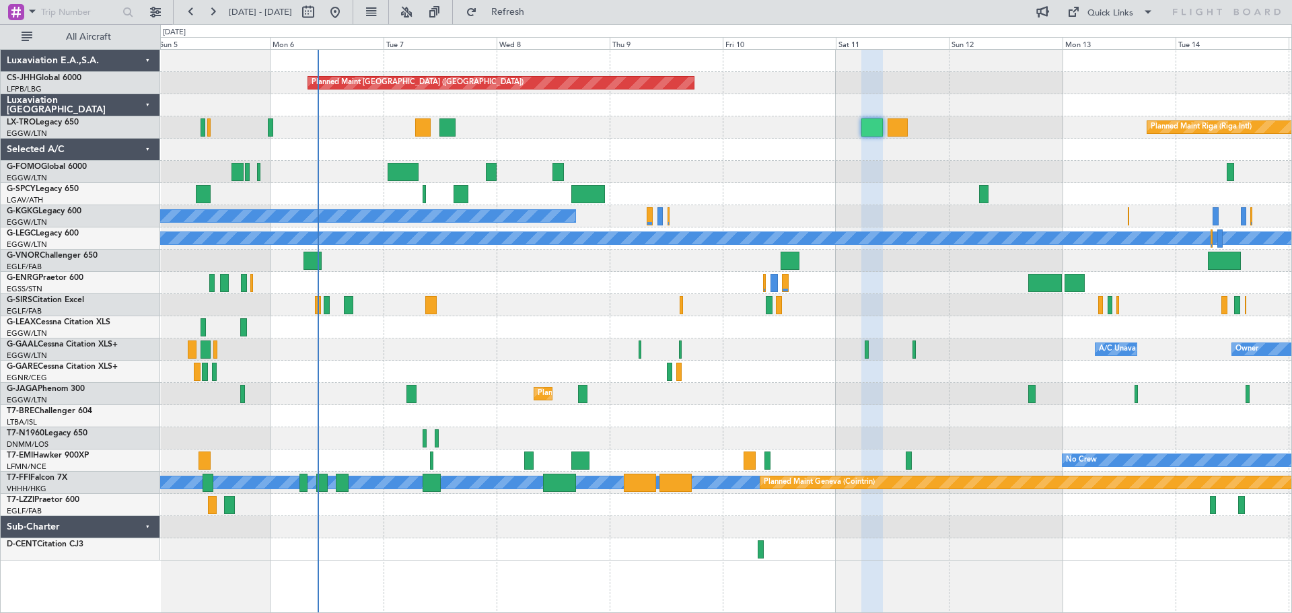
type input "0"
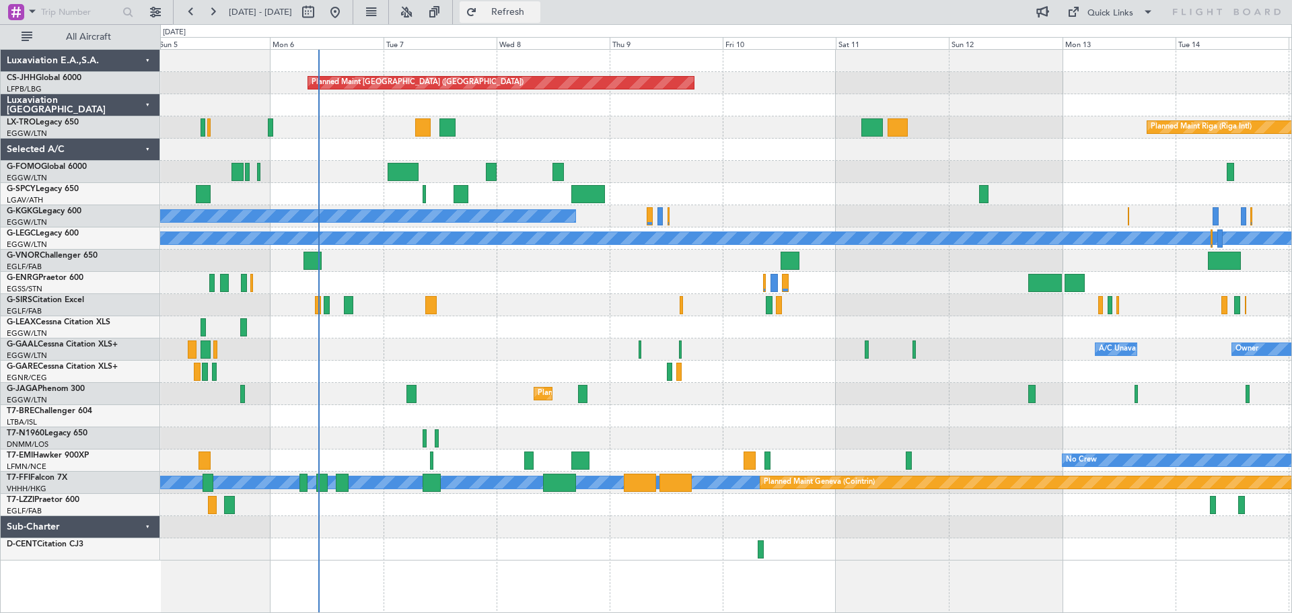
click at [536, 11] on span "Refresh" at bounding box center [508, 11] width 57 height 9
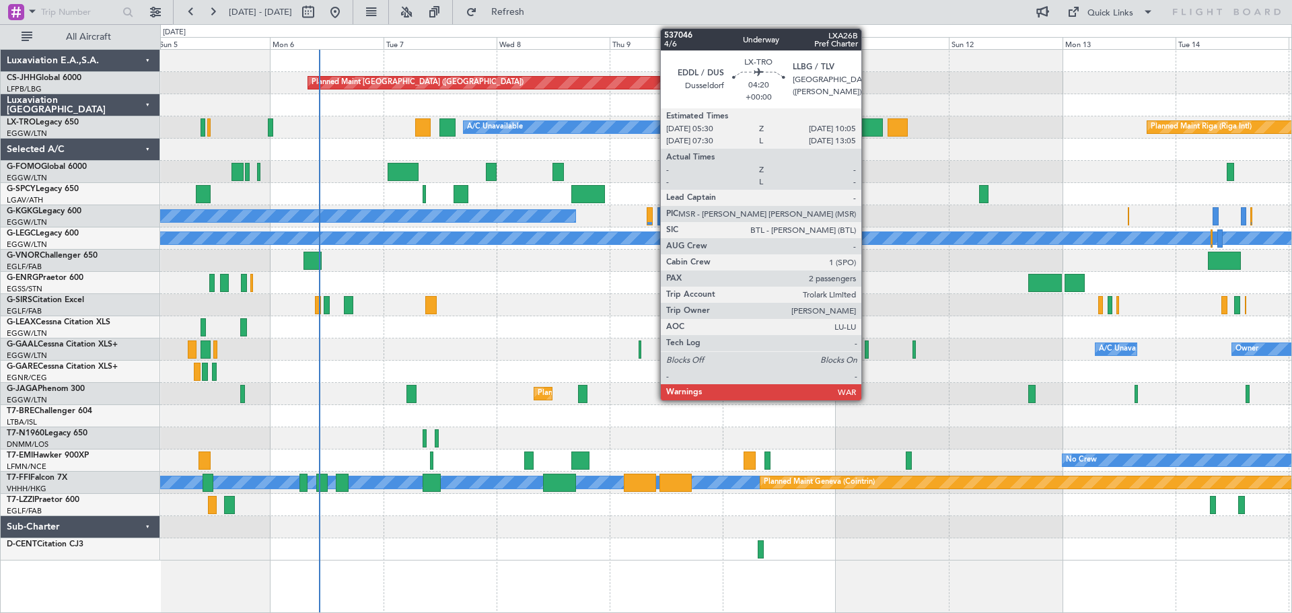
click at [867, 130] on div at bounding box center [872, 127] width 22 height 18
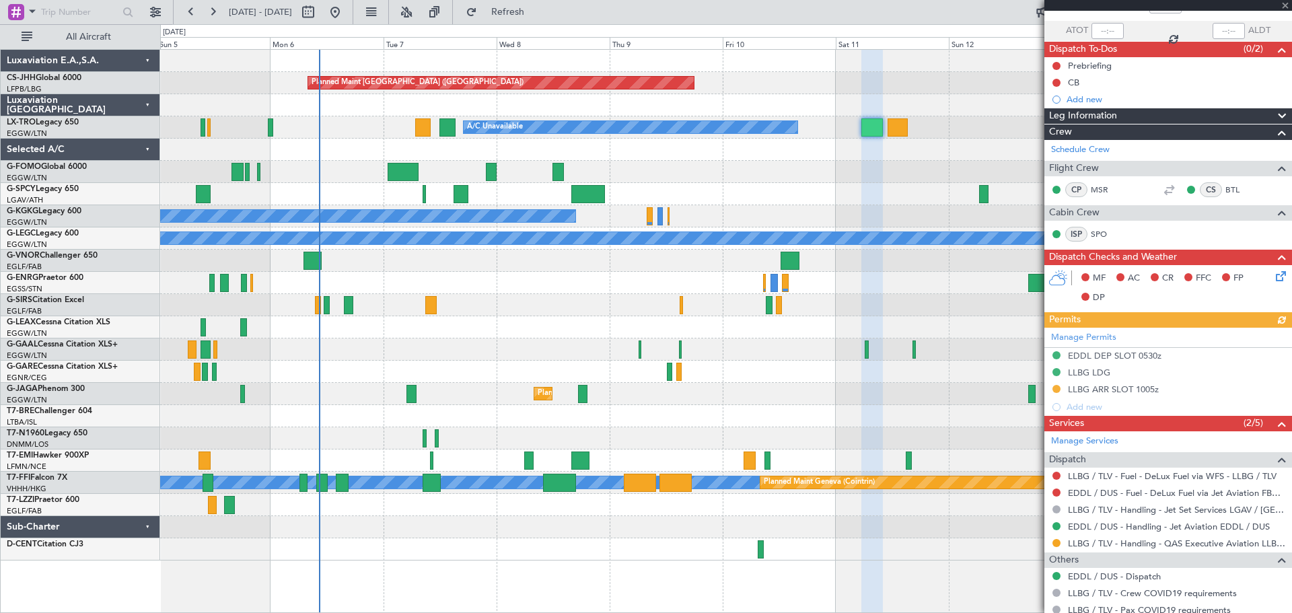
scroll to position [149, 0]
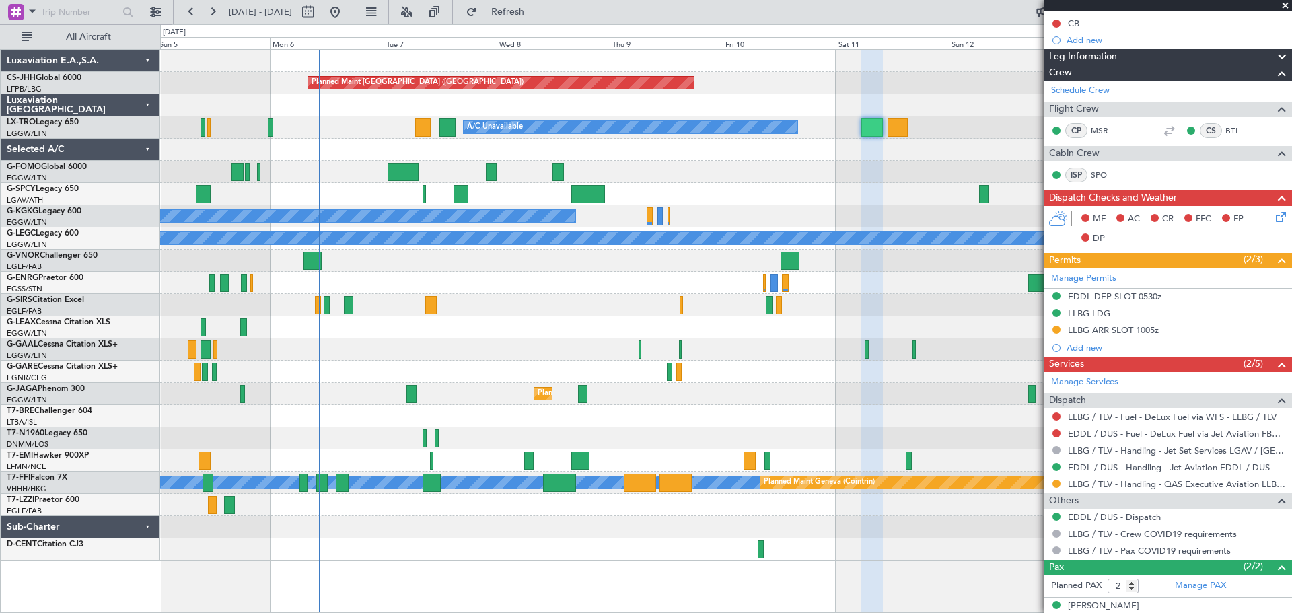
click at [1285, 5] on span at bounding box center [1284, 6] width 13 height 12
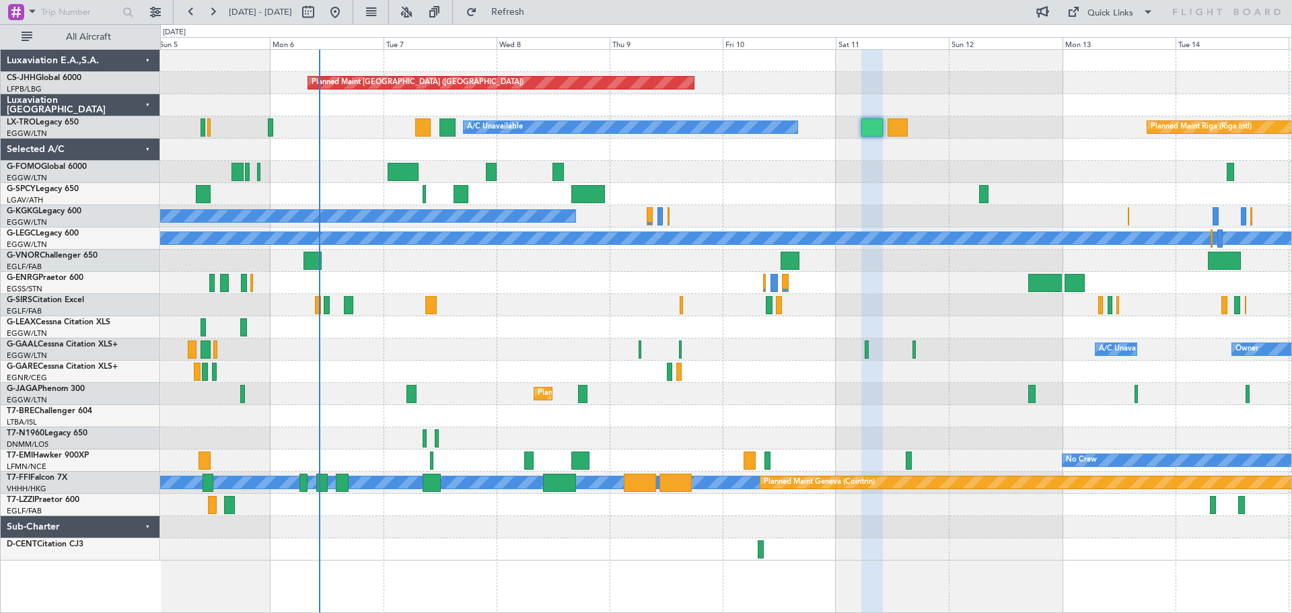
type input "0"
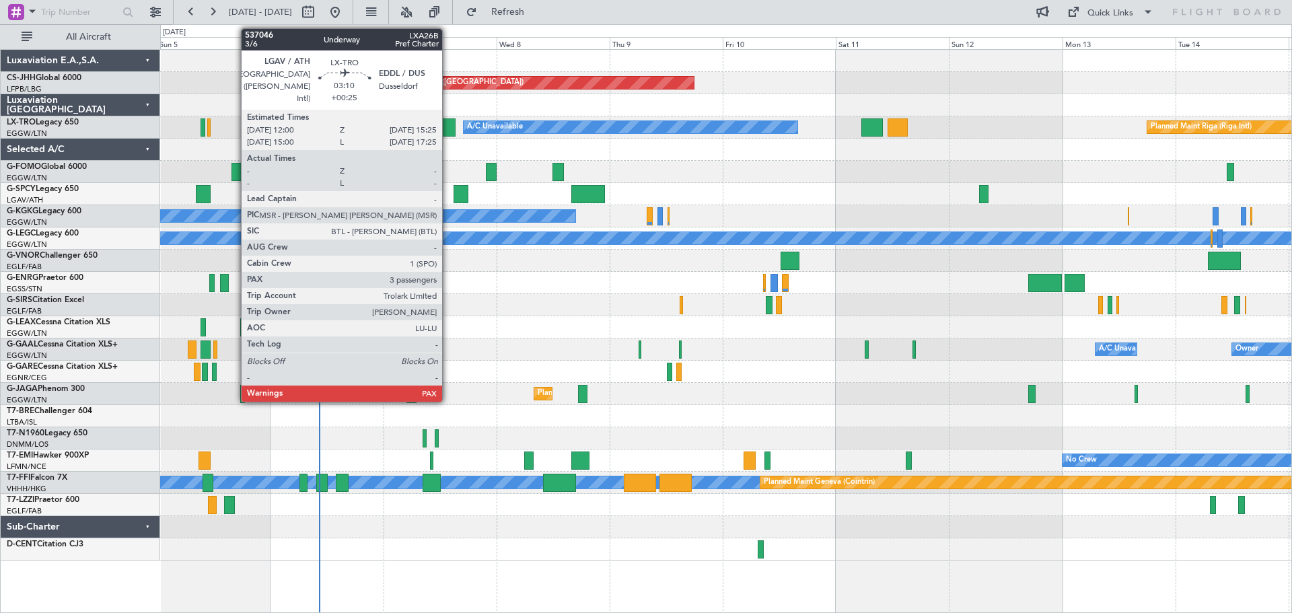
click at [448, 127] on div at bounding box center [447, 127] width 16 height 18
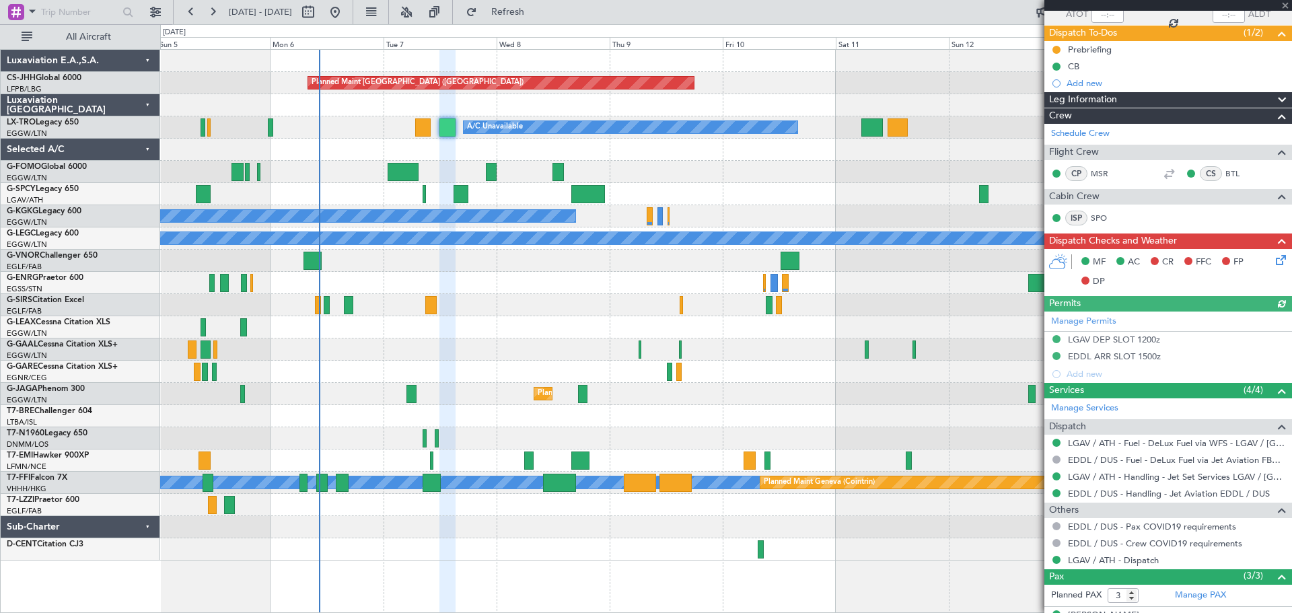
scroll to position [190, 0]
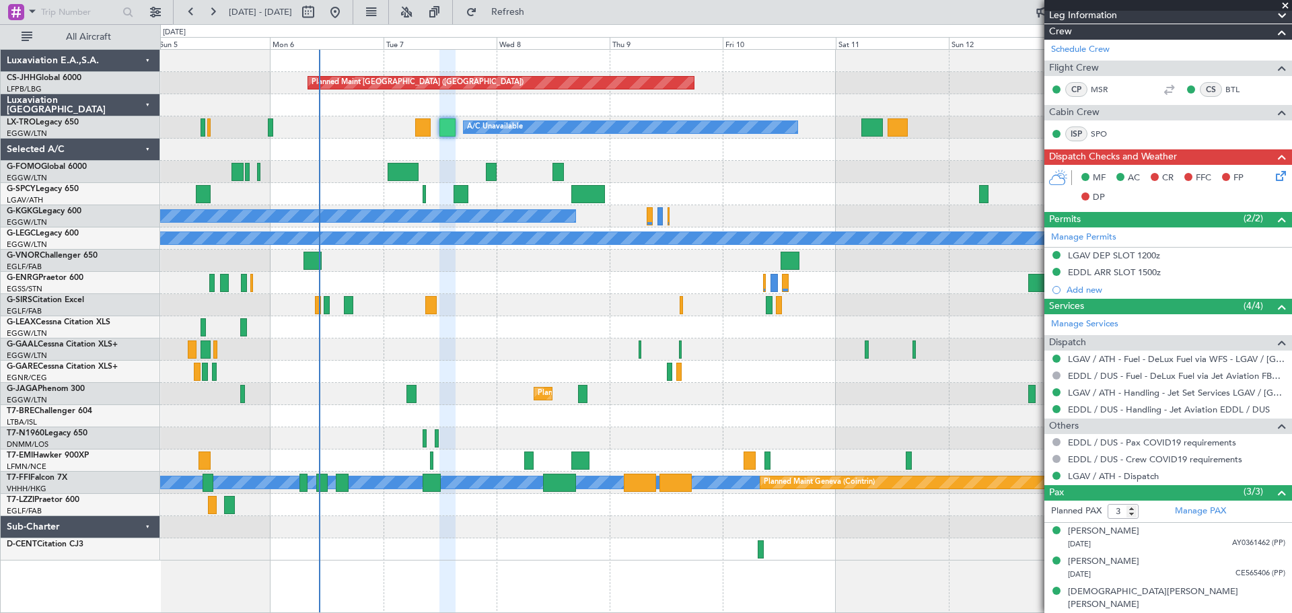
click at [1285, 7] on span at bounding box center [1284, 6] width 13 height 12
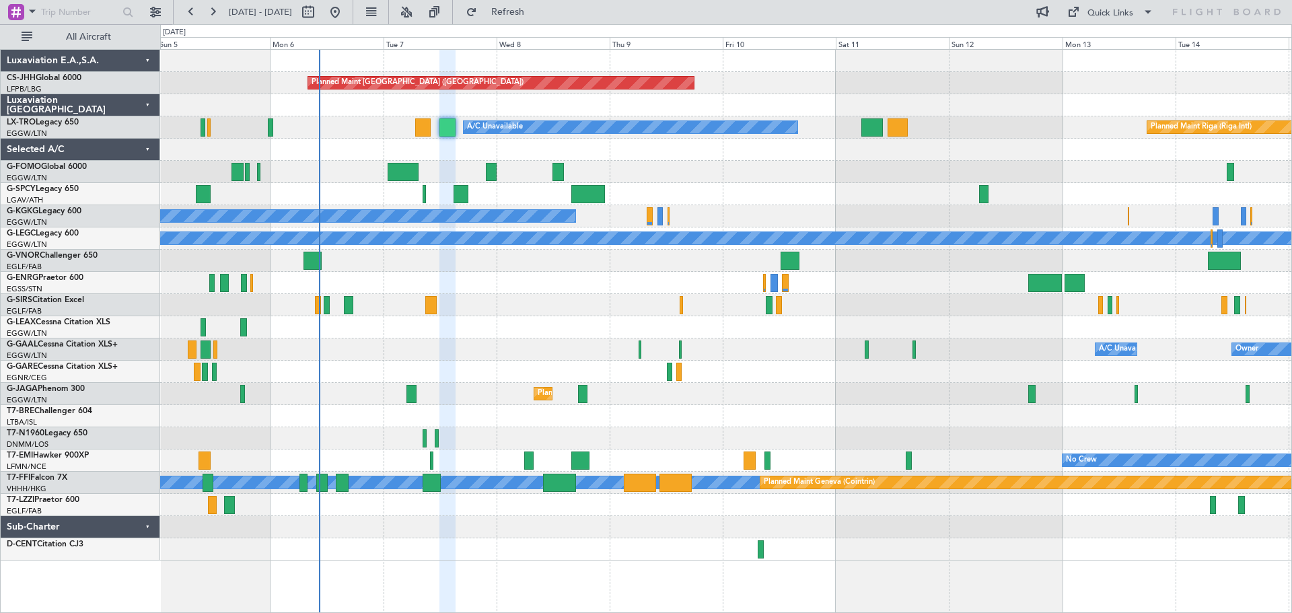
type input "0"
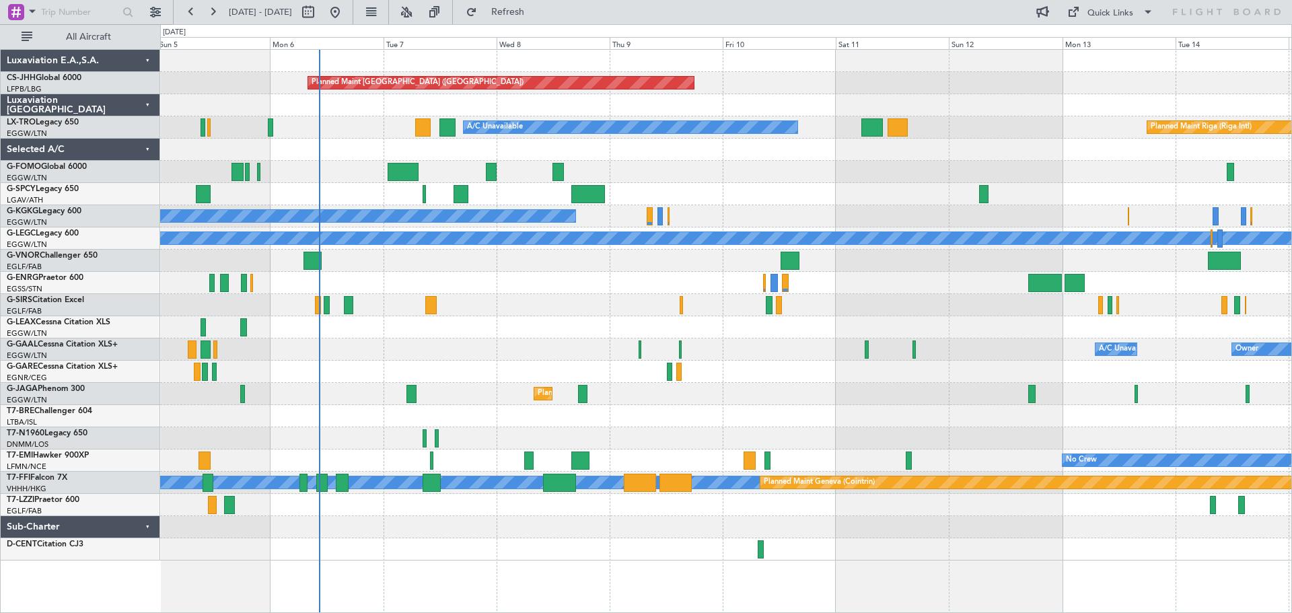
scroll to position [0, 0]
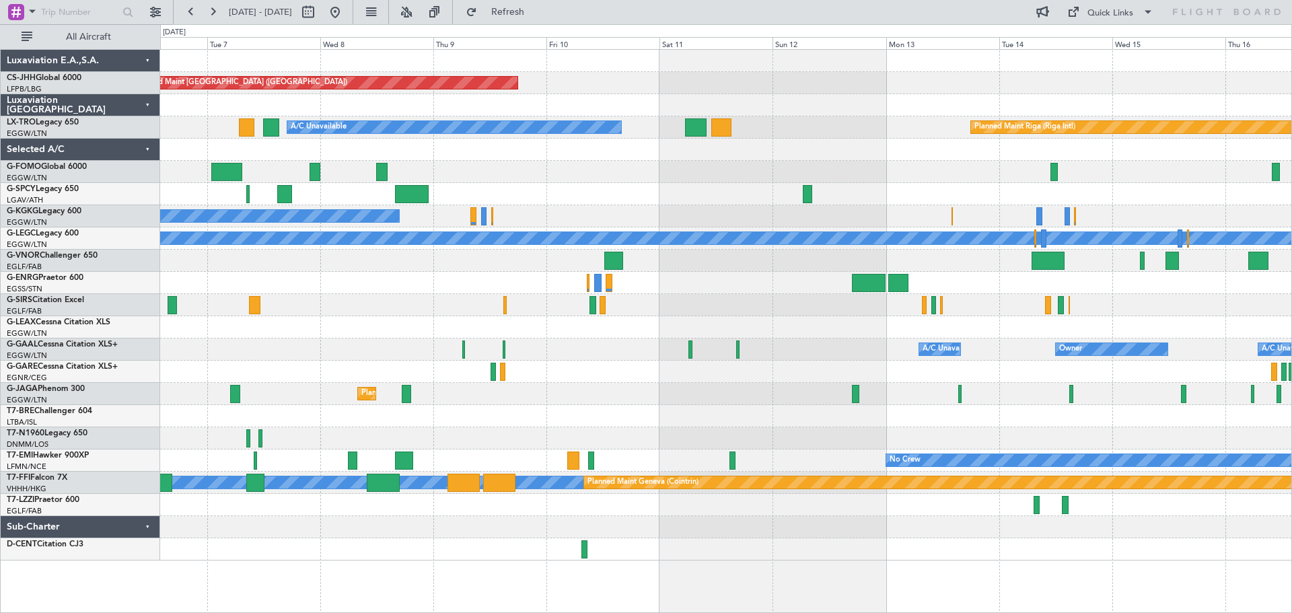
click at [709, 169] on div "Planned Maint Paris (Le Bourget) Planned Maint Riga (Riga Intl) A/C Unavailable…" at bounding box center [725, 305] width 1131 height 511
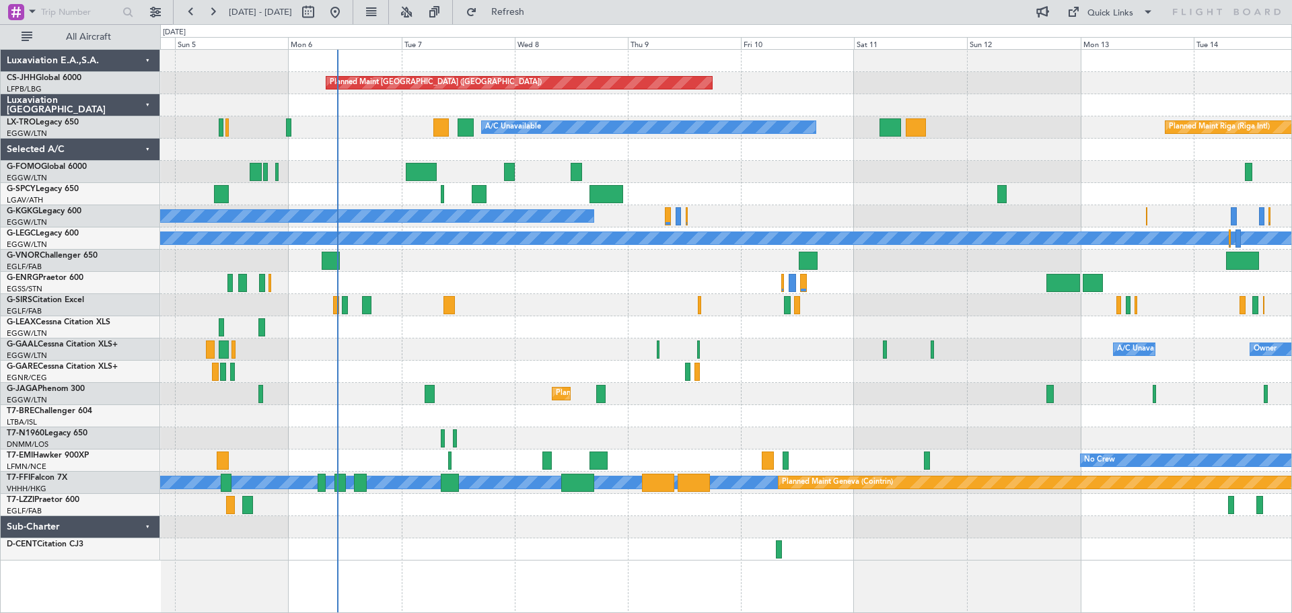
click at [801, 191] on div "Planned Maint Paris (Le Bourget) Planned Maint Riga (Riga Intl) A/C Unavailable…" at bounding box center [725, 305] width 1131 height 511
click at [793, 183] on div "Unplanned Maint Bremen Planned Maint Bremen" at bounding box center [725, 194] width 1131 height 22
click at [797, 71] on div at bounding box center [725, 61] width 1131 height 22
click at [909, 73] on div "Planned Maint [GEOGRAPHIC_DATA] ([GEOGRAPHIC_DATA])" at bounding box center [725, 83] width 1131 height 22
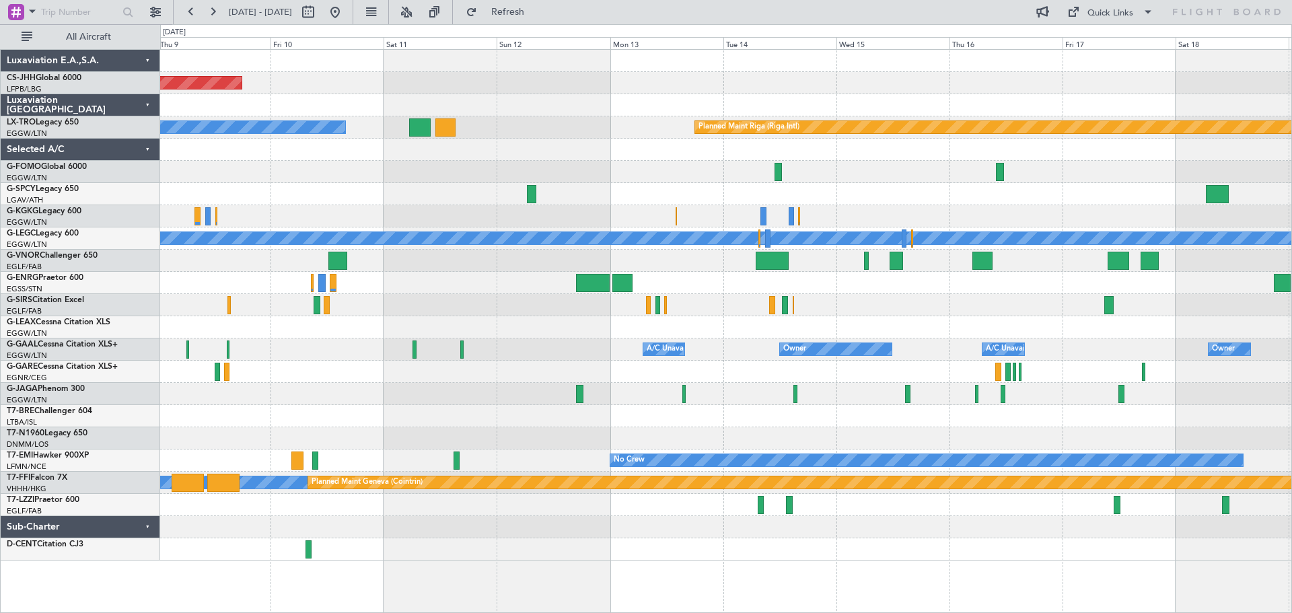
click at [497, 312] on div "Planned Maint Paris (Le Bourget) Planned Maint Riga (Riga Intl) A/C Unavailable…" at bounding box center [725, 305] width 1131 height 511
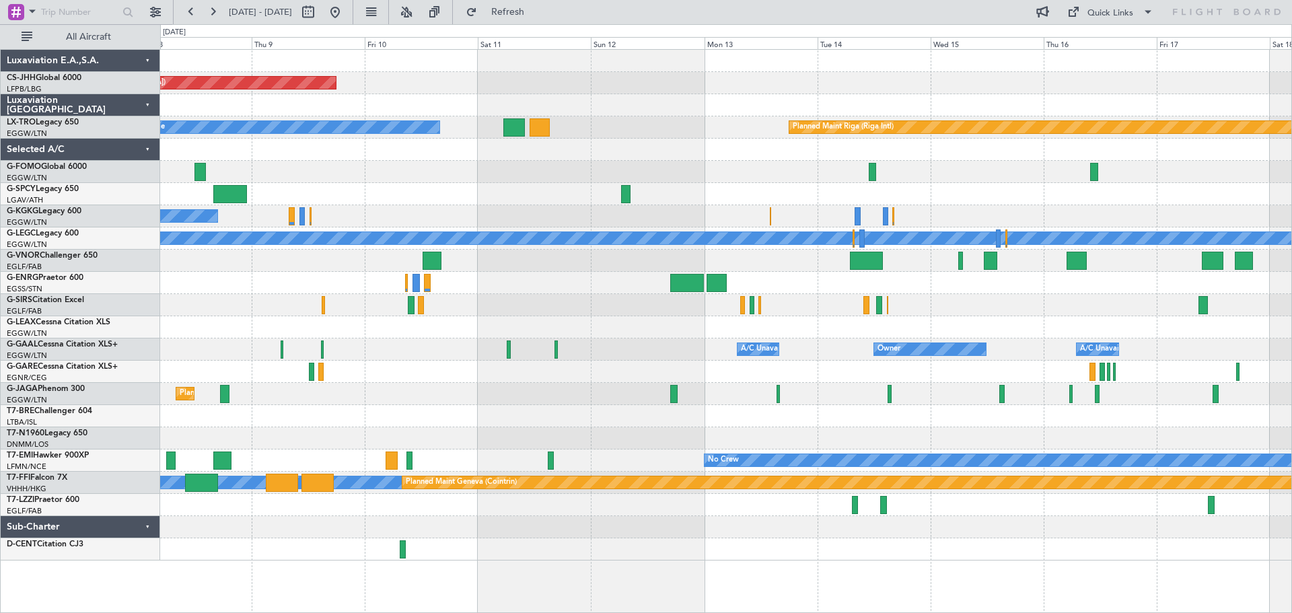
click at [1106, 277] on div "Planned Maint Paris (Le Bourget) Planned Maint Riga (Riga Intl) A/C Unavailable…" at bounding box center [725, 305] width 1131 height 511
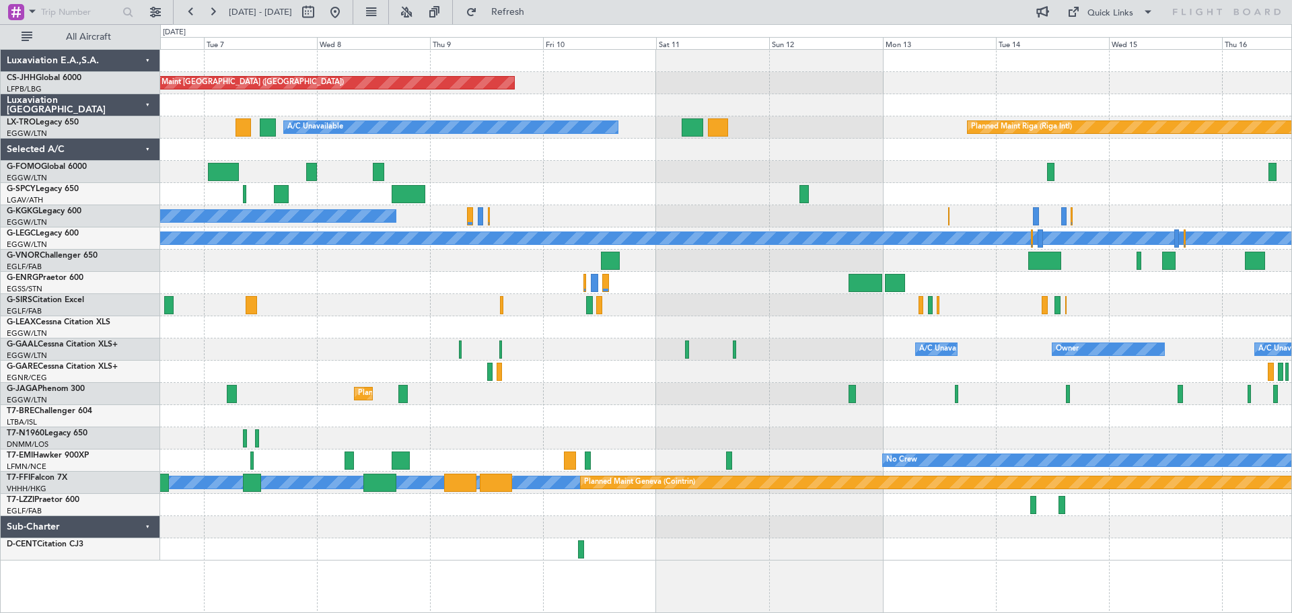
click at [661, 306] on div "Planned Maint [GEOGRAPHIC_DATA] ([GEOGRAPHIC_DATA])" at bounding box center [725, 305] width 1131 height 22
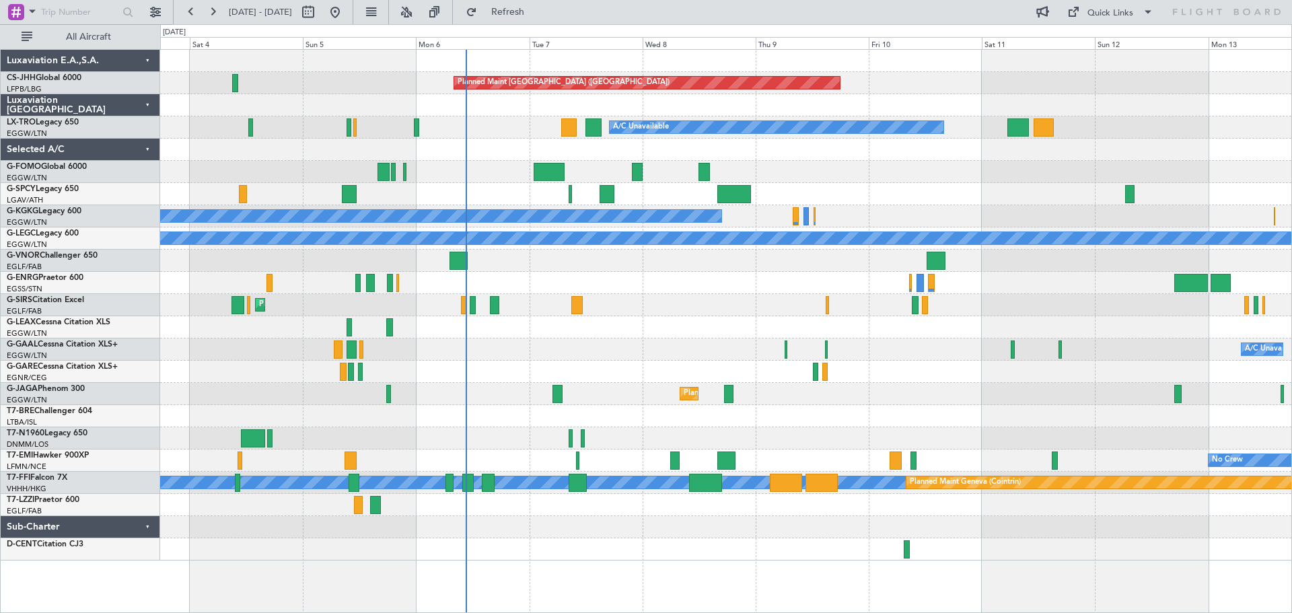
click at [720, 348] on div "Planned Maint Paris (Le Bourget) A/C Unavailable Planned Maint Riga (Riga Intl)…" at bounding box center [725, 305] width 1131 height 511
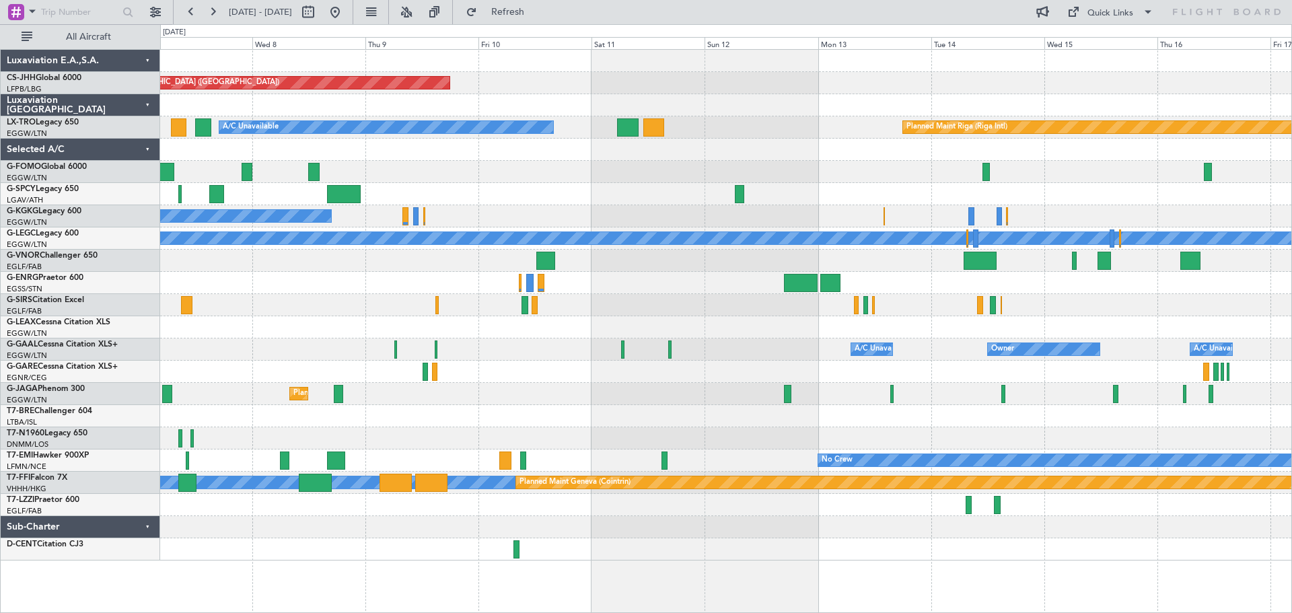
click at [655, 503] on div at bounding box center [725, 505] width 1131 height 22
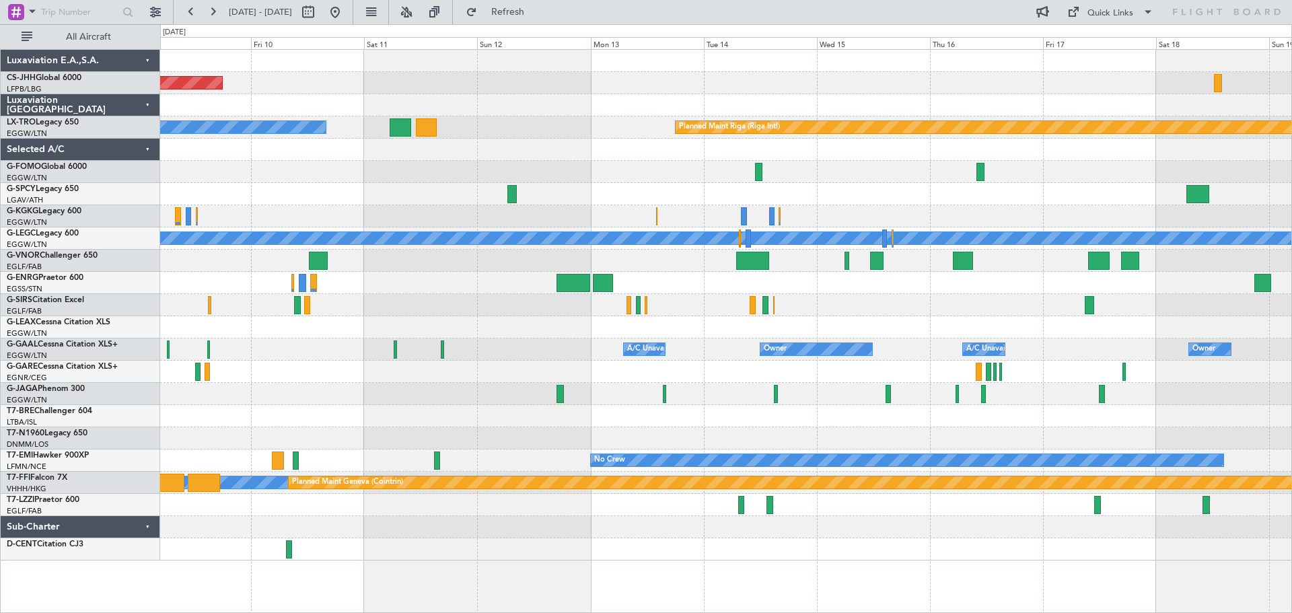
click at [605, 502] on div at bounding box center [725, 505] width 1131 height 22
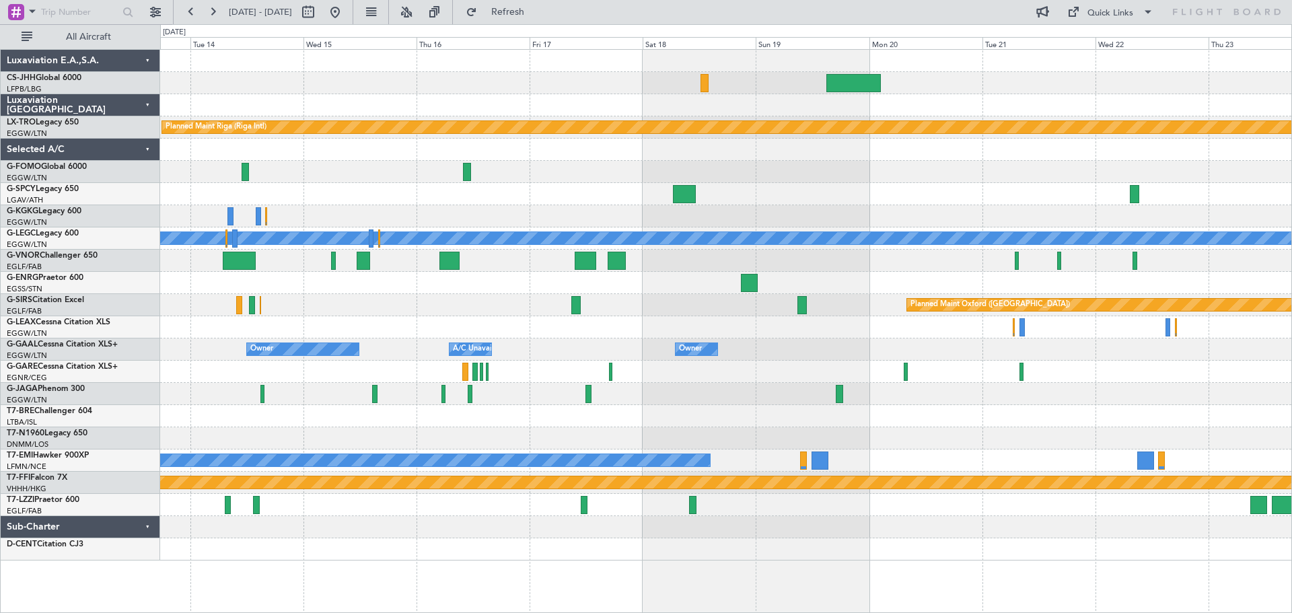
click at [513, 509] on div "A/C Unavailable [GEOGRAPHIC_DATA] ([GEOGRAPHIC_DATA])" at bounding box center [725, 505] width 1131 height 22
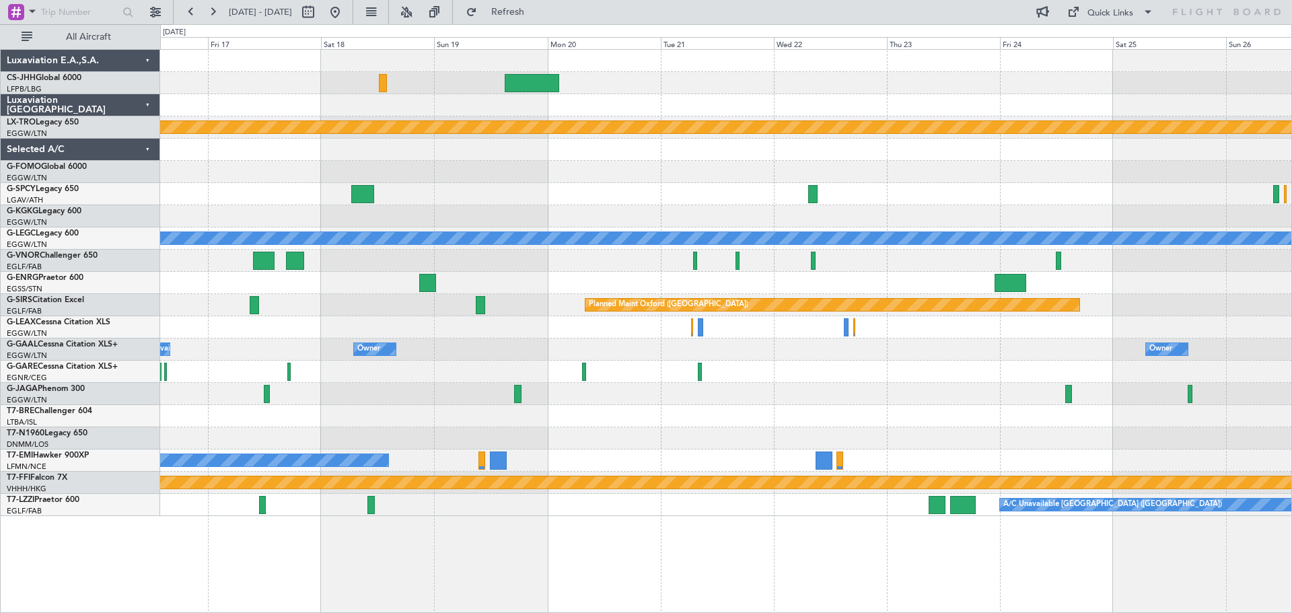
click at [477, 526] on div "Planned Maint Riga (Riga Intl) A/C Unavailable London (Luton) Planned Maint Oxf…" at bounding box center [726, 331] width 1132 height 564
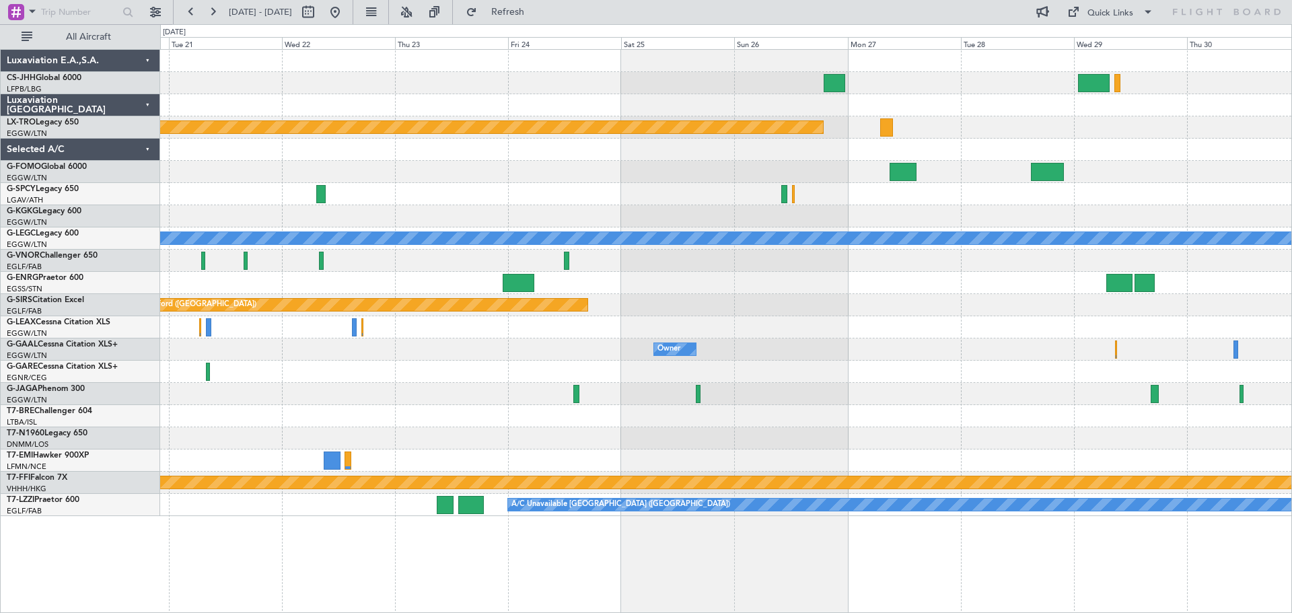
click at [534, 517] on div "Planned Maint Riga (Riga Intl) A/C Unavailable London (Luton) Planned Maint Oxf…" at bounding box center [726, 331] width 1132 height 564
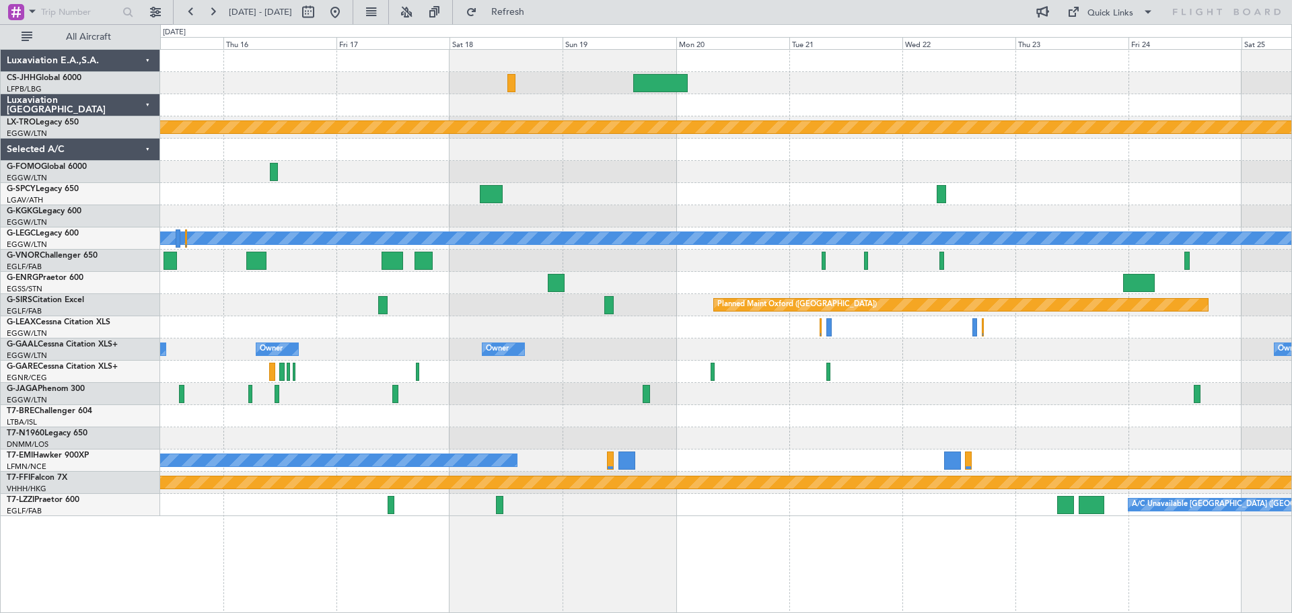
click at [922, 506] on div "A/C Unavailable [GEOGRAPHIC_DATA] ([GEOGRAPHIC_DATA])" at bounding box center [725, 505] width 1131 height 22
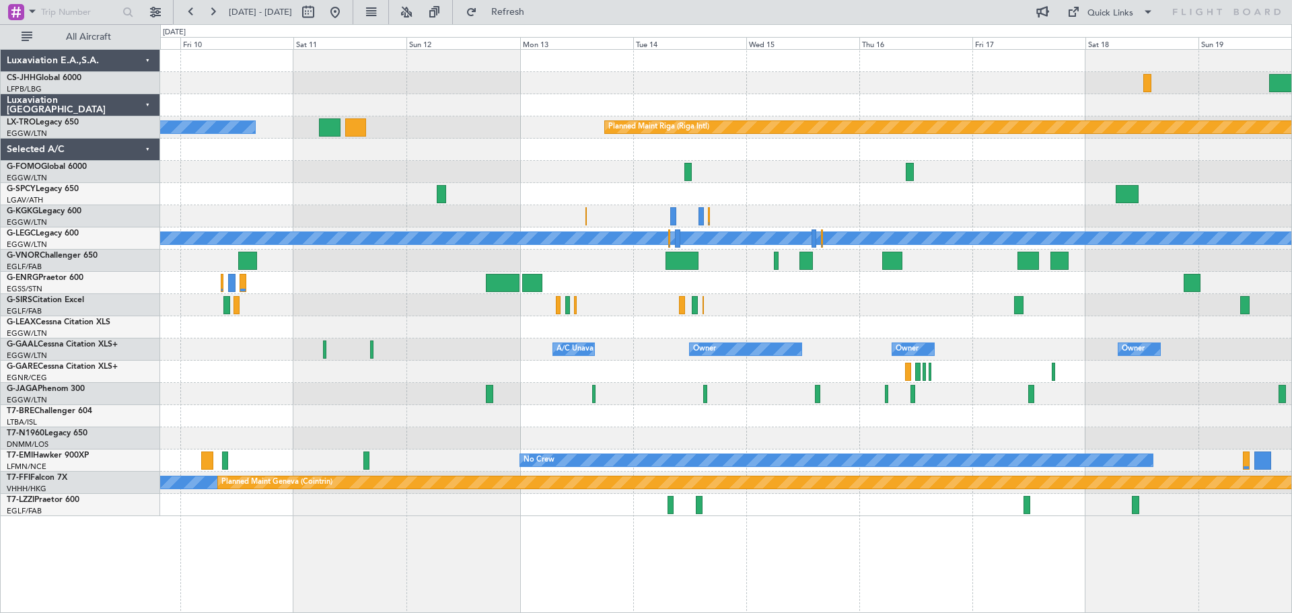
click at [937, 503] on div at bounding box center [725, 505] width 1131 height 22
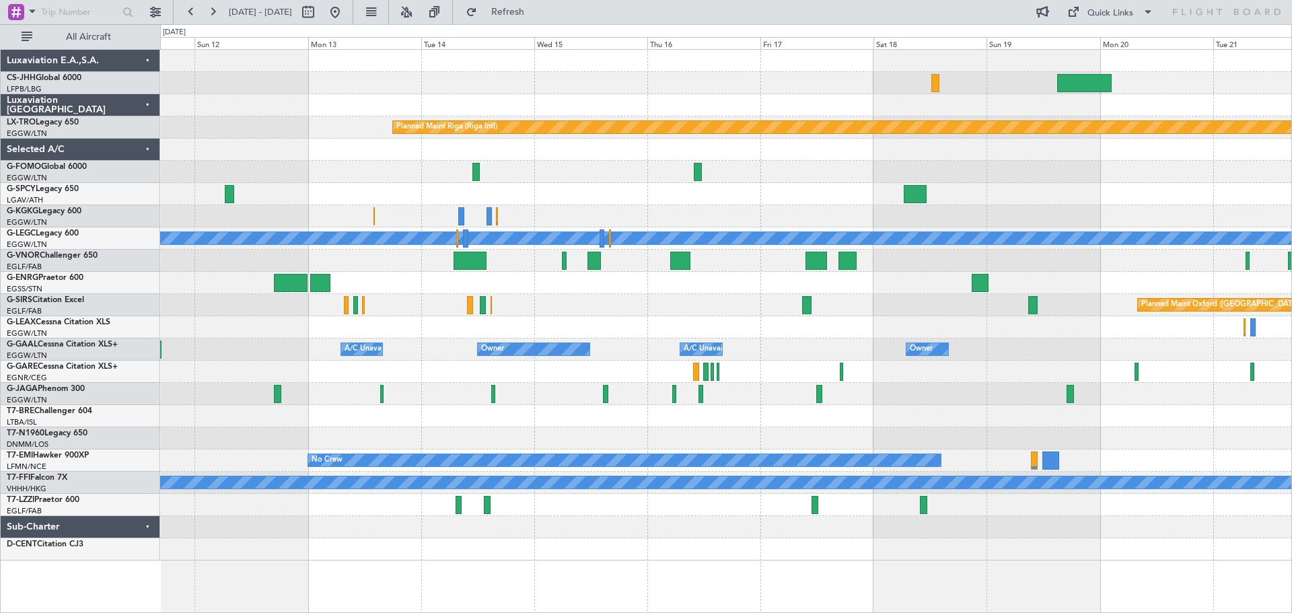
click at [573, 322] on div at bounding box center [725, 327] width 1131 height 22
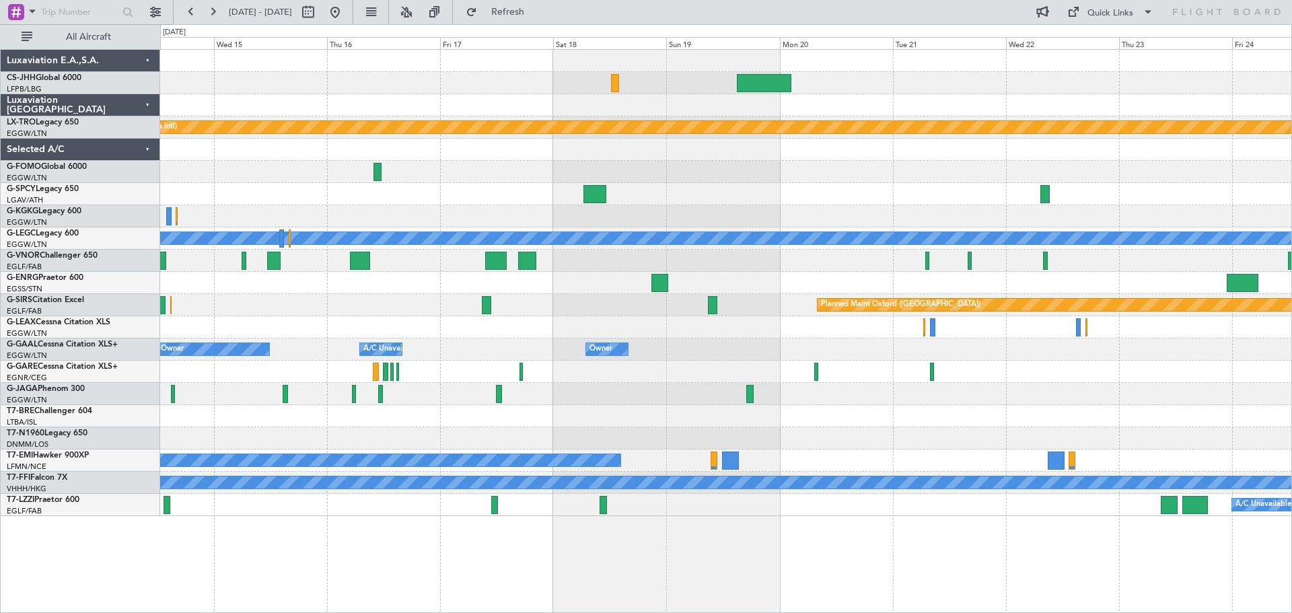
click at [754, 349] on div "Planned Maint Riga (Riga Intl) A/C Unavailable London (Luton) Planned Maint Oxf…" at bounding box center [725, 283] width 1131 height 466
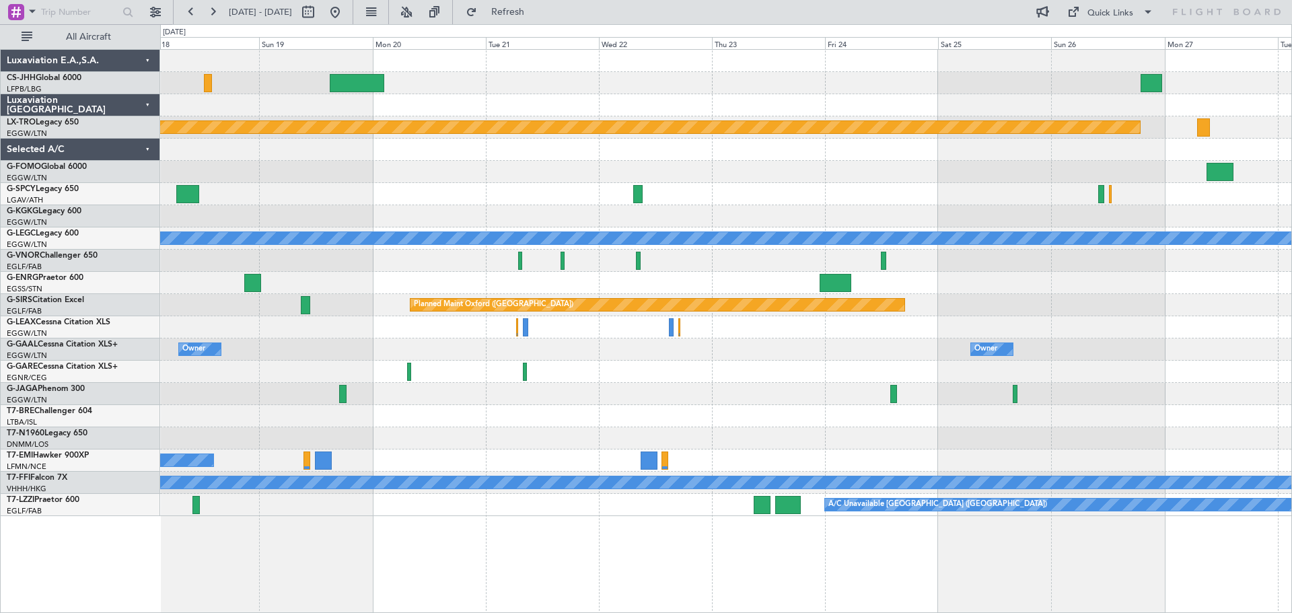
click at [583, 265] on div "Planned Maint Riga (Riga Intl) A/C Unavailable London (Luton) Planned Maint Oxf…" at bounding box center [725, 283] width 1131 height 466
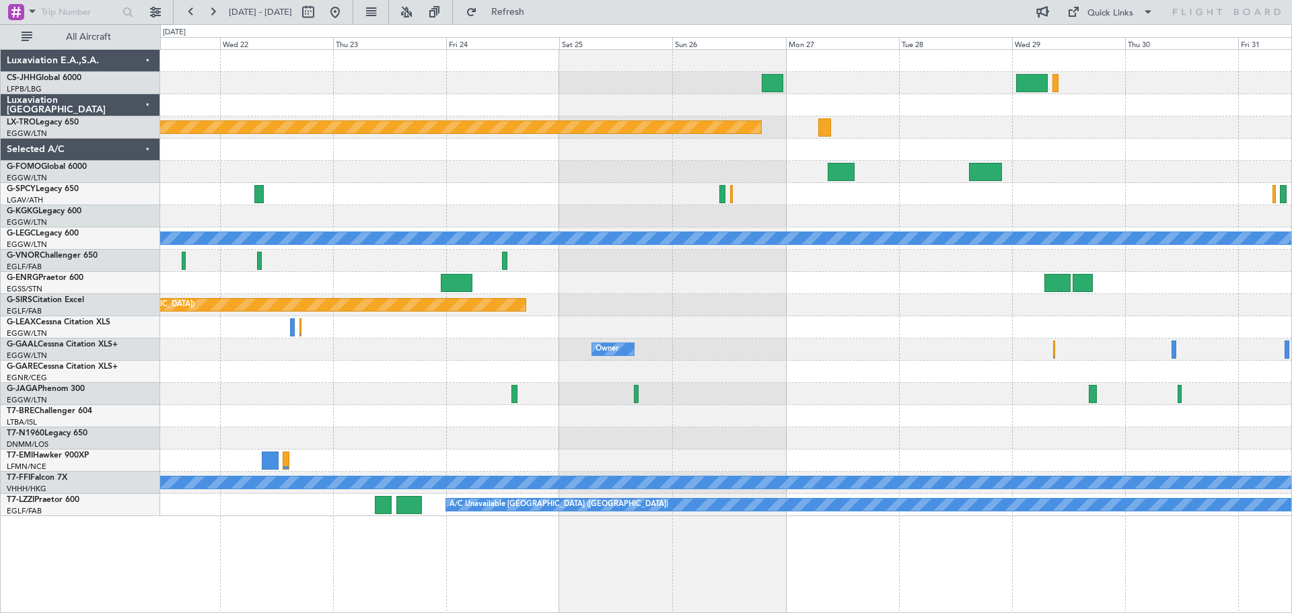
click at [791, 289] on div "Planned Maint Riga (Riga Intl) A/C Unavailable London (Luton) Planned Maint Oxf…" at bounding box center [725, 283] width 1131 height 466
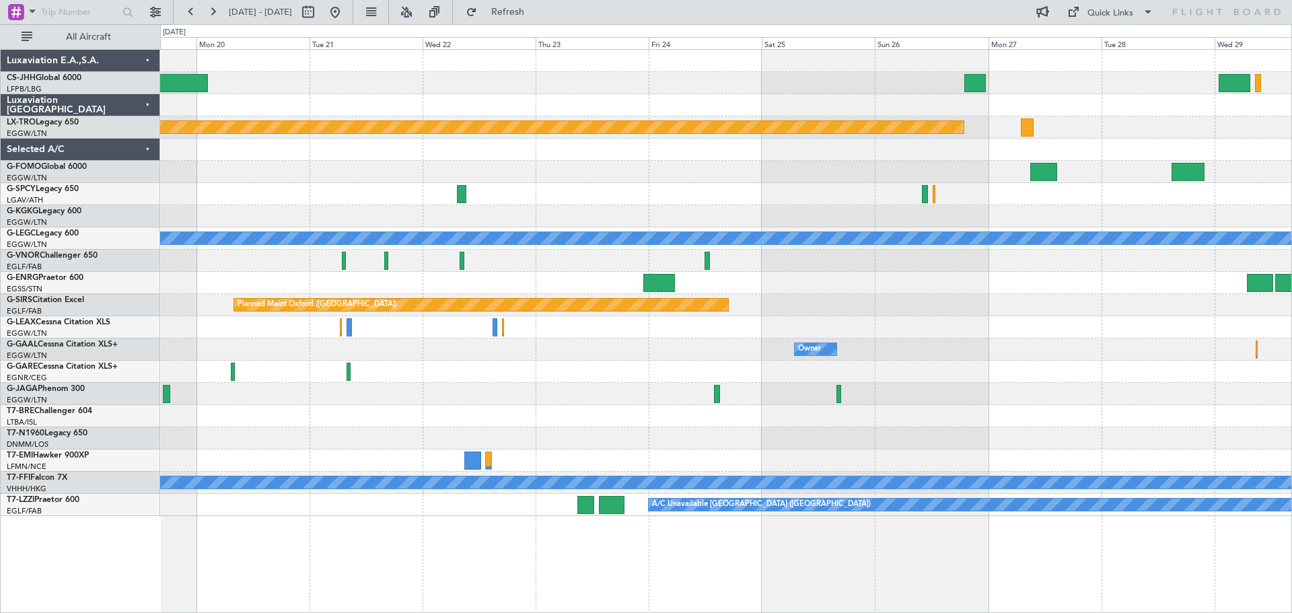
click at [880, 266] on div "Planned Maint Riga (Riga Intl) A/C Unavailable London (Luton) Planned Maint Oxf…" at bounding box center [725, 283] width 1131 height 466
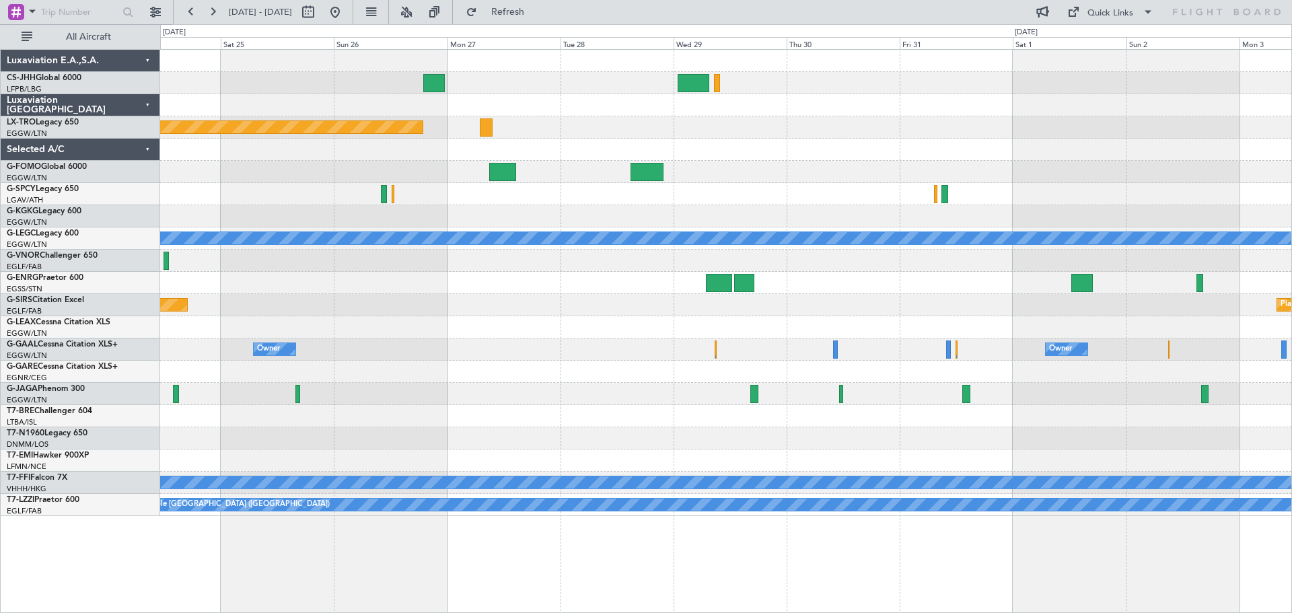
click at [429, 246] on div "Planned Maint Riga (Riga Intl) A/C Unavailable London (Luton) Planned Maint Oxf…" at bounding box center [725, 283] width 1131 height 466
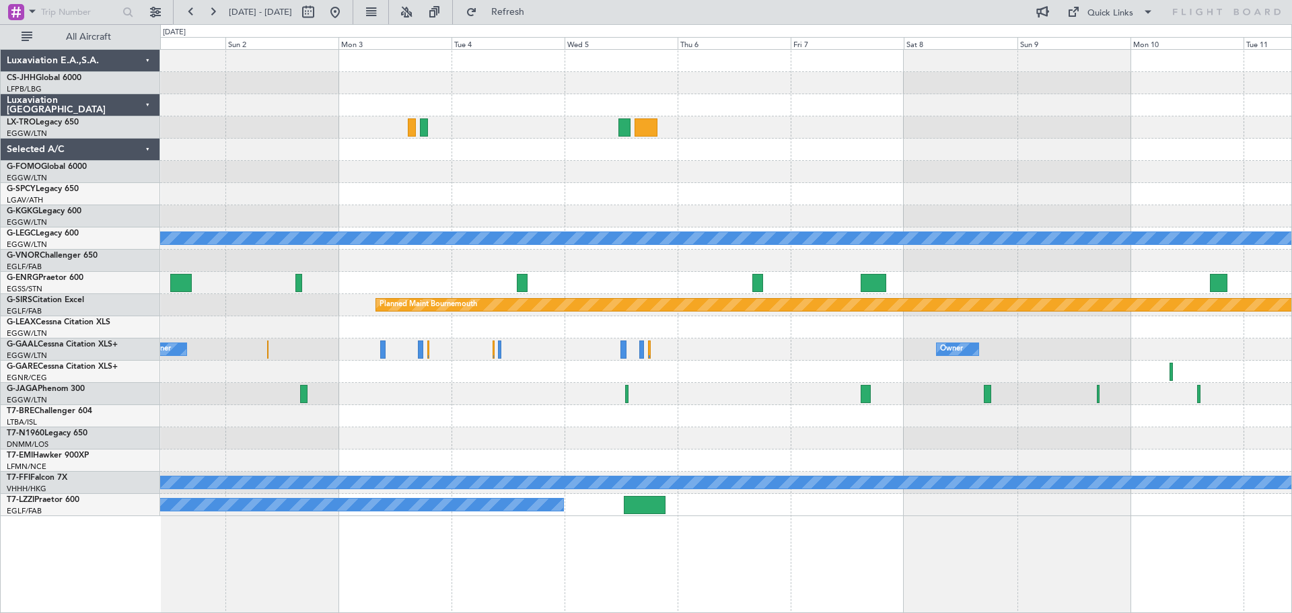
click at [1034, 283] on div at bounding box center [725, 283] width 1131 height 22
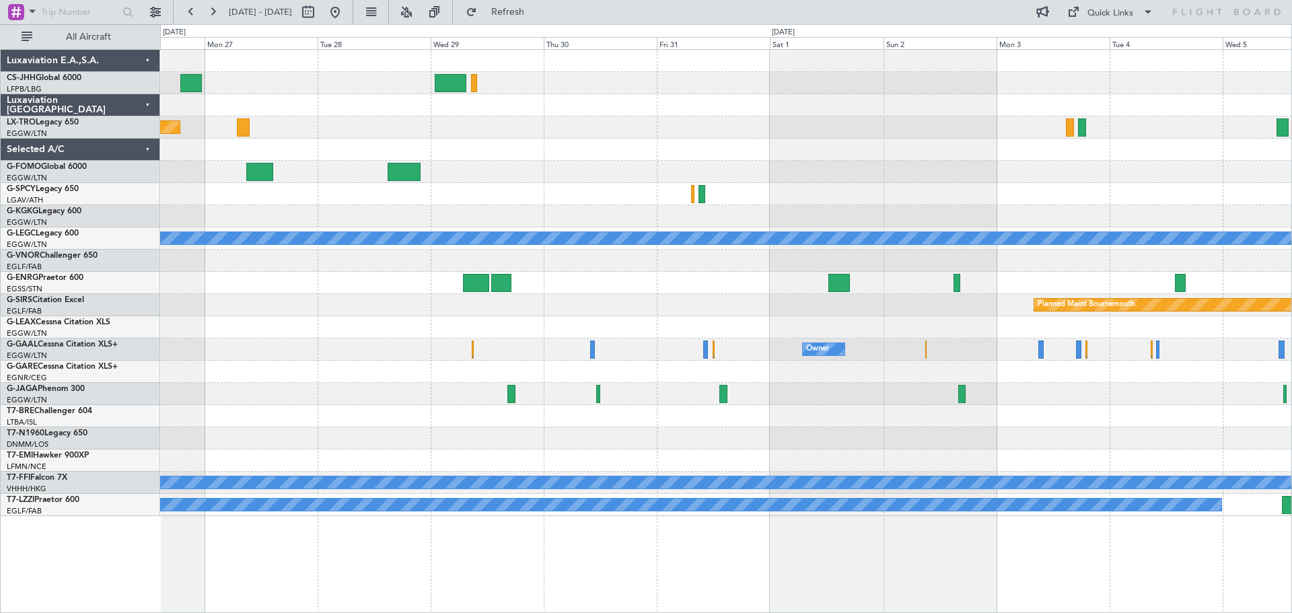
click at [408, 303] on div "Planned Maint Riga (Riga Intl) A/C Unavailable London (Luton) Planned Maint Bou…" at bounding box center [725, 283] width 1131 height 466
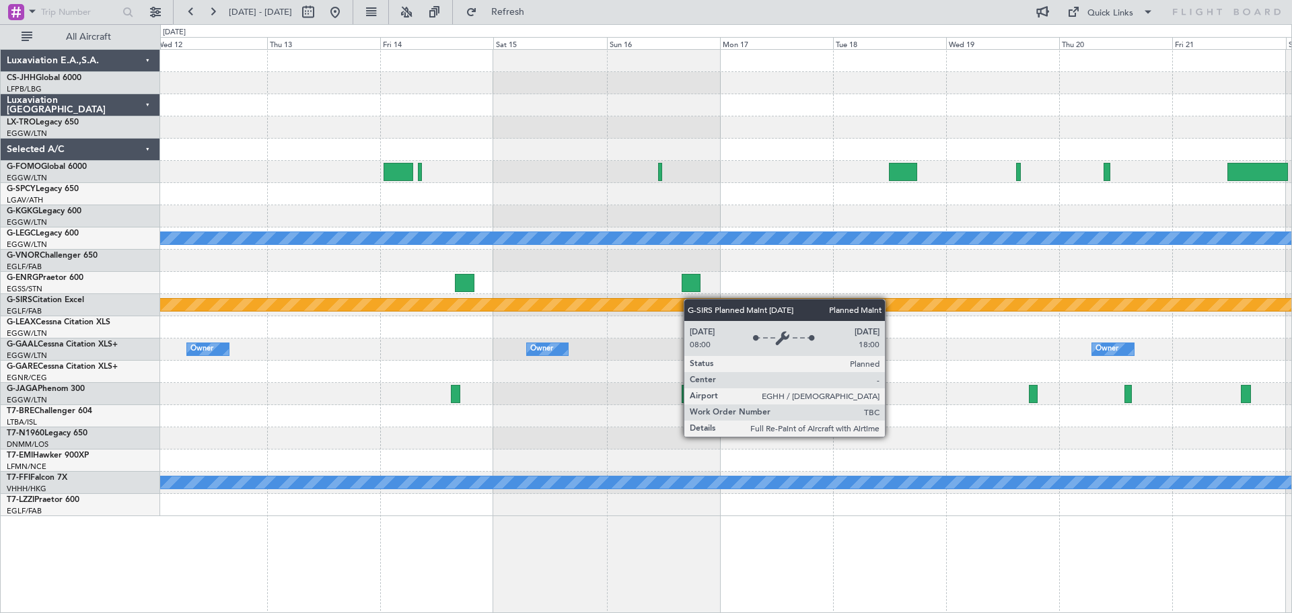
click at [513, 303] on div "A/C Unavailable London (Luton) Planned Maint Bournemouth Planned Maint Bournemo…" at bounding box center [725, 283] width 1131 height 466
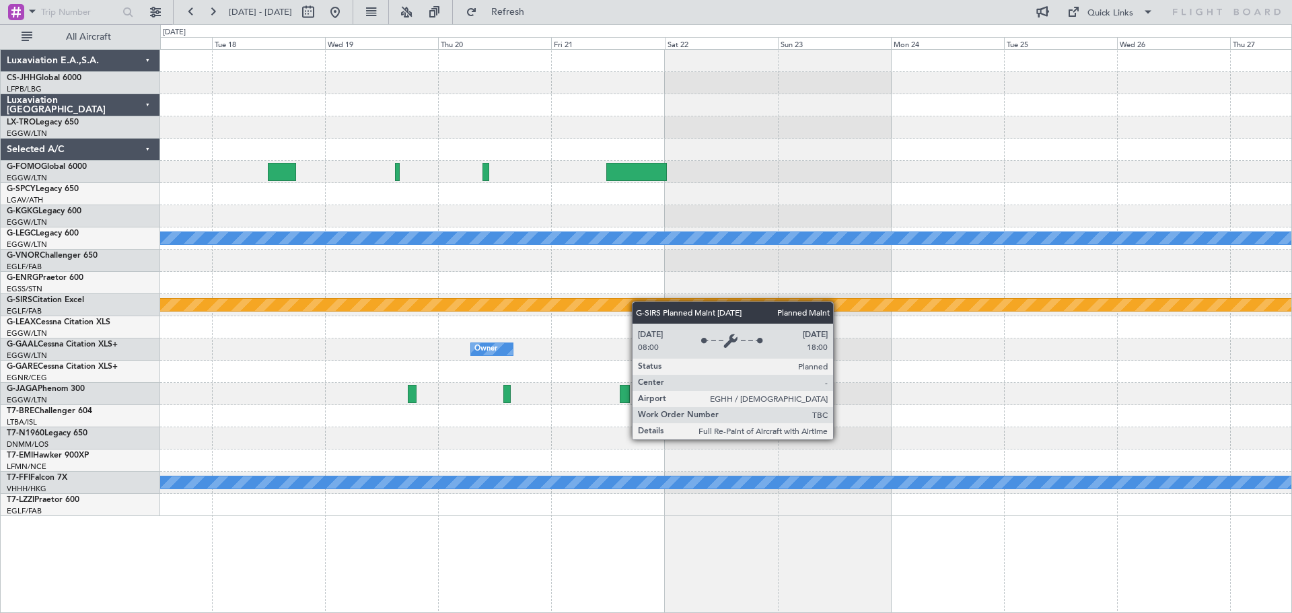
click at [456, 307] on div "Planned Maint Bournemouth" at bounding box center [725, 305] width 1131 height 22
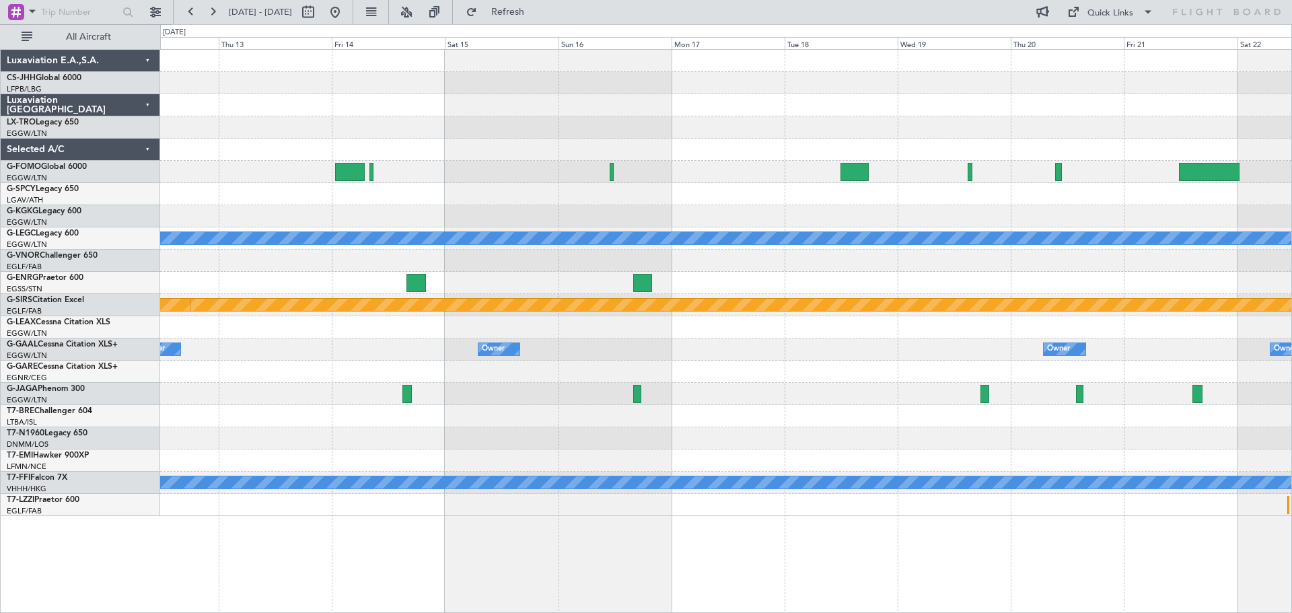
click at [1003, 291] on div at bounding box center [725, 283] width 1131 height 22
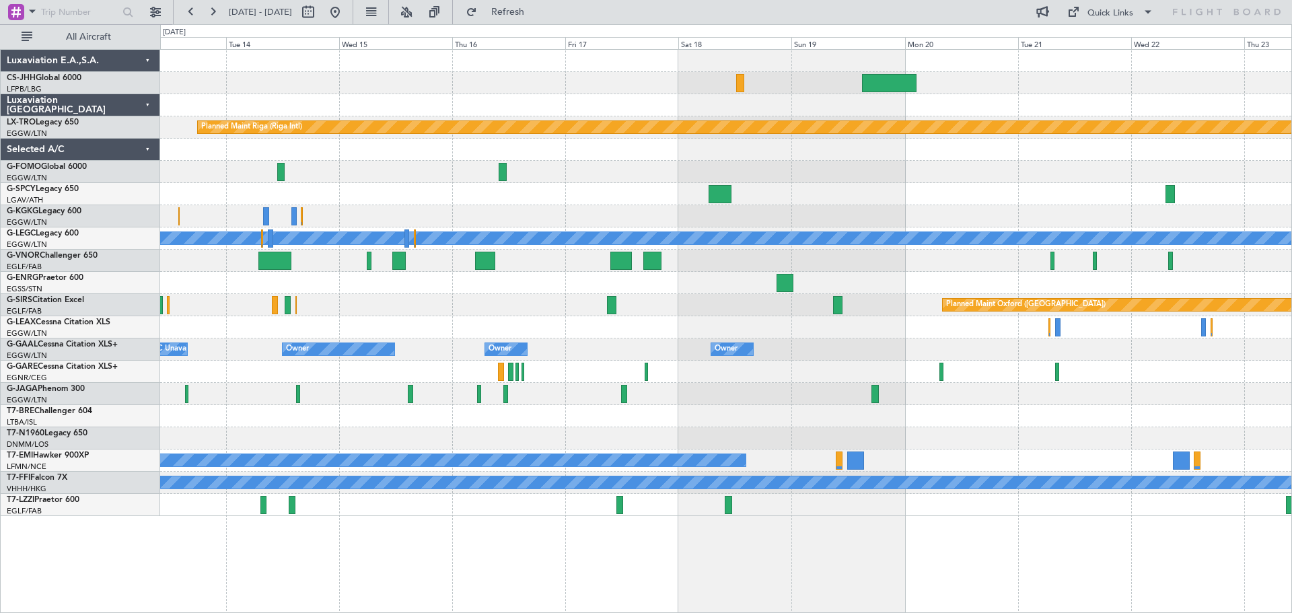
click at [1191, 281] on div at bounding box center [725, 283] width 1131 height 22
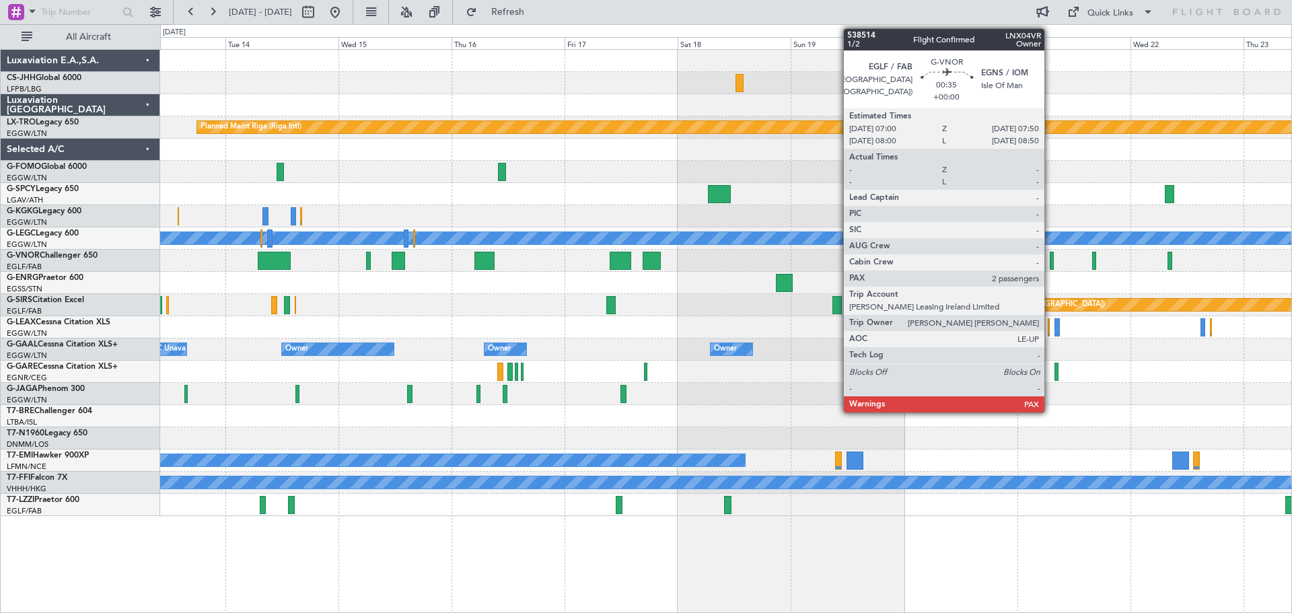
click at [1050, 264] on div at bounding box center [1052, 261] width 4 height 18
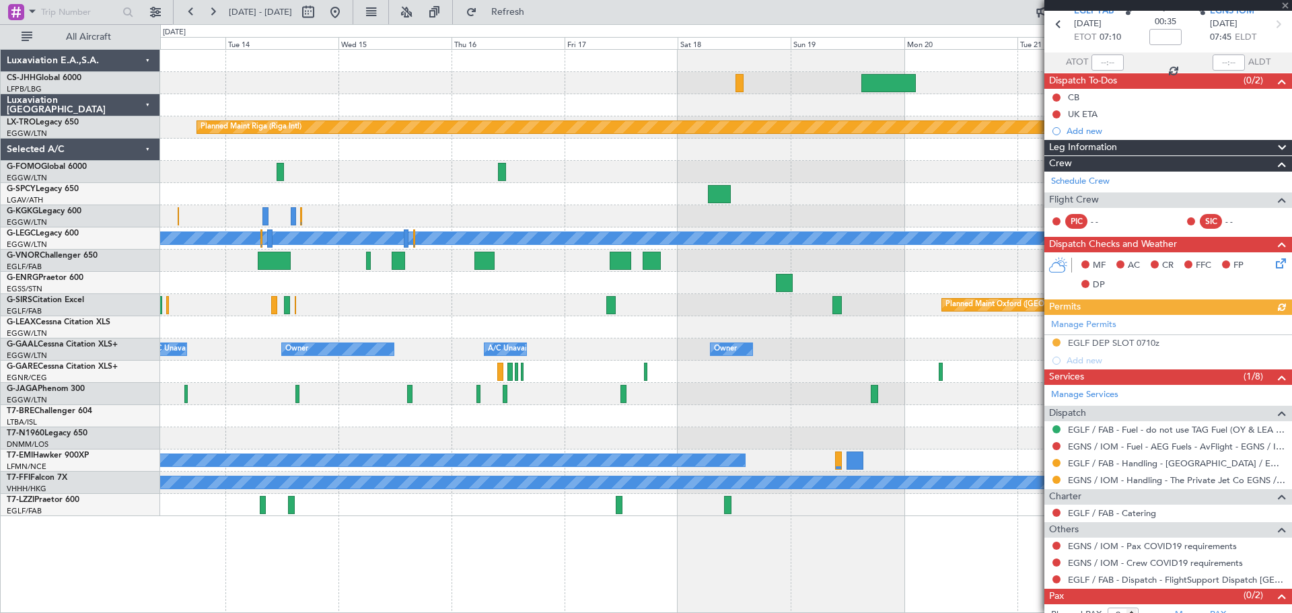
scroll to position [88, 0]
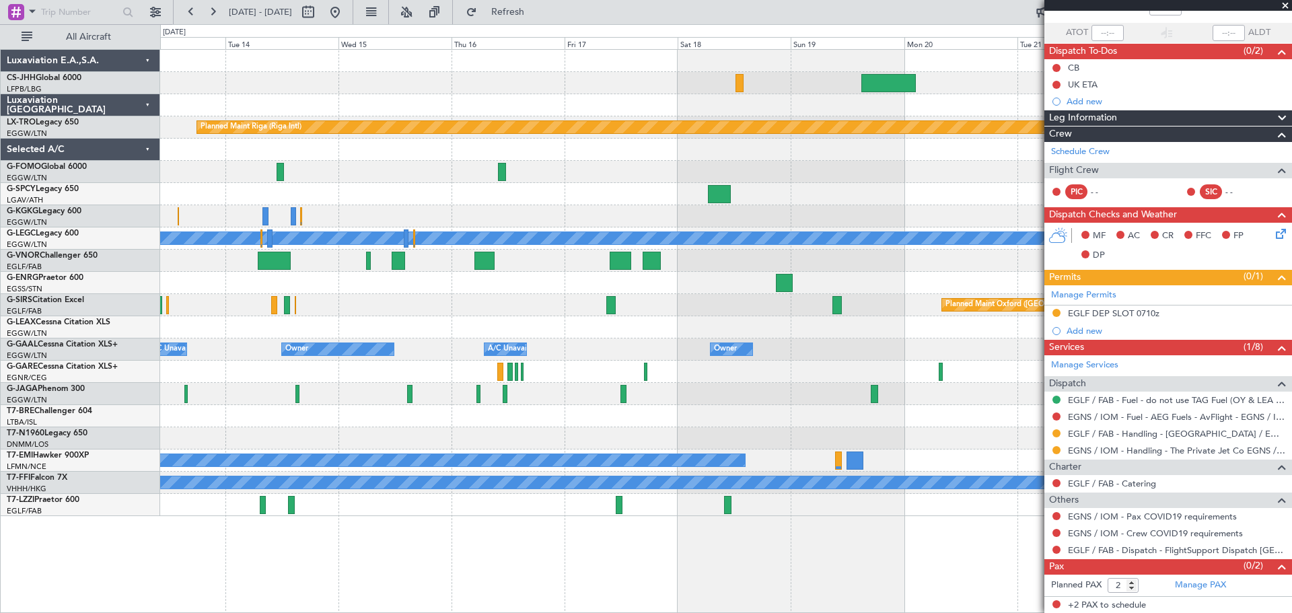
click at [1285, 6] on span at bounding box center [1284, 6] width 13 height 12
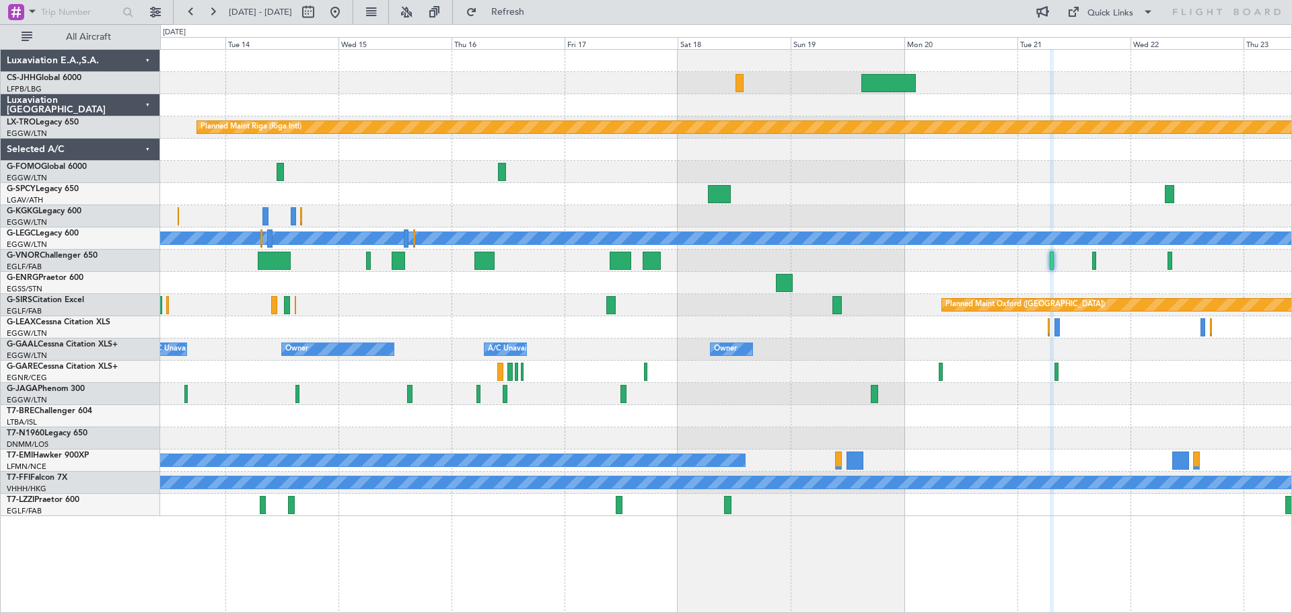
type input "0"
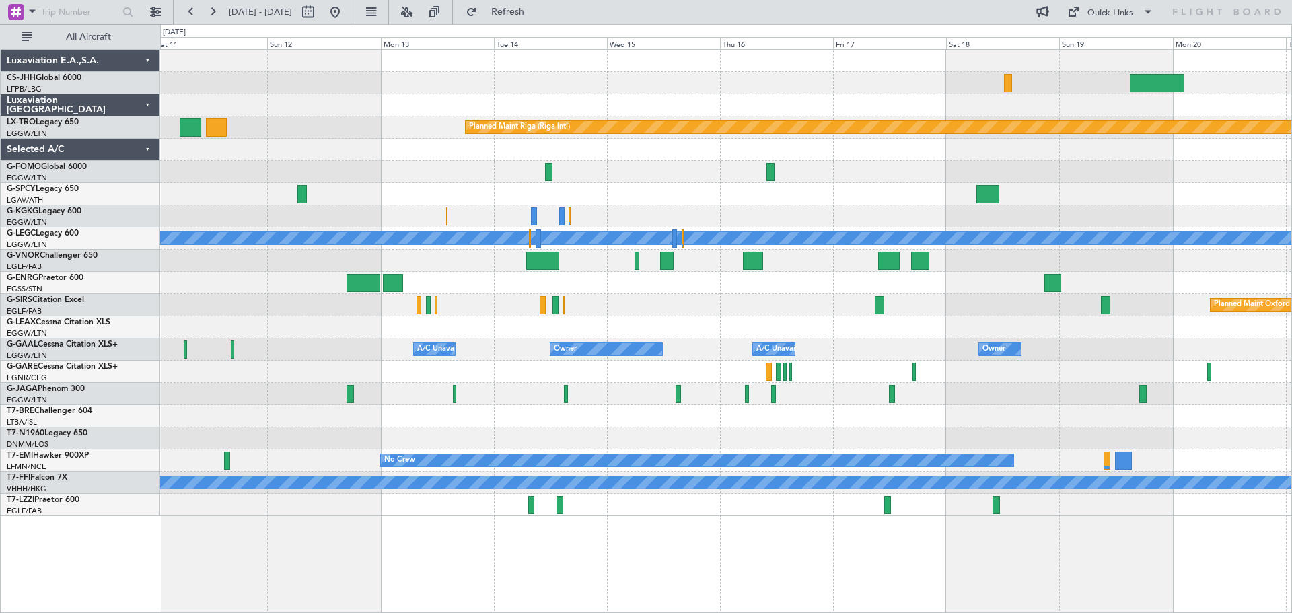
click at [711, 330] on div "Planned Maint Paris (Le Bourget) Planned Maint Riga (Riga Intl) A/C Unavailable…" at bounding box center [725, 283] width 1131 height 466
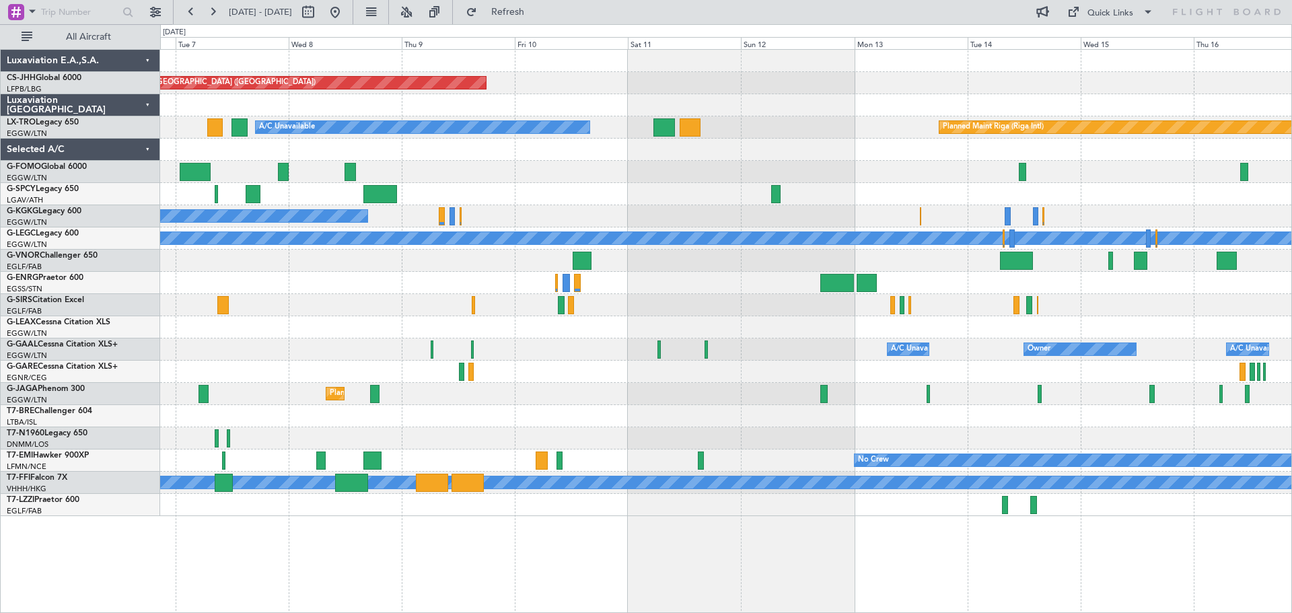
click at [964, 302] on div "Planned Maint Paris (Le Bourget) Planned Maint Riga (Riga Intl) A/C Unavailable…" at bounding box center [725, 283] width 1131 height 466
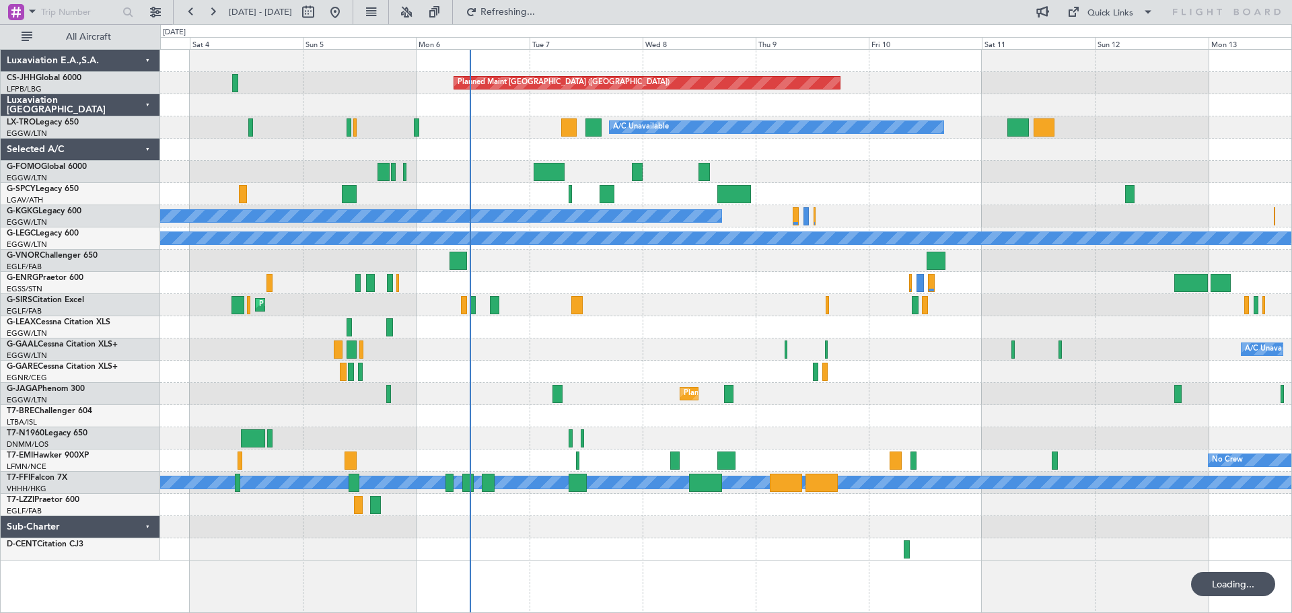
click at [940, 305] on div "Planned Maint [GEOGRAPHIC_DATA] ([GEOGRAPHIC_DATA])" at bounding box center [725, 305] width 1131 height 22
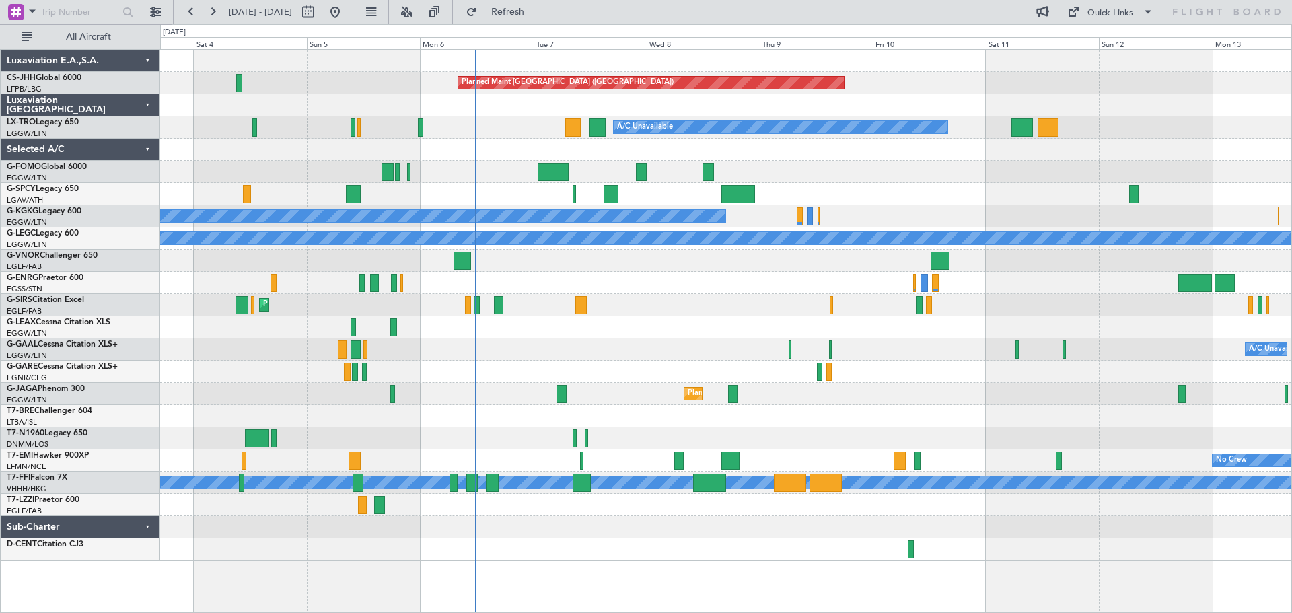
click at [927, 161] on div at bounding box center [725, 172] width 1131 height 22
click at [928, 161] on div at bounding box center [725, 172] width 1131 height 22
click at [927, 185] on div "Unplanned Maint Bremen Planned Maint Bremen" at bounding box center [725, 194] width 1131 height 22
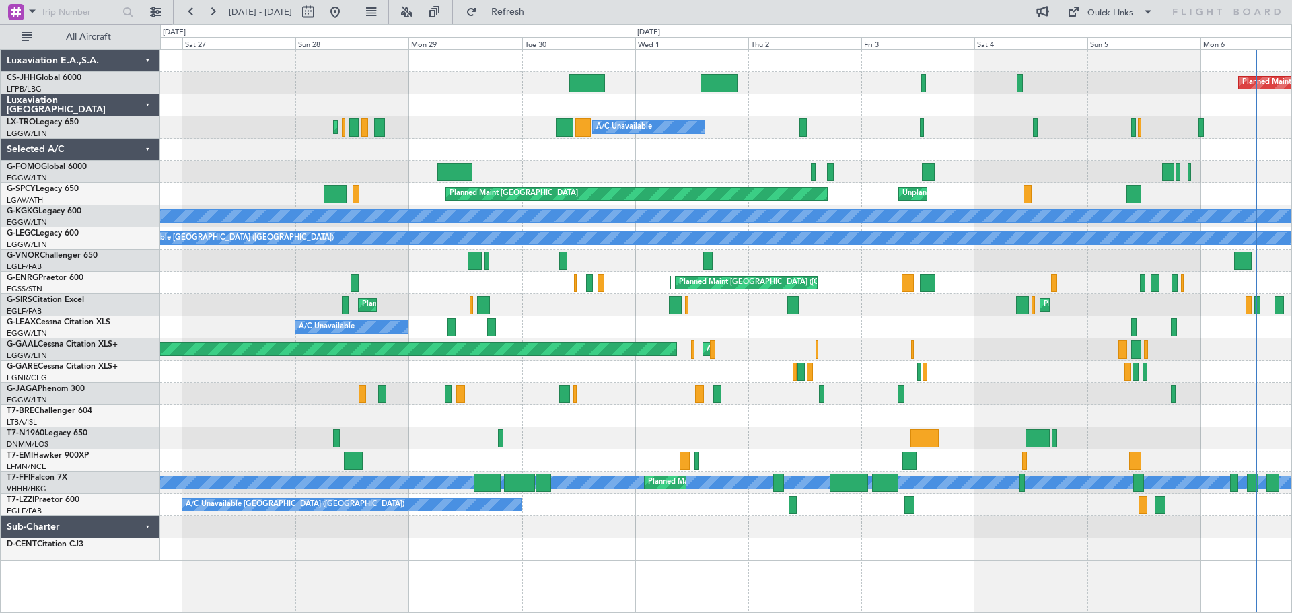
click at [1082, 157] on div "Planned Maint Paris (Le Bourget) A/C Unavailable Planned Maint London (Luton) A…" at bounding box center [725, 305] width 1131 height 511
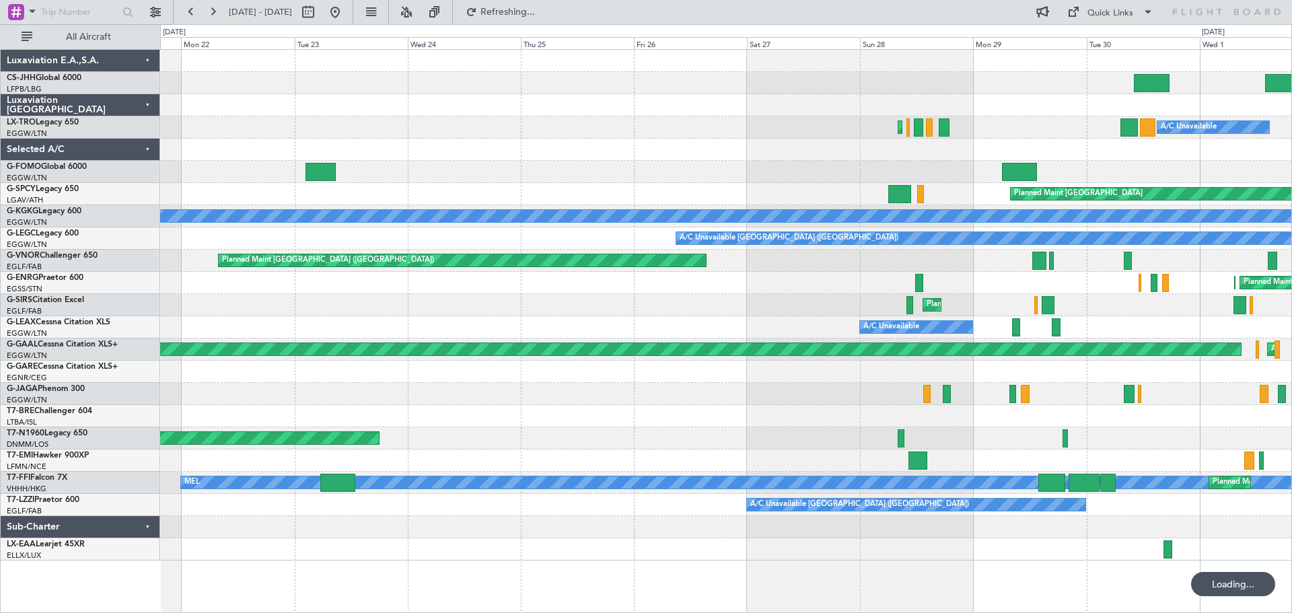
click at [959, 85] on div "A/C Unavailable Planned Maint London (Luton) Planned Maint Bremen Unplanned Mai…" at bounding box center [725, 305] width 1131 height 511
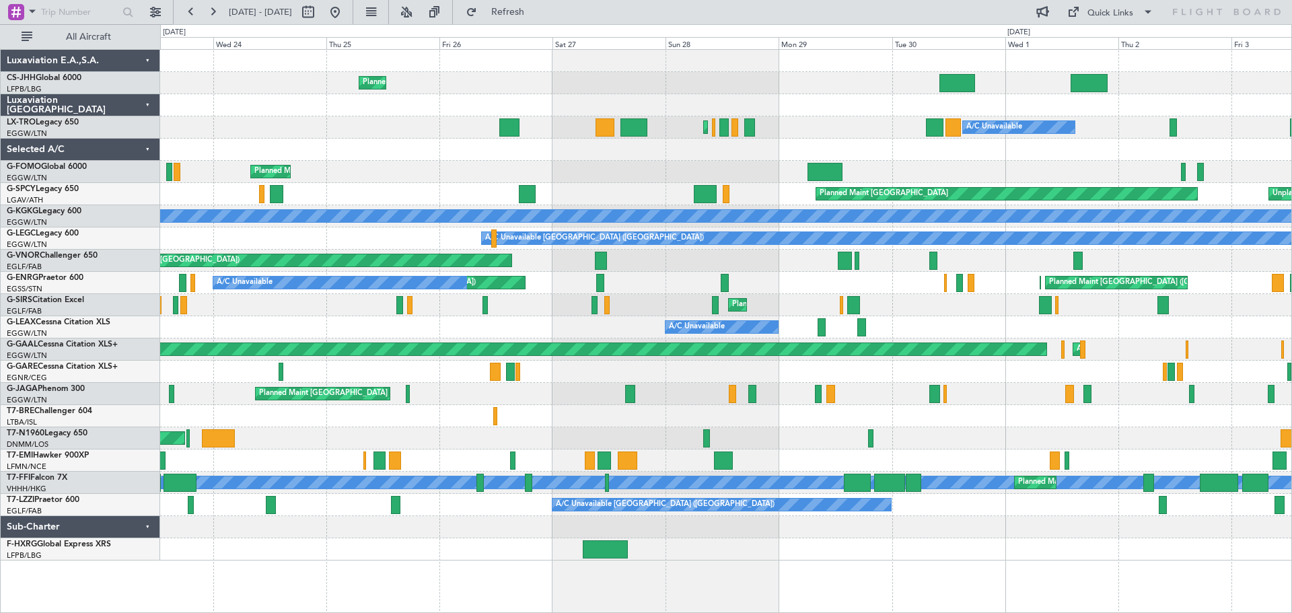
click at [380, 252] on div "Planned Maint Paris (Le Bourget) Planned Maint London (Luton) A/C Unavailable P…" at bounding box center [725, 305] width 1131 height 511
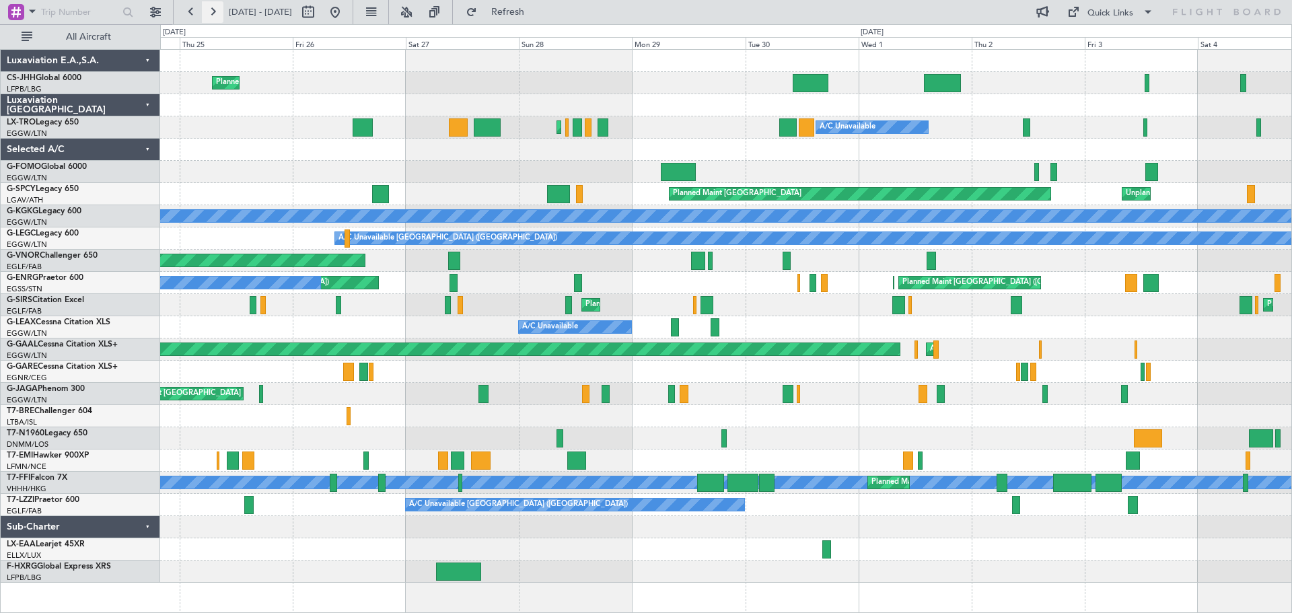
click at [210, 15] on button at bounding box center [213, 12] width 22 height 22
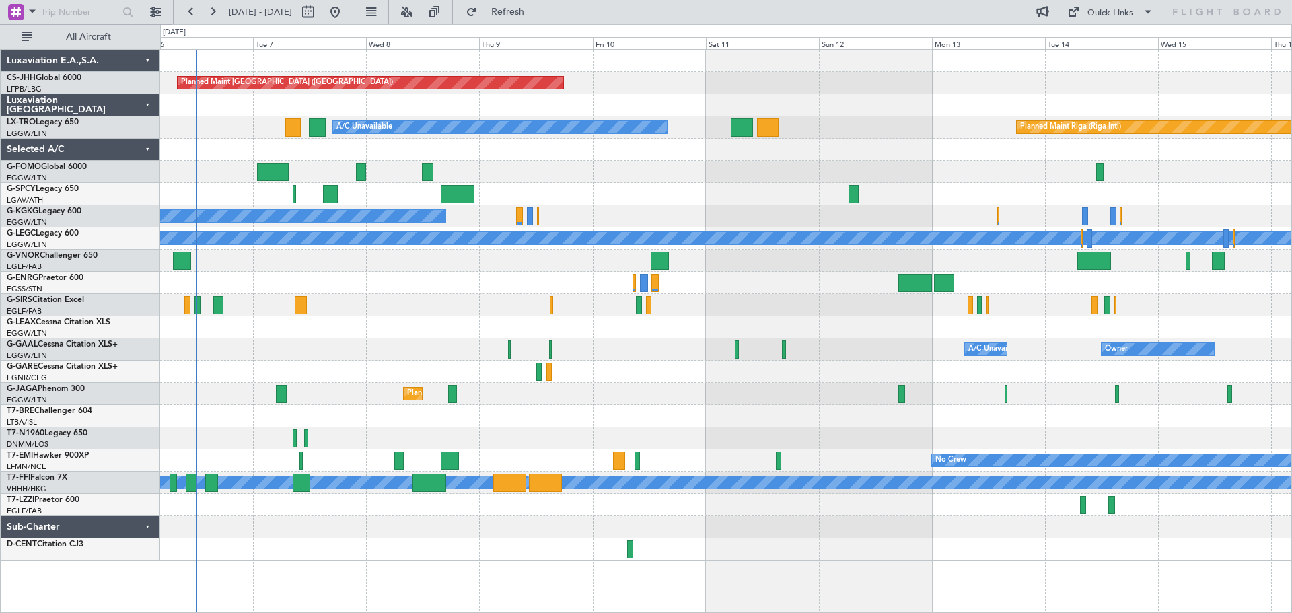
click at [653, 189] on div at bounding box center [725, 194] width 1131 height 22
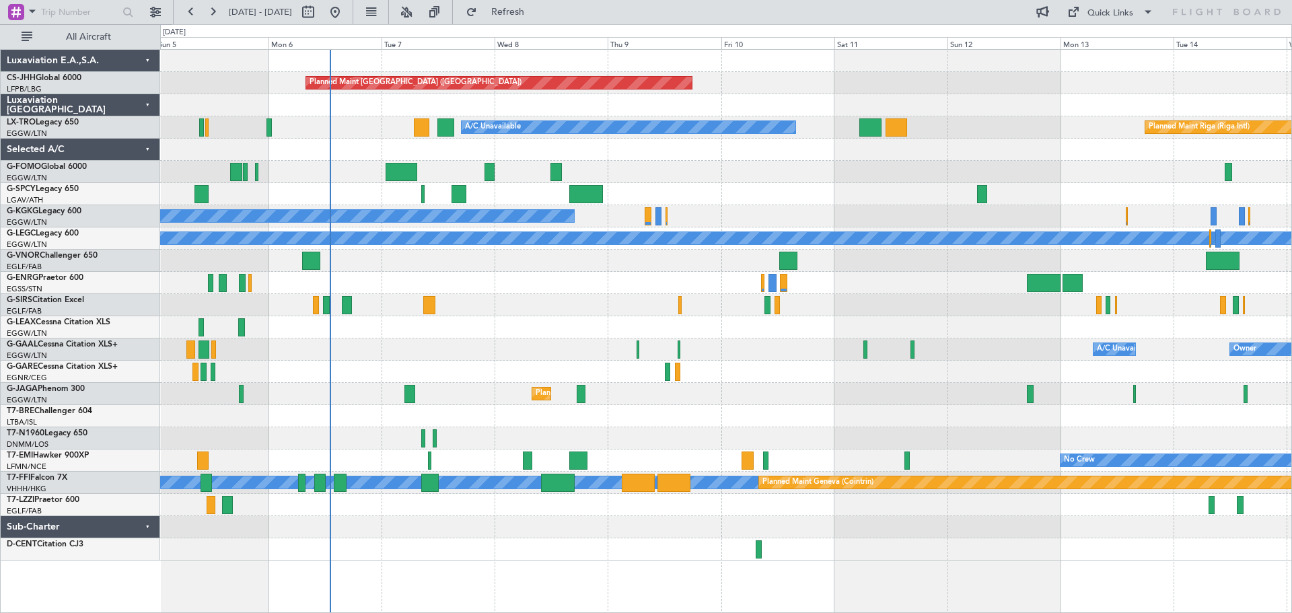
click at [980, 85] on div "Planned Maint [GEOGRAPHIC_DATA] ([GEOGRAPHIC_DATA])" at bounding box center [725, 83] width 1131 height 22
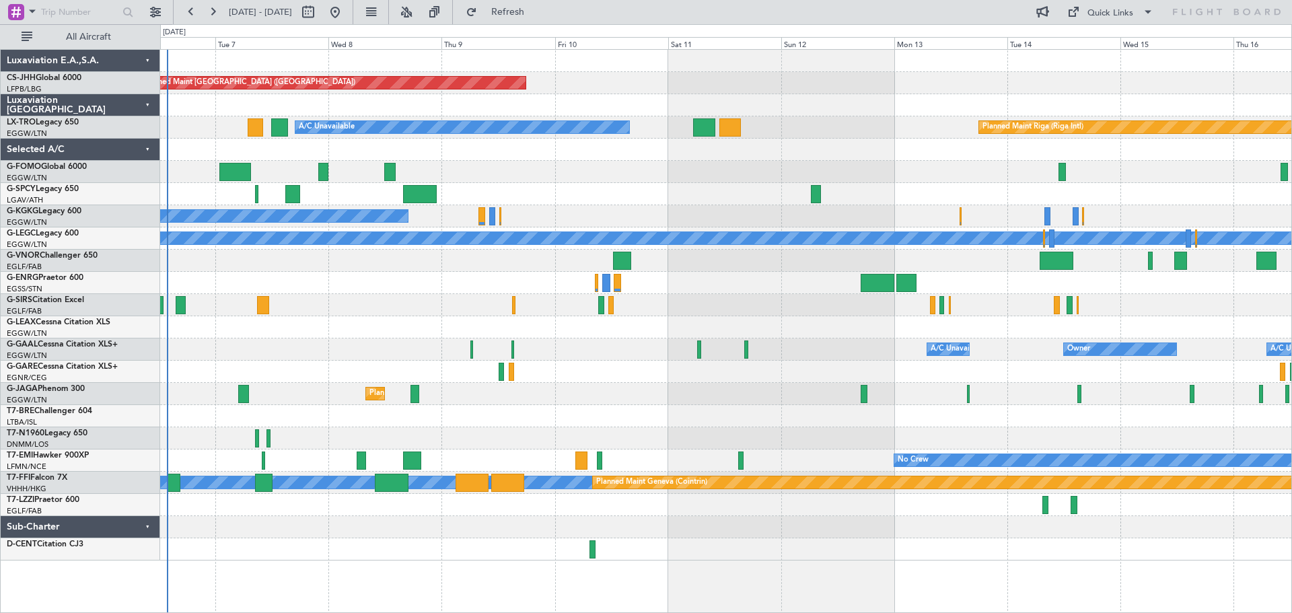
click at [639, 194] on div at bounding box center [725, 194] width 1131 height 22
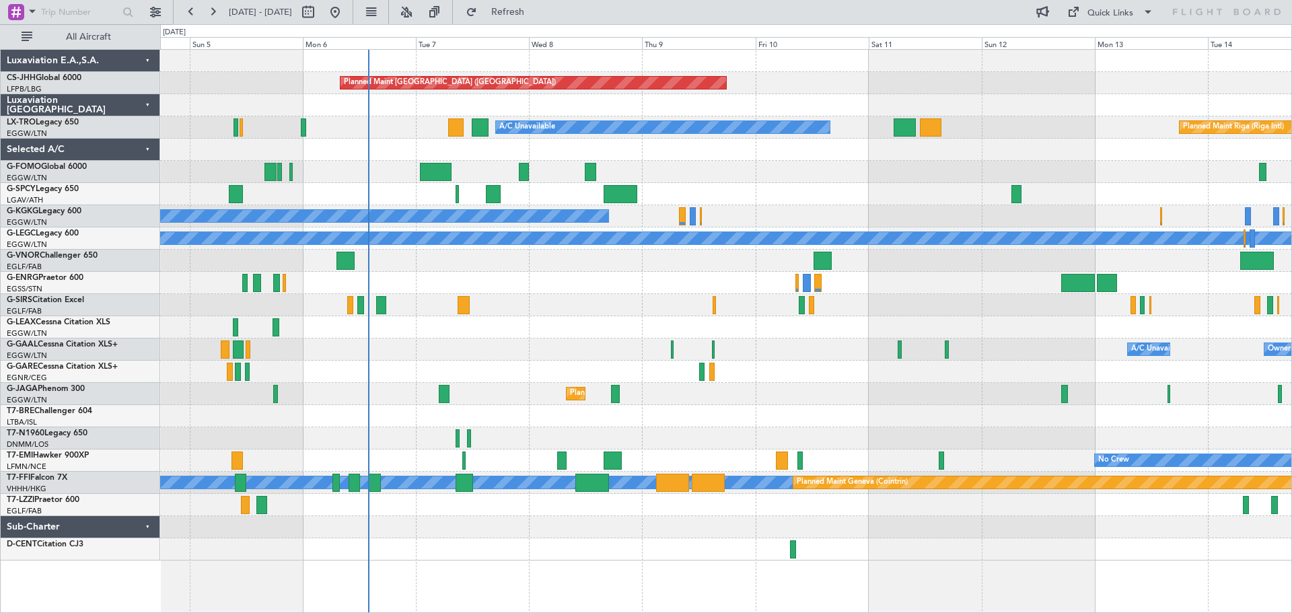
click at [482, 360] on div "A/C Unavailable Owner Owner A/C Unavailable" at bounding box center [725, 349] width 1131 height 22
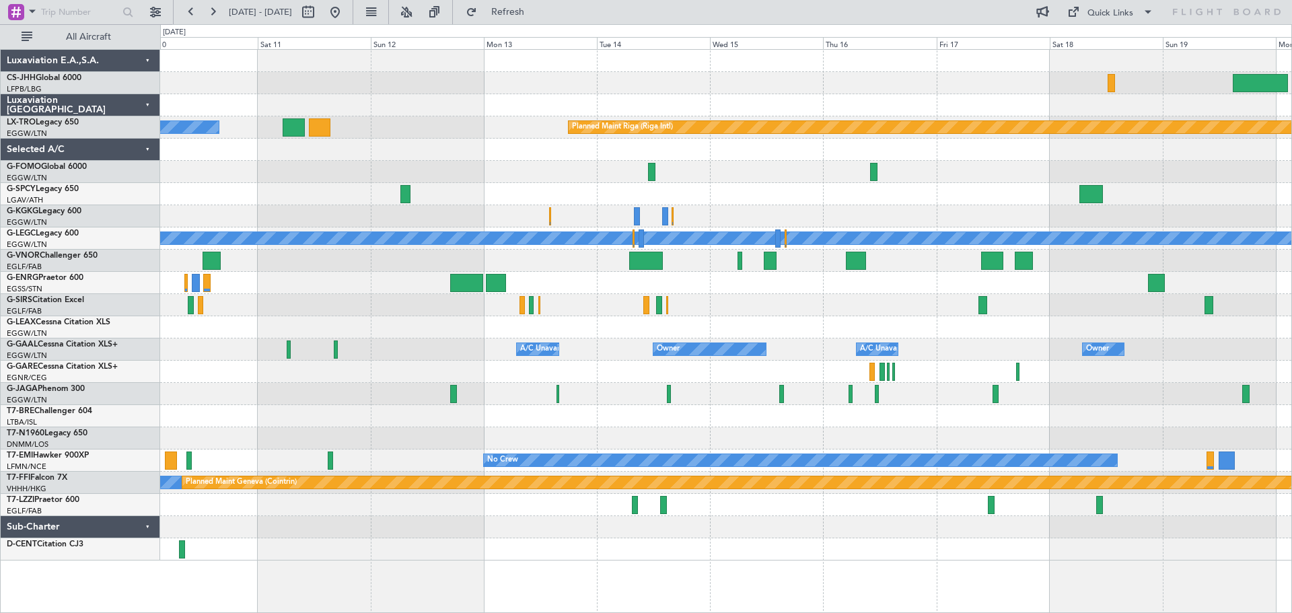
click at [474, 164] on div "Planned Maint Paris (Le Bourget) Planned Maint Riga (Riga Intl) A/C Unavailable…" at bounding box center [725, 305] width 1131 height 511
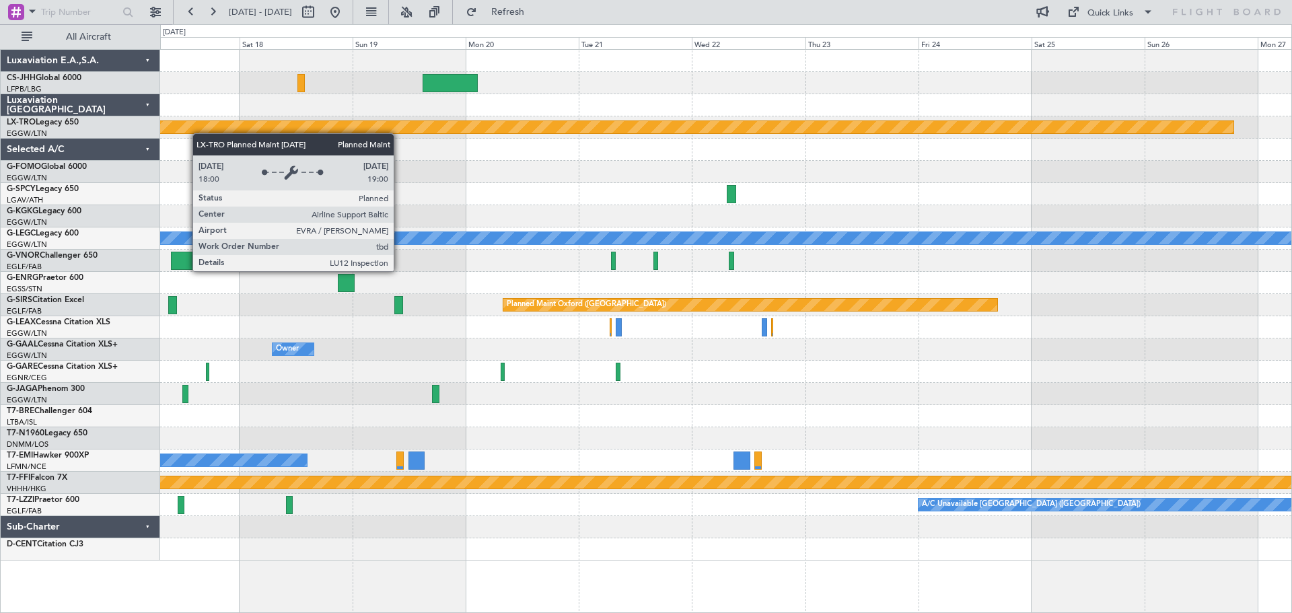
click at [173, 132] on div "Planned Maint Riga (Riga Intl) A/C Unavailable London (Luton) Planned Maint Oxf…" at bounding box center [725, 305] width 1131 height 511
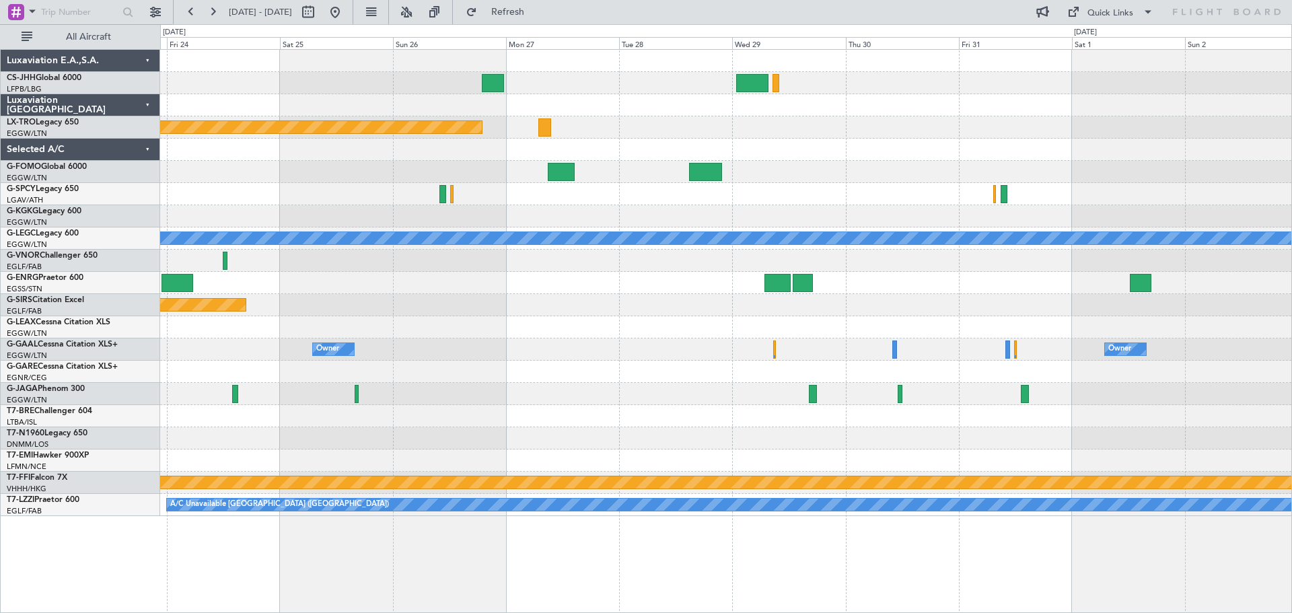
click at [199, 151] on div "Planned Maint Riga (Riga Intl) A/C Unavailable London (Luton) Planned Maint Oxf…" at bounding box center [725, 283] width 1131 height 466
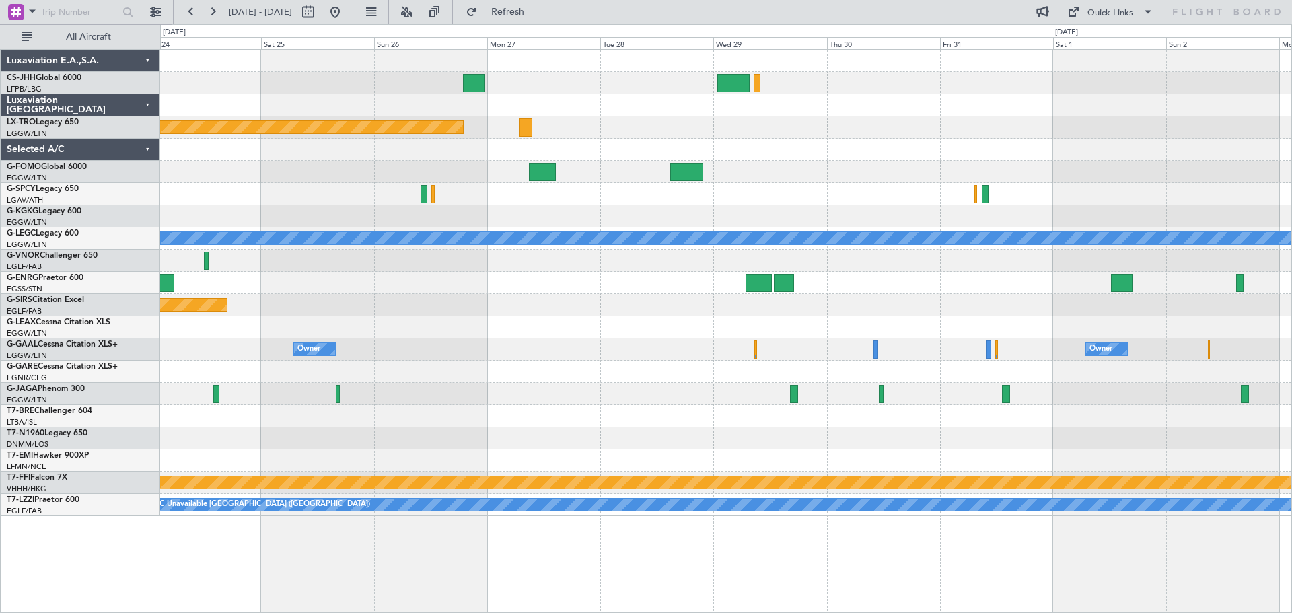
click at [770, 153] on div at bounding box center [725, 150] width 1131 height 22
click at [190, 11] on button at bounding box center [191, 12] width 22 height 22
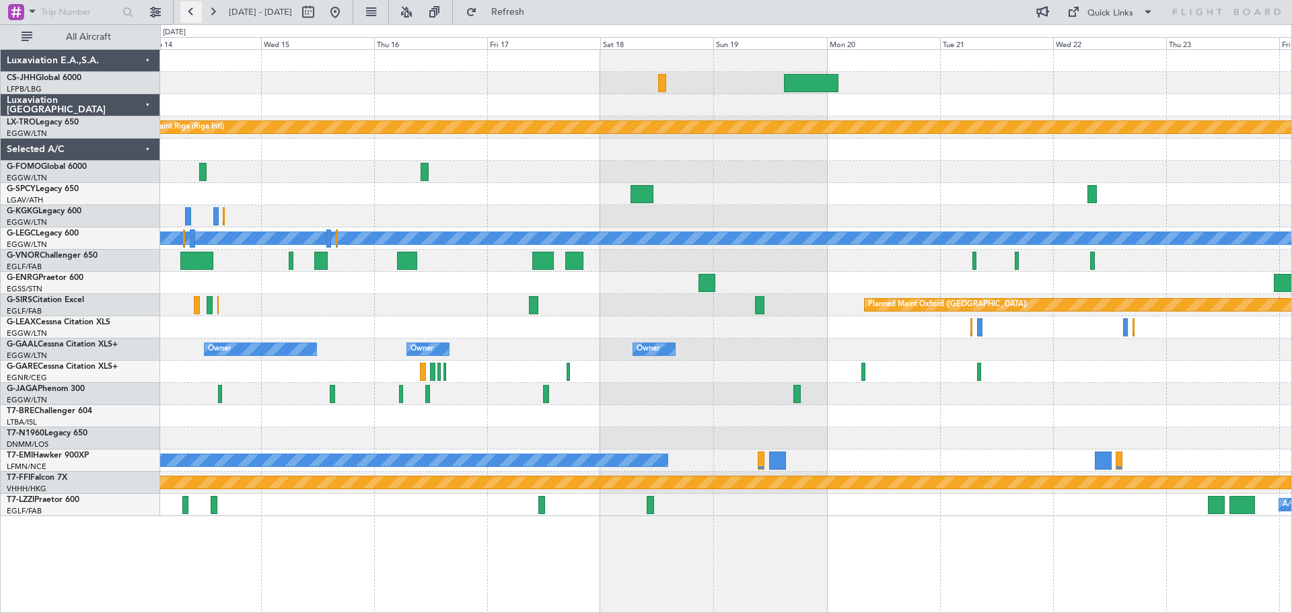
click at [190, 11] on button at bounding box center [191, 12] width 22 height 22
